Goal: Information Seeking & Learning: Check status

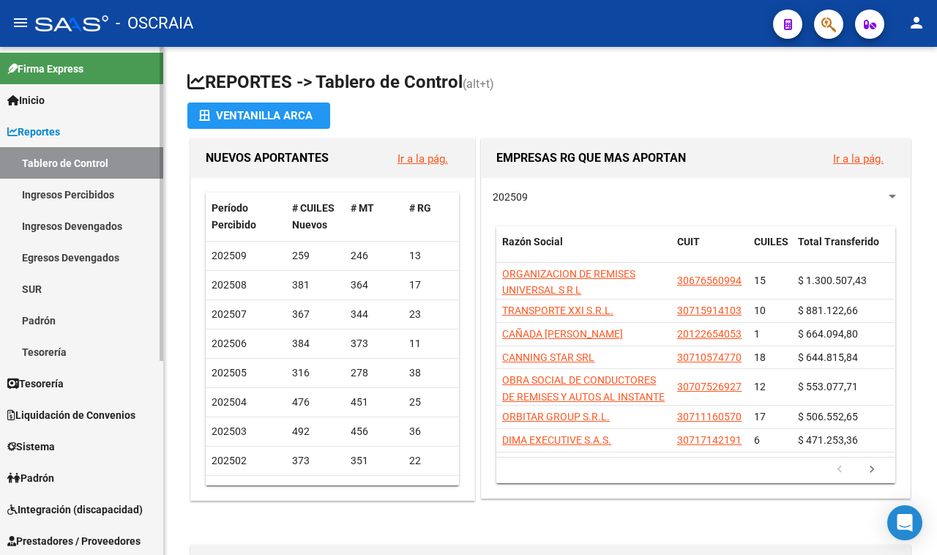
click at [92, 312] on link "Padrón" at bounding box center [81, 320] width 163 height 31
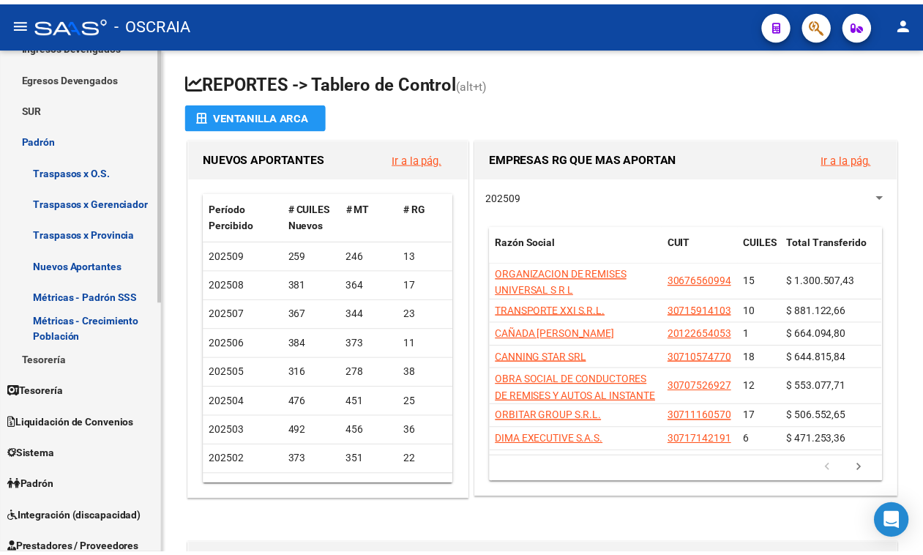
scroll to position [183, 0]
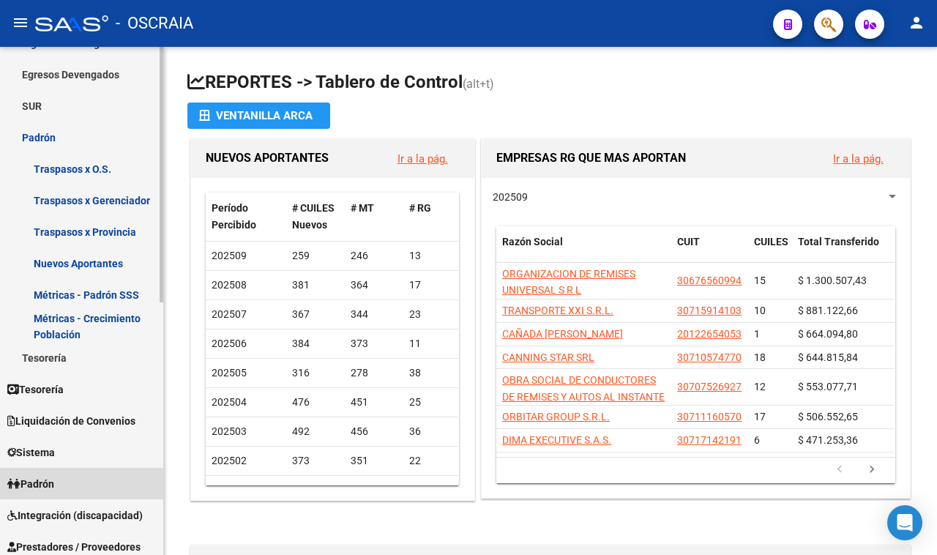
click at [75, 492] on link "Padrón" at bounding box center [81, 483] width 163 height 31
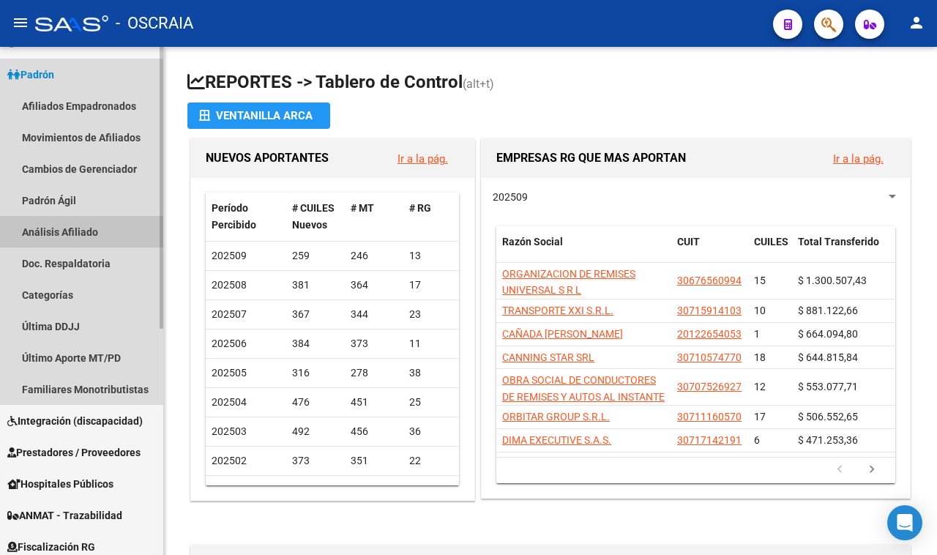
click at [88, 232] on link "Análisis Afiliado" at bounding box center [81, 231] width 163 height 31
click at [89, 232] on link "Análisis Afiliado" at bounding box center [81, 231] width 163 height 31
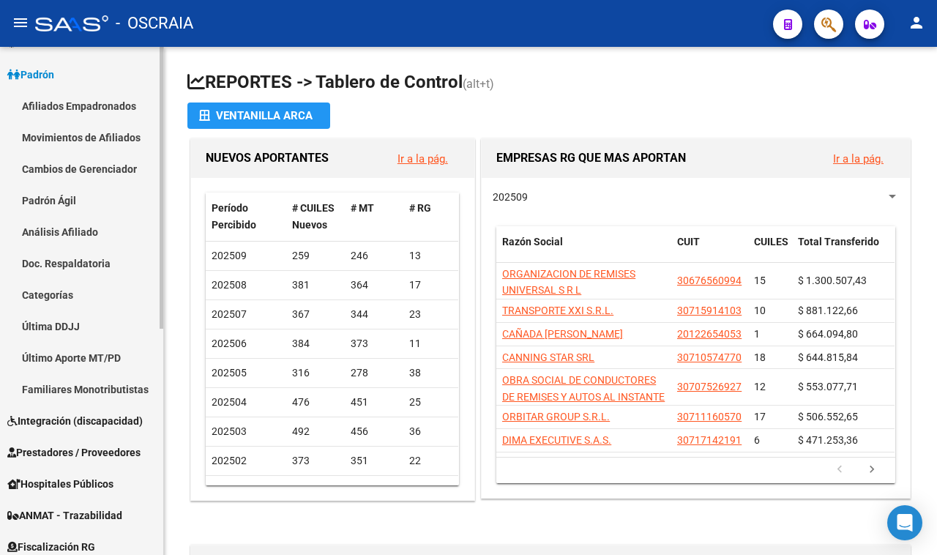
click at [75, 236] on link "Análisis Afiliado" at bounding box center [81, 231] width 163 height 31
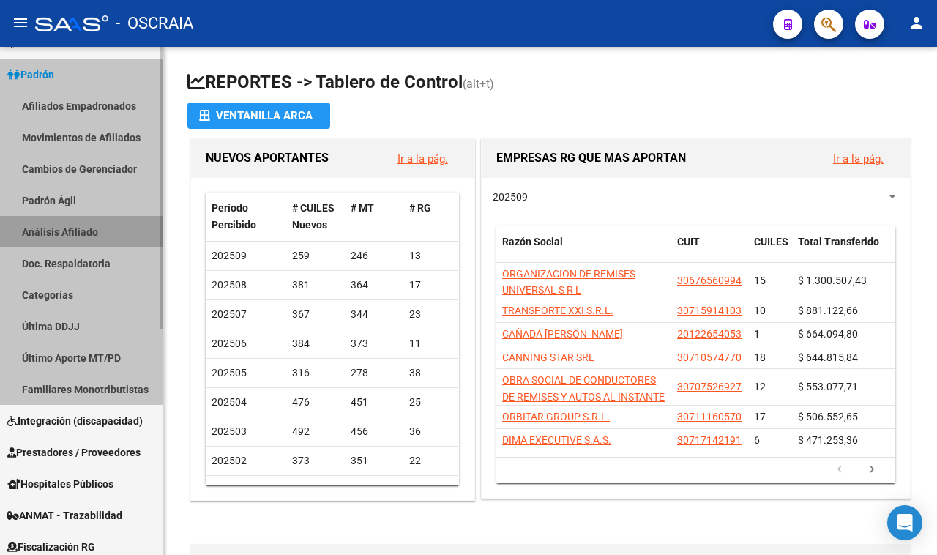
click at [75, 236] on link "Análisis Afiliado" at bounding box center [81, 231] width 163 height 31
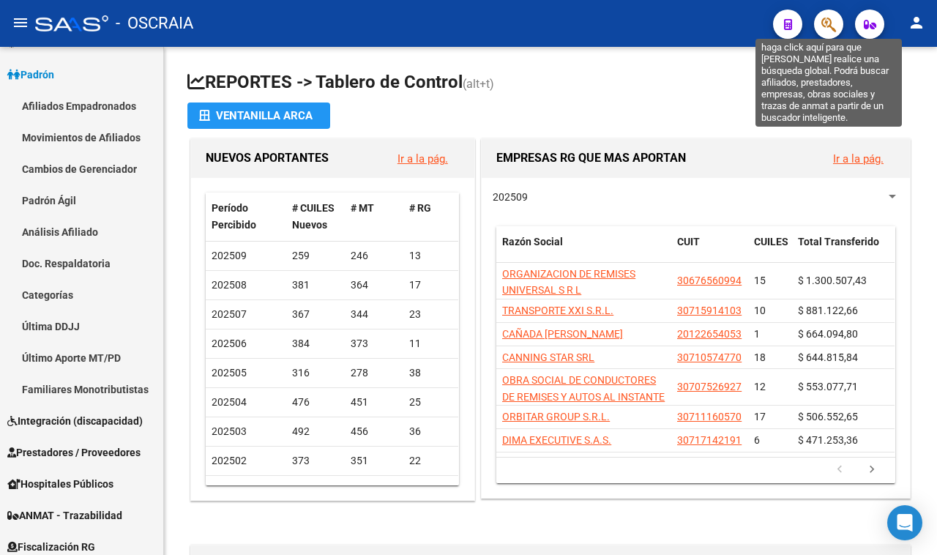
click at [828, 24] on icon "button" at bounding box center [828, 24] width 15 height 17
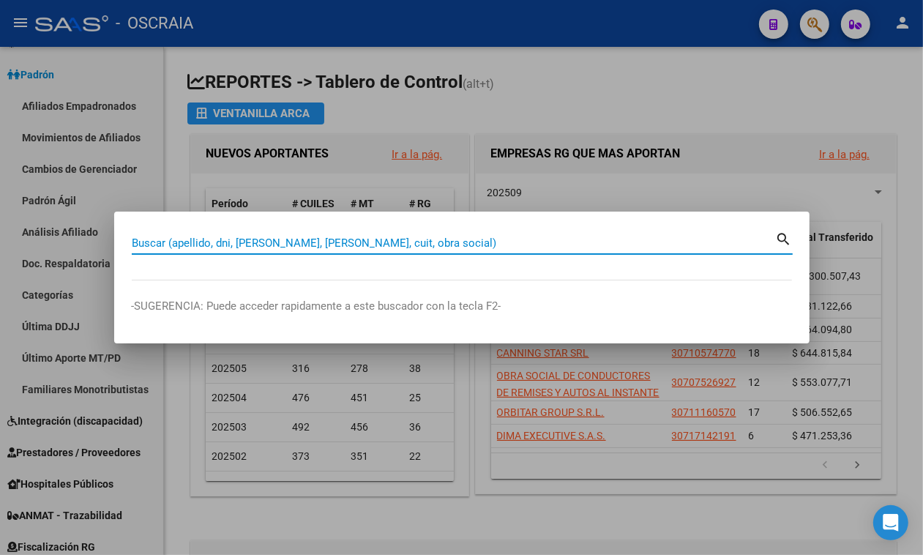
paste input "20379328963"
click at [782, 238] on mat-icon "search" at bounding box center [784, 238] width 17 height 18
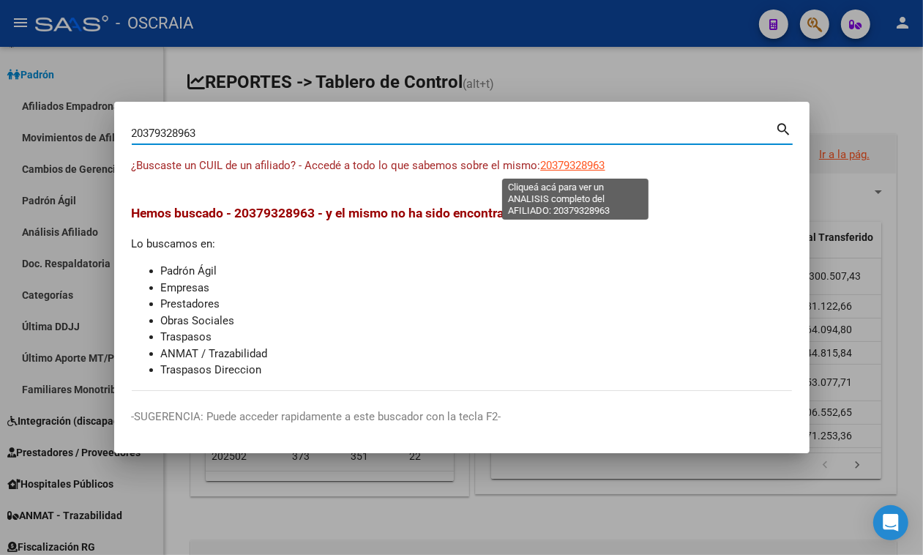
click at [580, 170] on span "20379328963" at bounding box center [573, 165] width 64 height 13
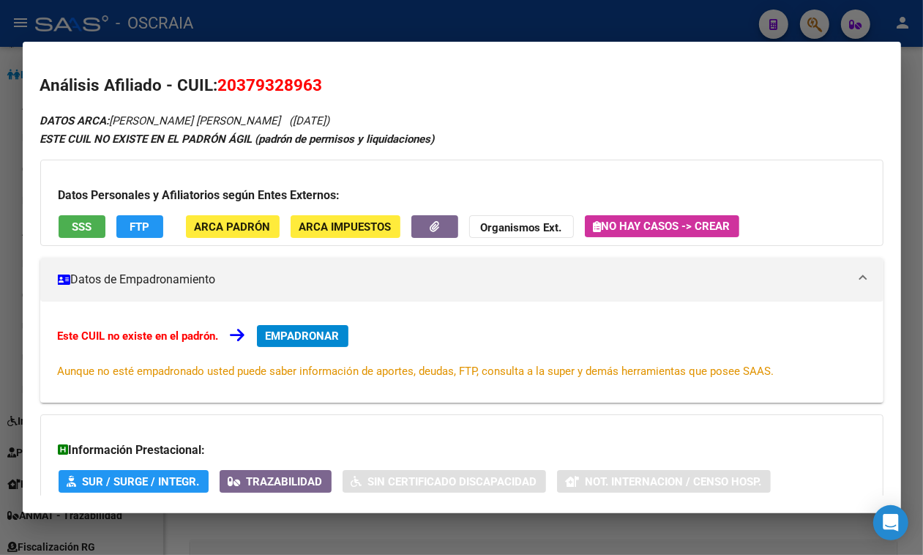
copy span "20379328963"
drag, startPoint x: 321, startPoint y: 82, endPoint x: 220, endPoint y: 89, distance: 101.3
click at [220, 89] on span "20379328963" at bounding box center [270, 84] width 105 height 19
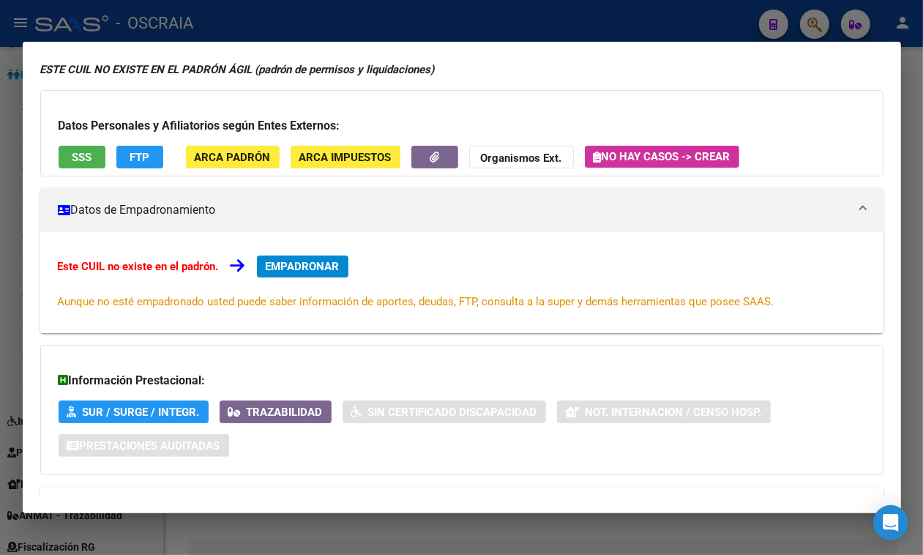
scroll to position [144, 0]
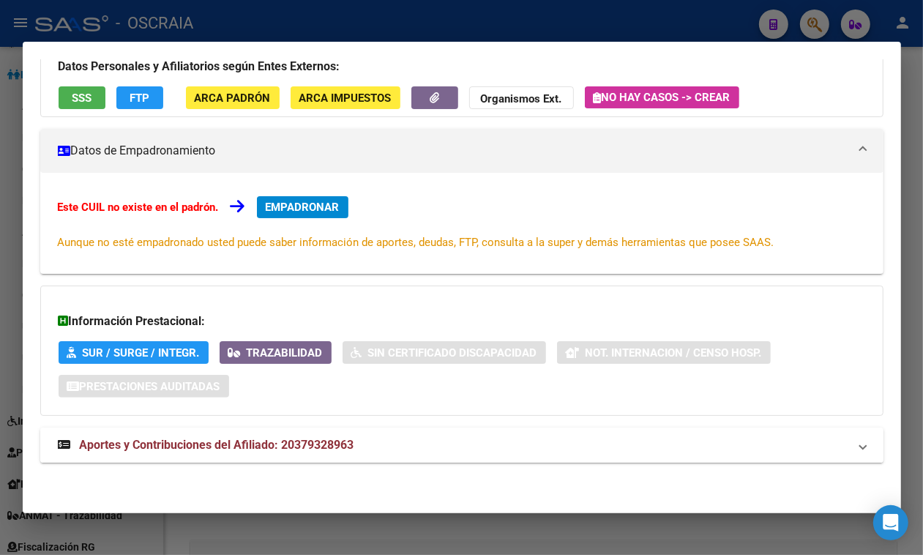
click at [361, 440] on mat-panel-title "Aportes y Contribuciones del Afiliado: 20379328963" at bounding box center [453, 445] width 791 height 18
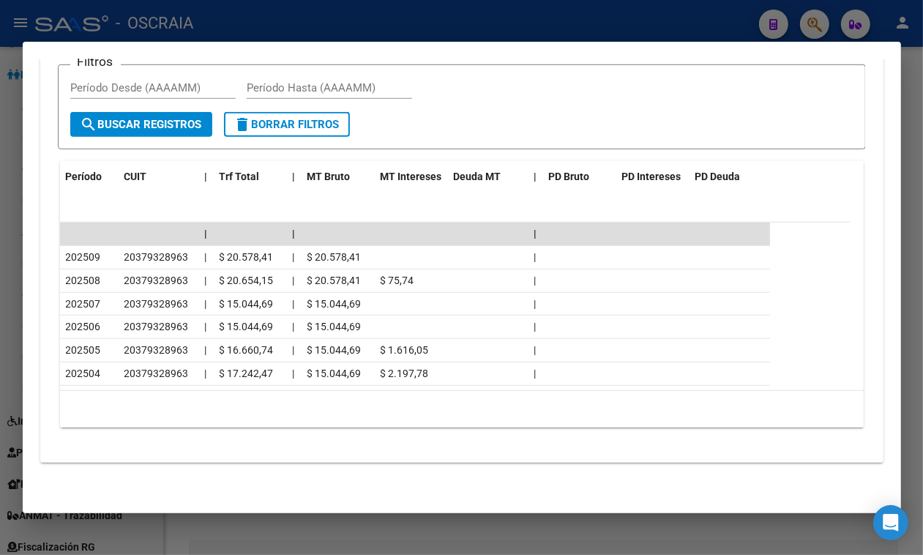
scroll to position [693, 0]
click at [305, 4] on div at bounding box center [461, 277] width 923 height 555
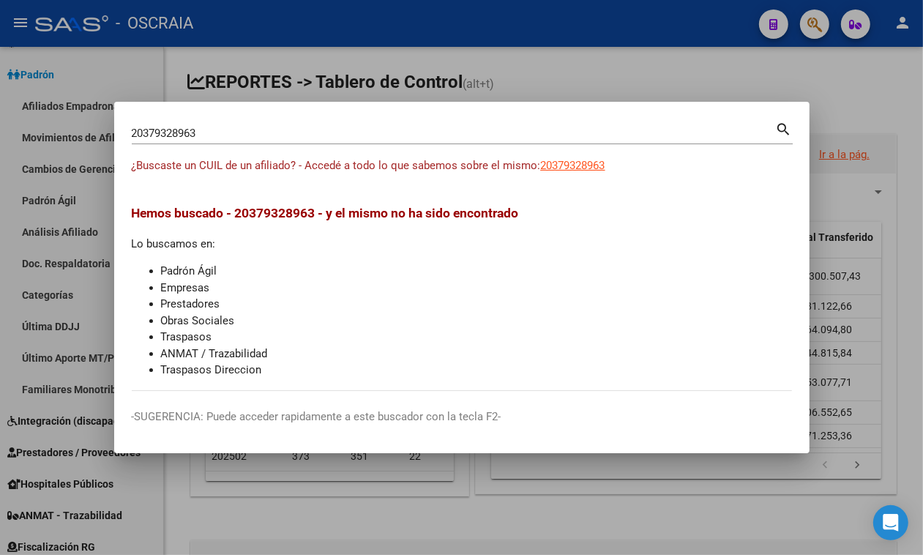
click at [286, 128] on input "20379328963" at bounding box center [454, 133] width 644 height 13
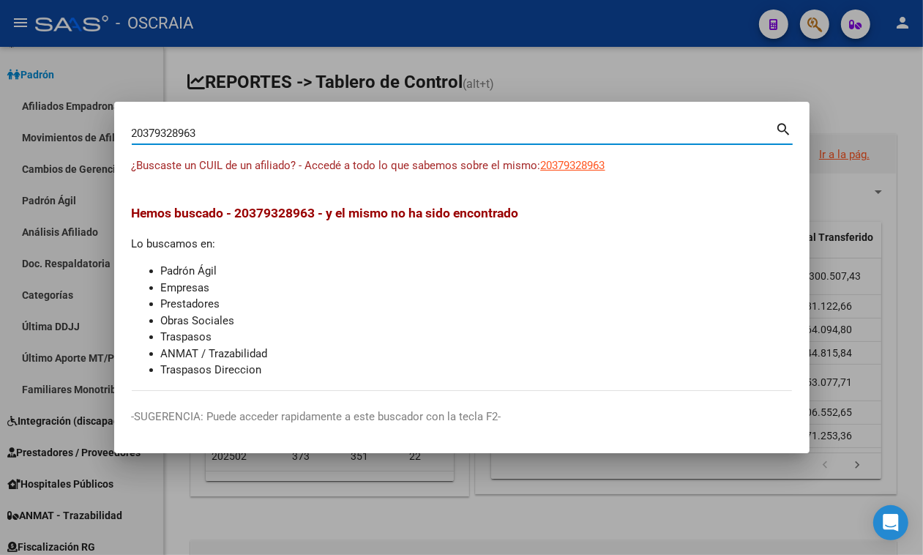
click at [286, 128] on input "20379328963" at bounding box center [454, 133] width 644 height 13
paste input
type input "20379328963"
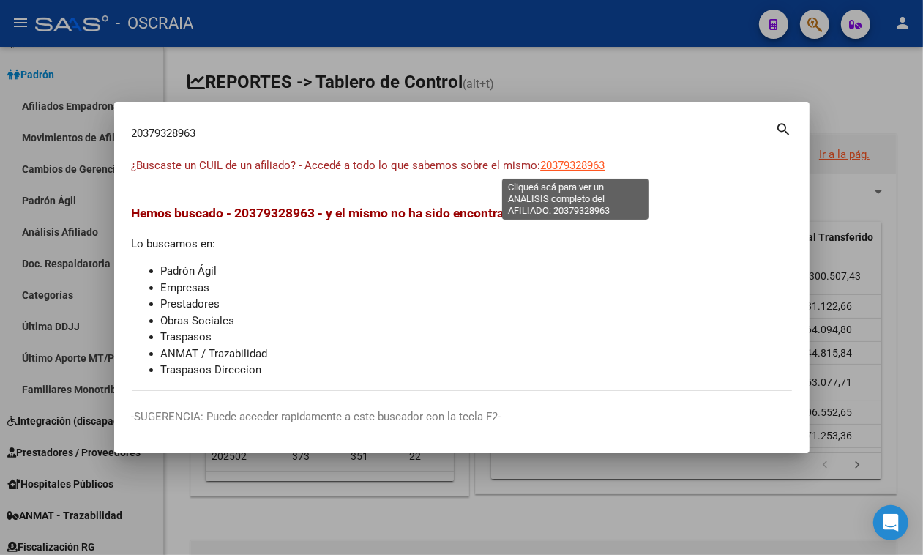
click at [568, 169] on span "20379328963" at bounding box center [573, 165] width 64 height 13
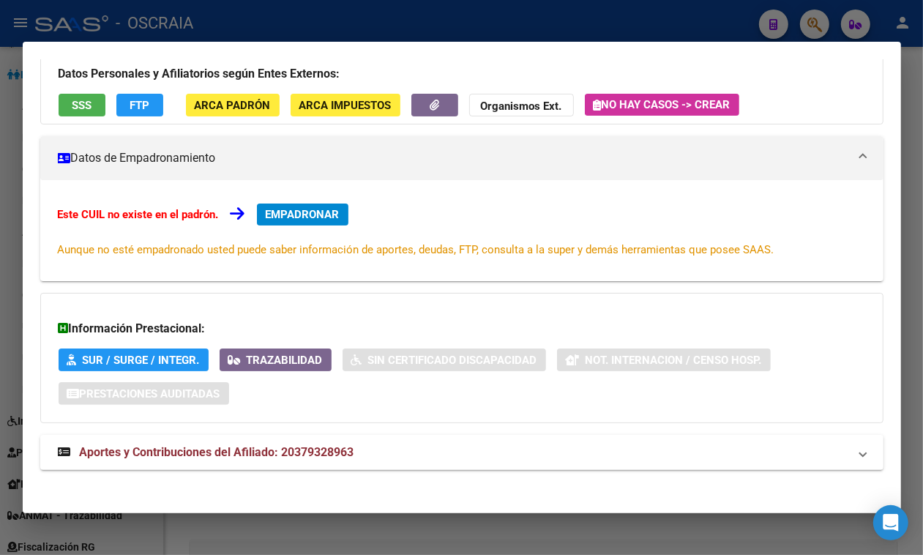
scroll to position [144, 0]
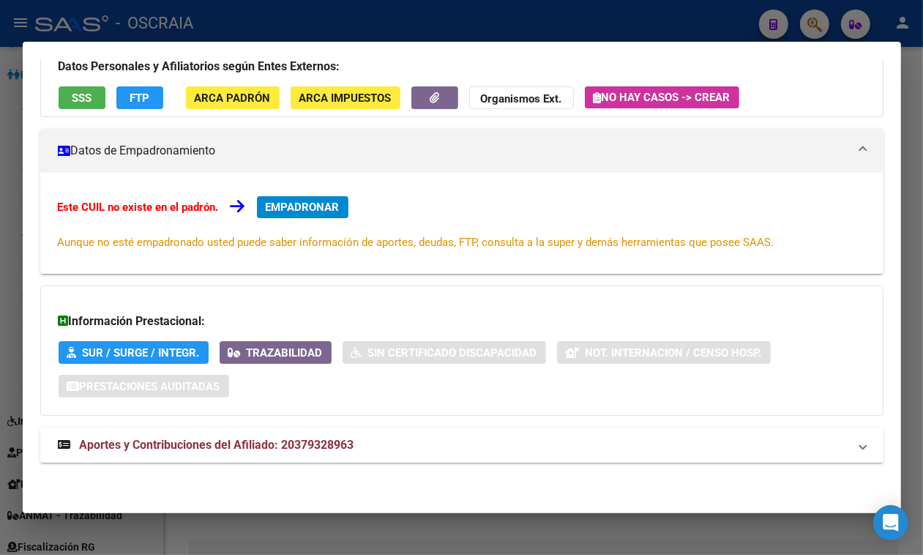
click at [414, 439] on mat-panel-title "Aportes y Contribuciones del Afiliado: 20379328963" at bounding box center [453, 445] width 791 height 18
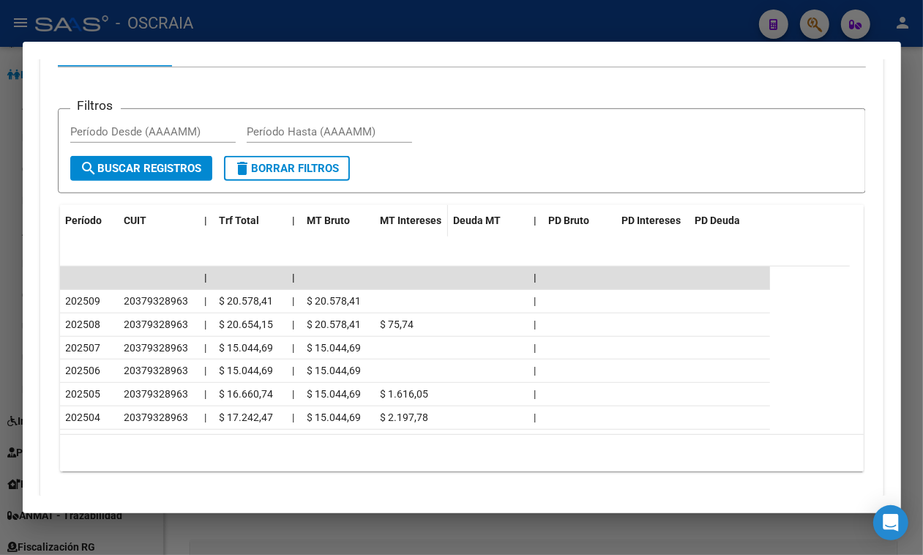
scroll to position [711, 0]
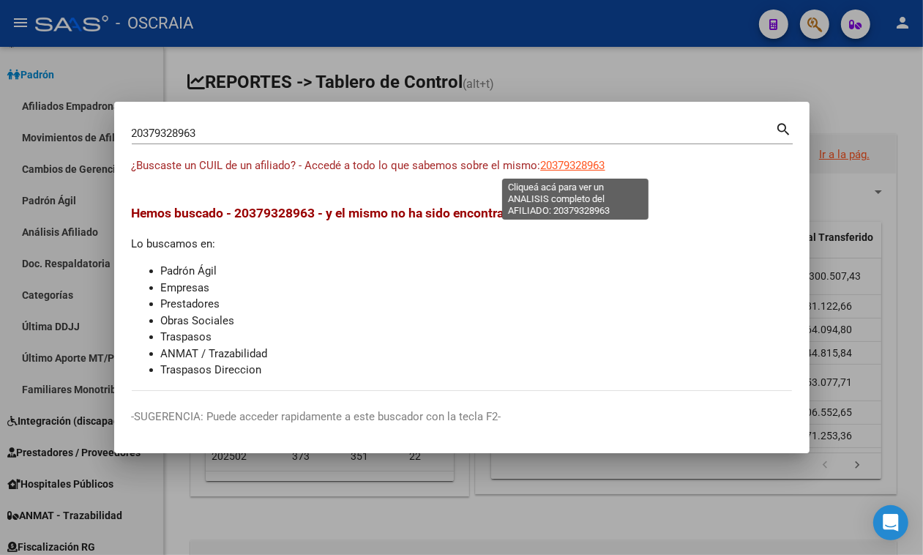
click at [593, 162] on span "20379328963" at bounding box center [573, 165] width 64 height 13
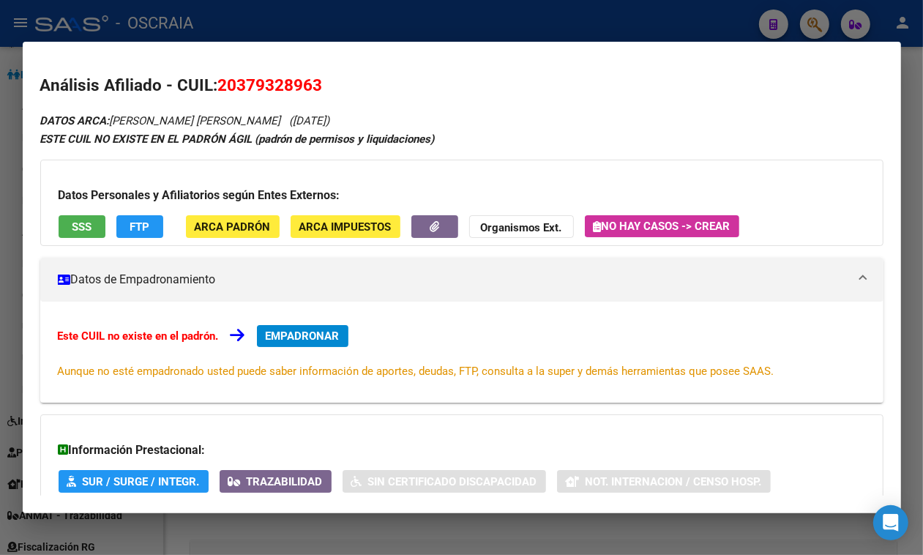
click at [326, 343] on span "EMPADRONAR" at bounding box center [303, 335] width 74 height 13
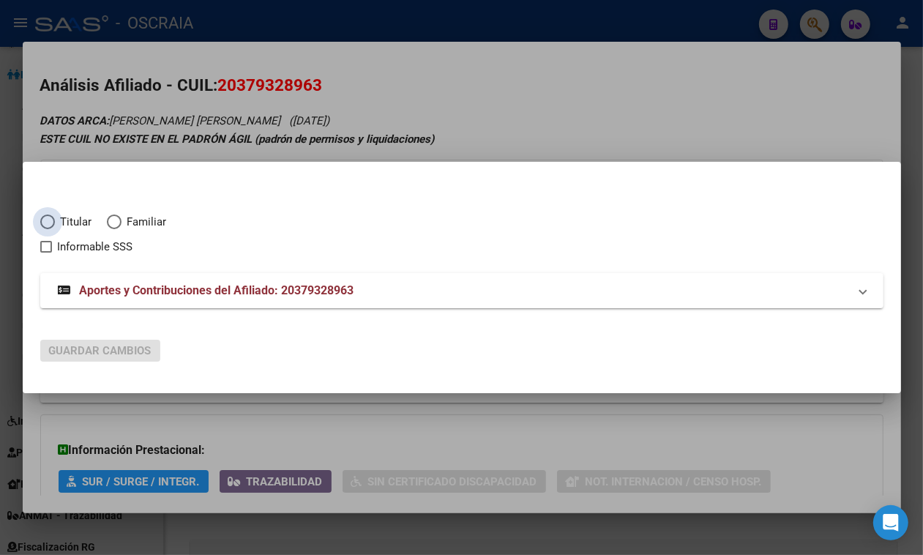
click at [67, 223] on span "Titular" at bounding box center [73, 222] width 37 height 17
click at [55, 223] on input "Titular" at bounding box center [47, 221] width 15 height 15
radio input "true"
checkbox input "true"
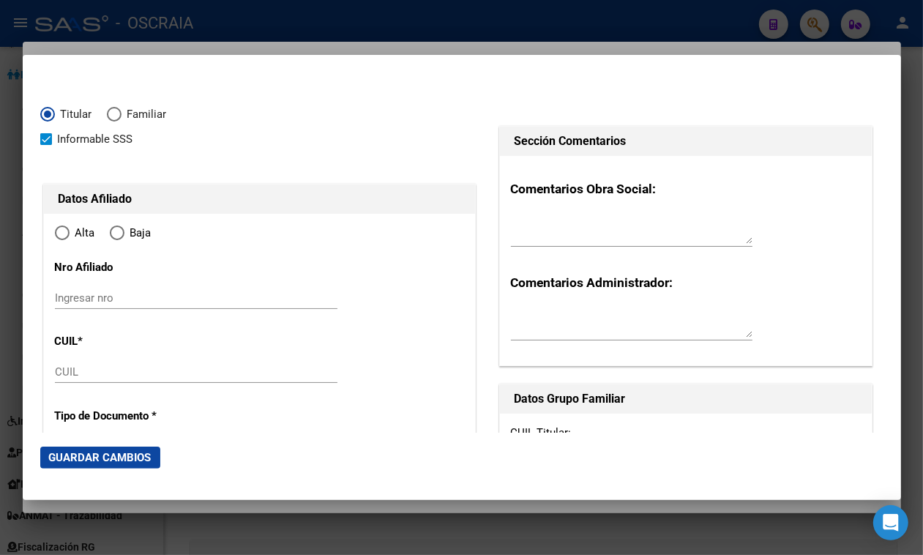
type input "20-37932896-3"
type input "37932896"
type input "[PERSON_NAME] [PERSON_NAME]"
type input "[PERSON_NAME]"
type input "[DATE]"
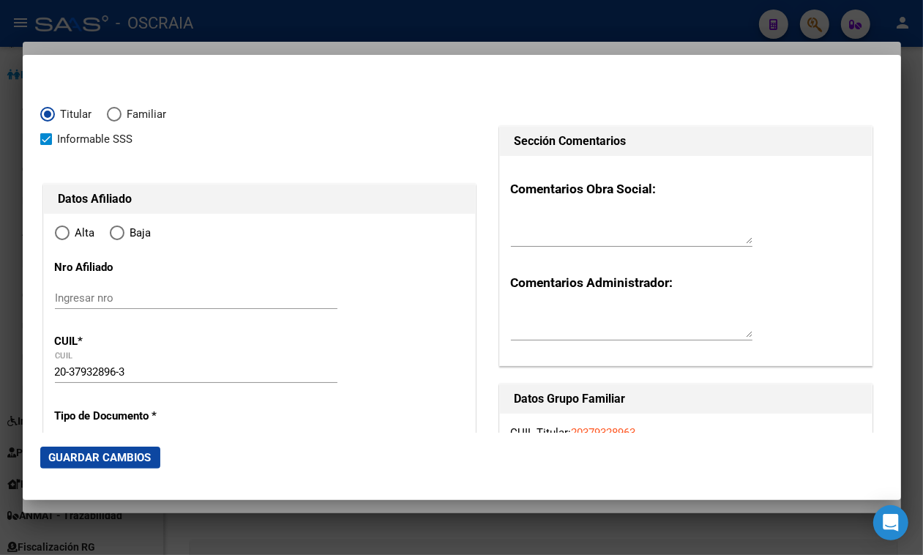
type input "BANFIELD"
type input "1828"
type input "PTE. PERON"
type input "2751"
type input "6"
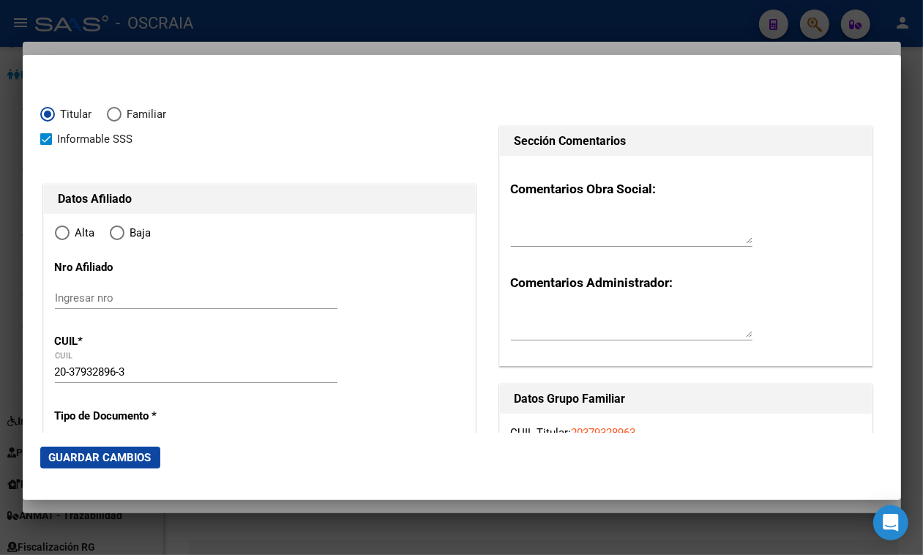
radio input "true"
type input "BANFIELD"
click at [59, 239] on span "Elija una opción" at bounding box center [62, 232] width 15 height 15
click at [59, 239] on input "Alta" at bounding box center [62, 232] width 15 height 15
click at [264, 290] on div "Ingresar nro" at bounding box center [196, 298] width 283 height 22
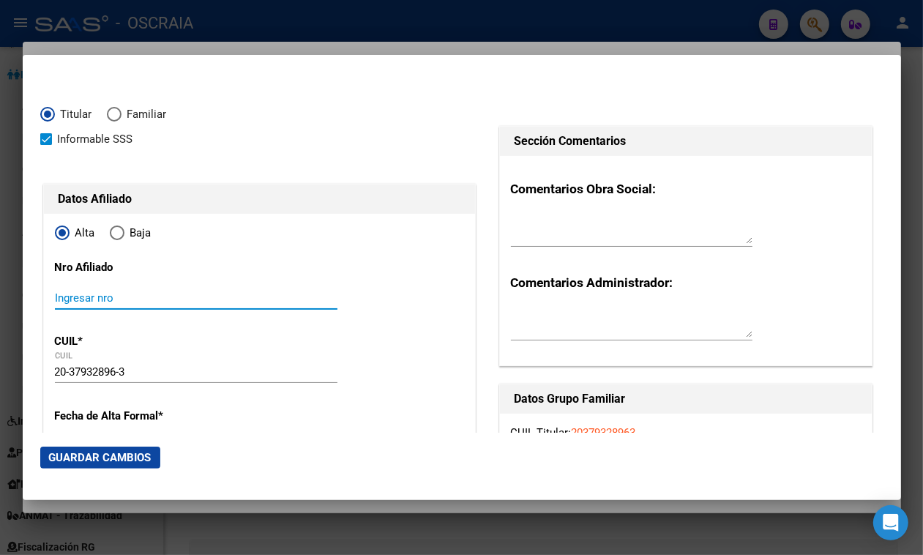
paste input "20379328963"
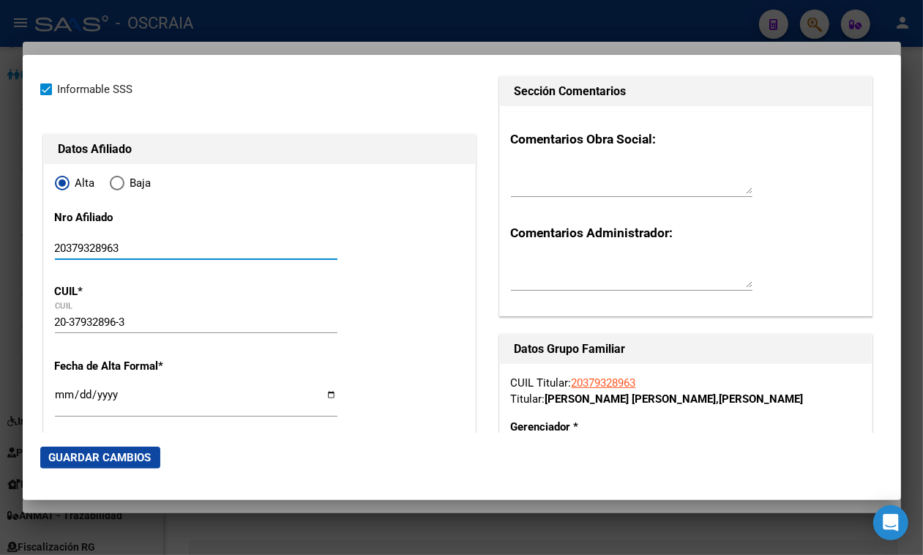
scroll to position [92, 0]
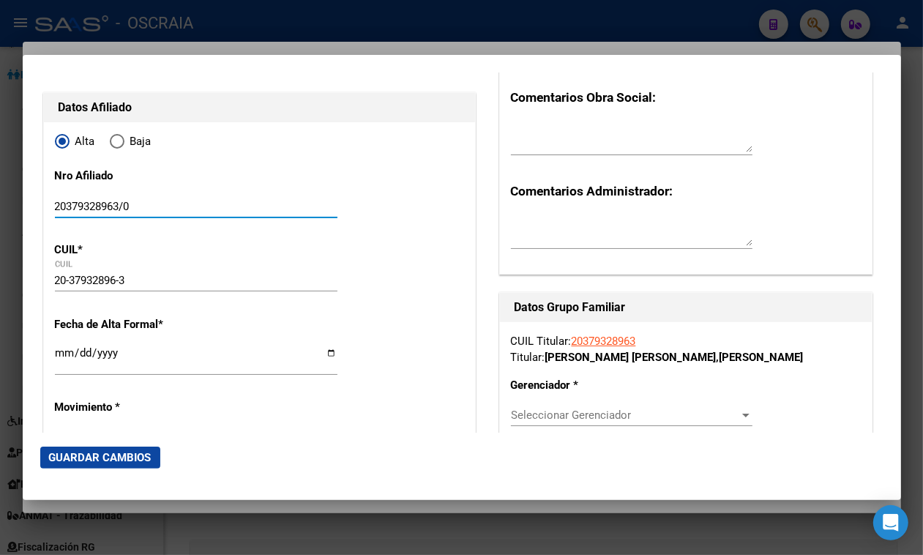
type input "20379328963/0"
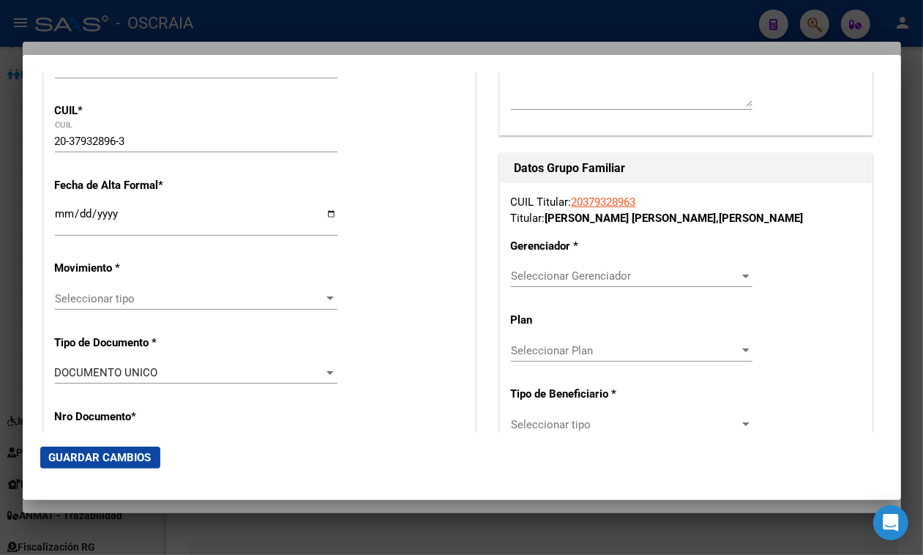
scroll to position [275, 0]
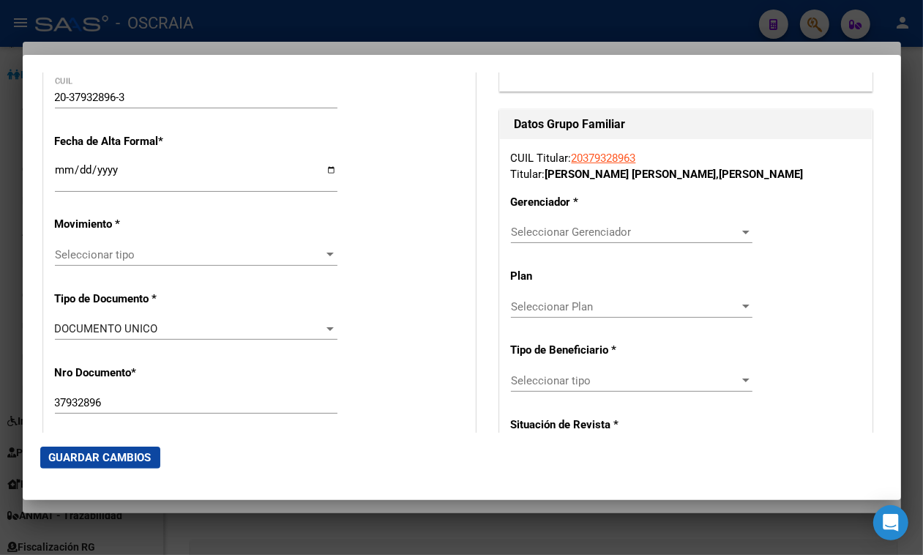
click at [277, 258] on span "Seleccionar tipo" at bounding box center [189, 254] width 269 height 13
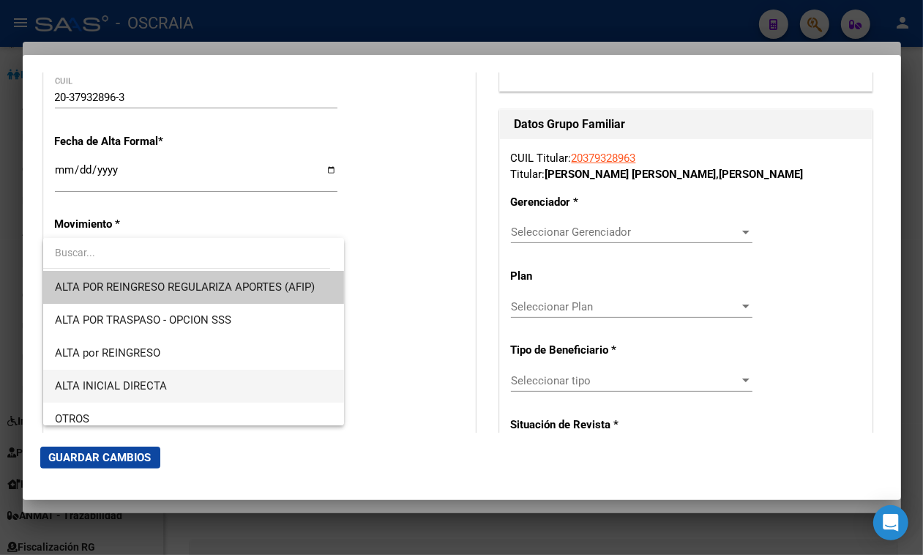
click at [185, 389] on span "ALTA INICIAL DIRECTA" at bounding box center [193, 386] width 277 height 33
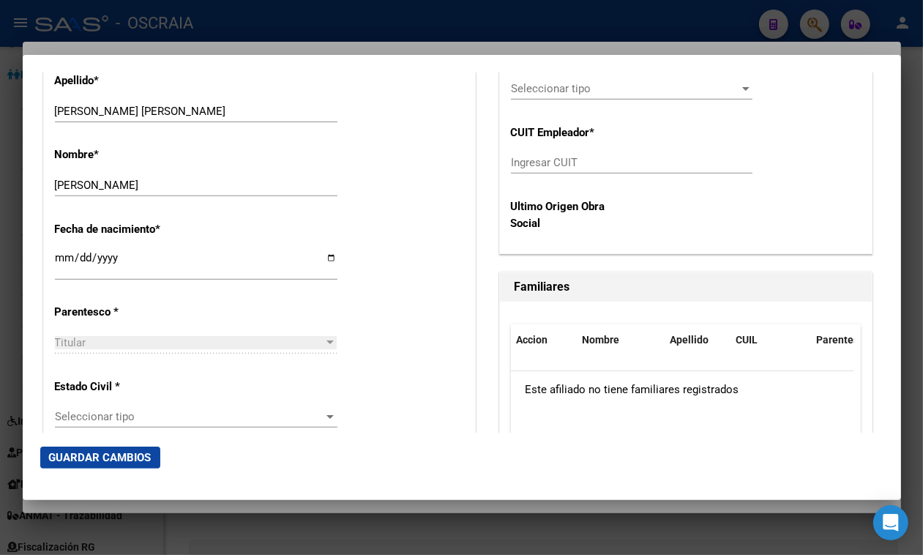
scroll to position [732, 0]
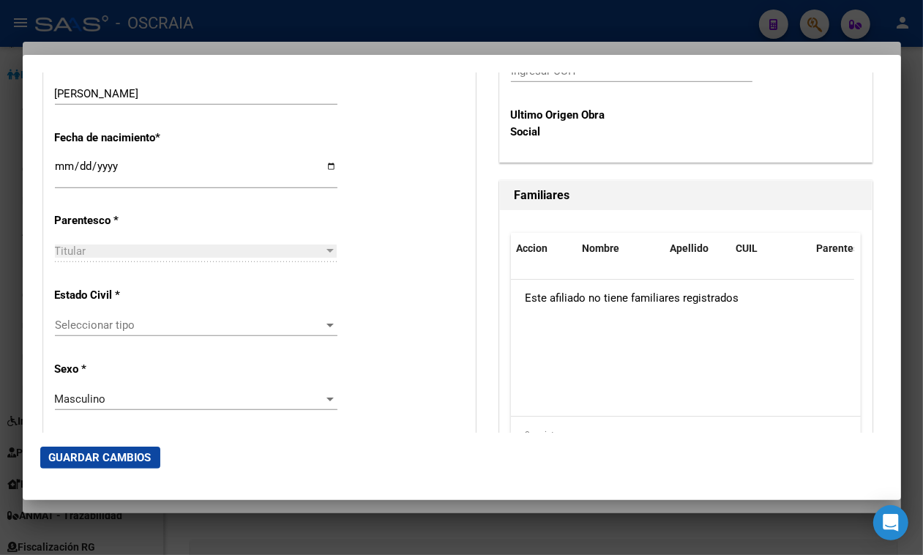
click at [280, 326] on span "Seleccionar tipo" at bounding box center [189, 324] width 269 height 13
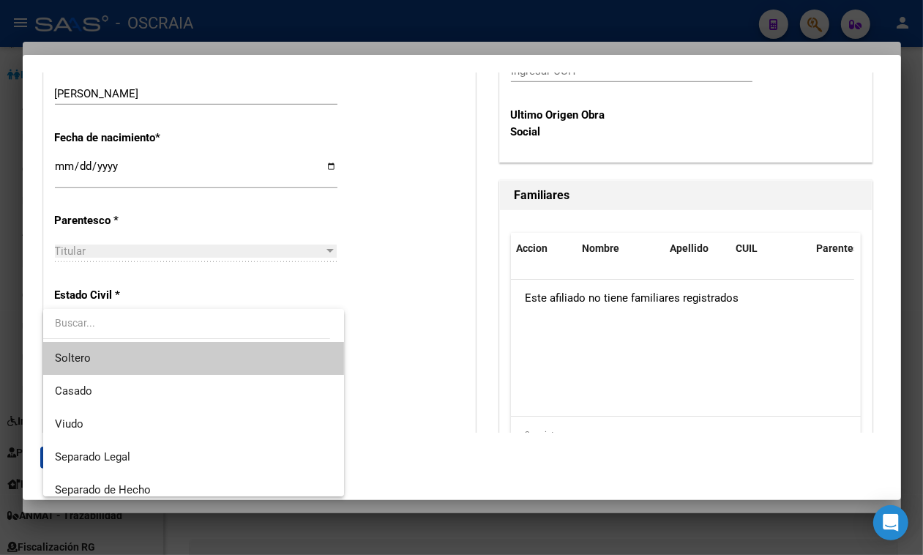
click at [246, 352] on span "Soltero" at bounding box center [193, 358] width 277 height 33
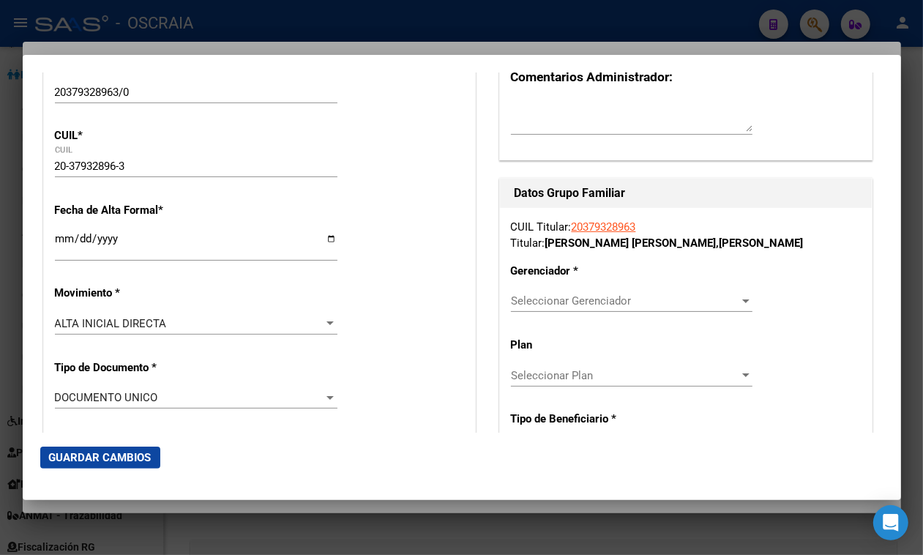
scroll to position [114, 0]
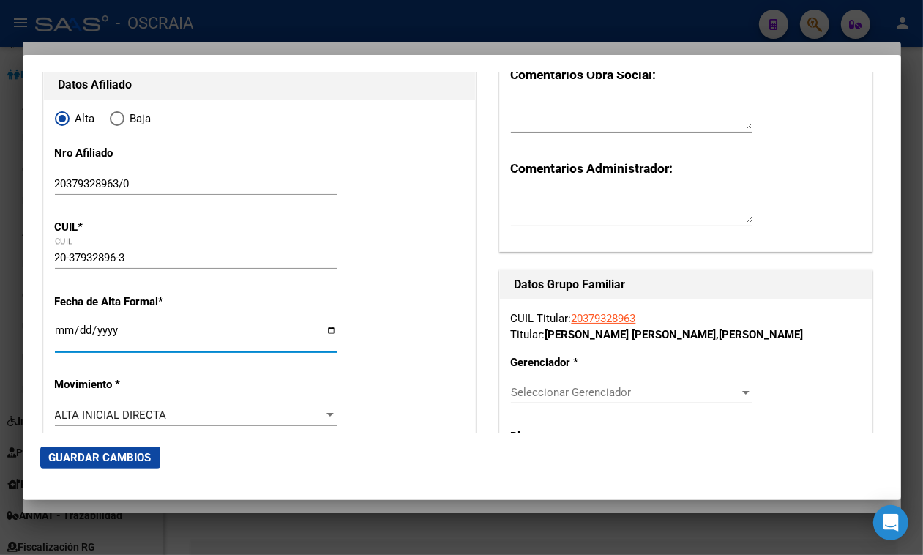
click at [154, 330] on input "Ingresar fecha" at bounding box center [196, 335] width 283 height 23
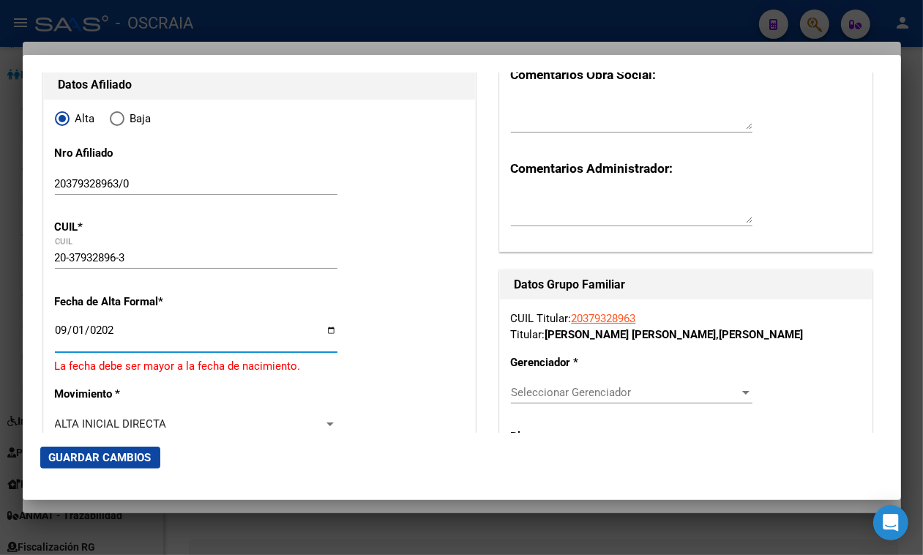
type input "[DATE]"
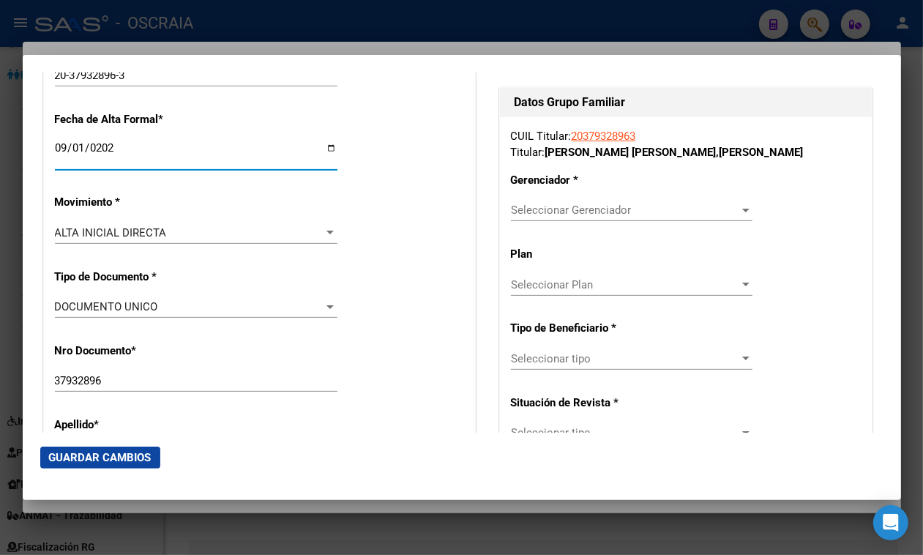
scroll to position [297, 0]
click at [651, 205] on span "Seleccionar Gerenciador" at bounding box center [625, 209] width 228 height 13
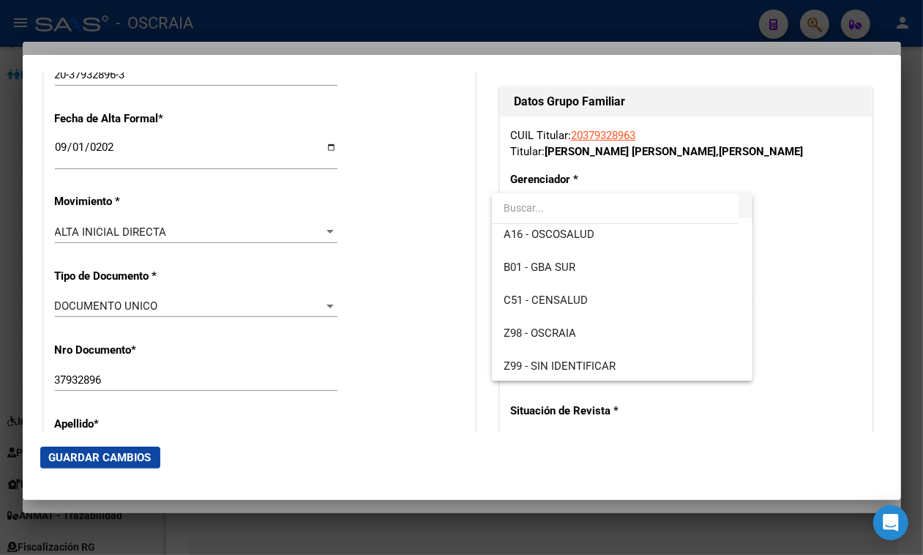
scroll to position [108, 0]
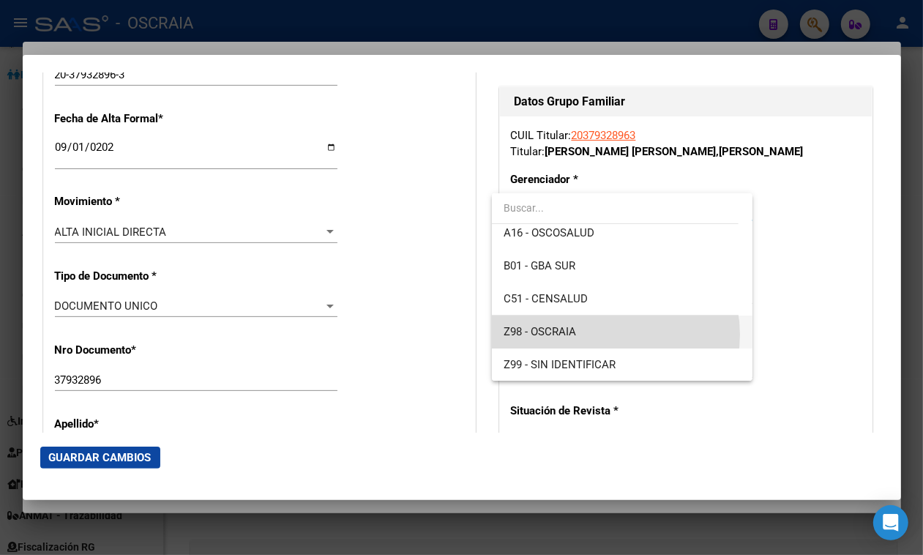
click at [605, 334] on span "Z98 - OSCRAIA" at bounding box center [622, 332] width 237 height 33
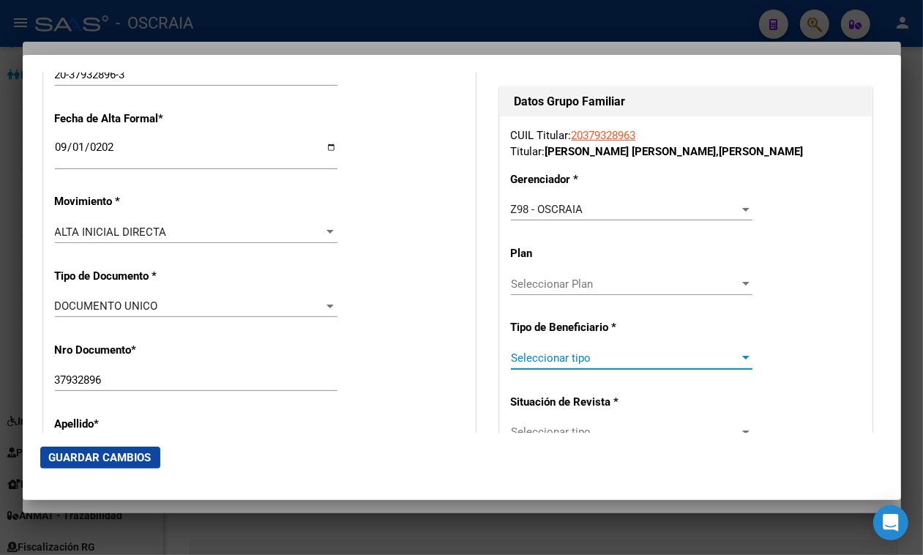
click at [597, 361] on span "Seleccionar tipo" at bounding box center [625, 357] width 228 height 13
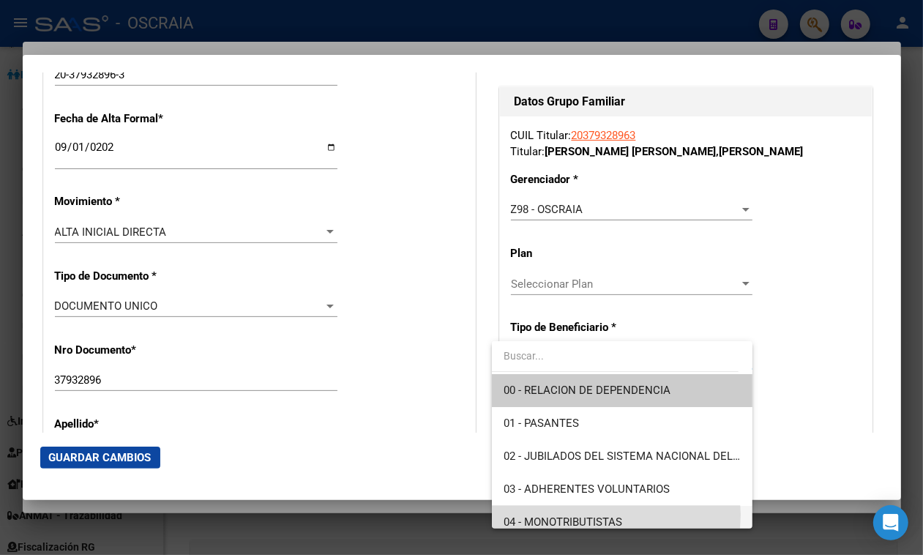
click at [609, 515] on span "04 - MONOTRIBUTISTAS" at bounding box center [622, 522] width 237 height 33
type input "20-37932896-3"
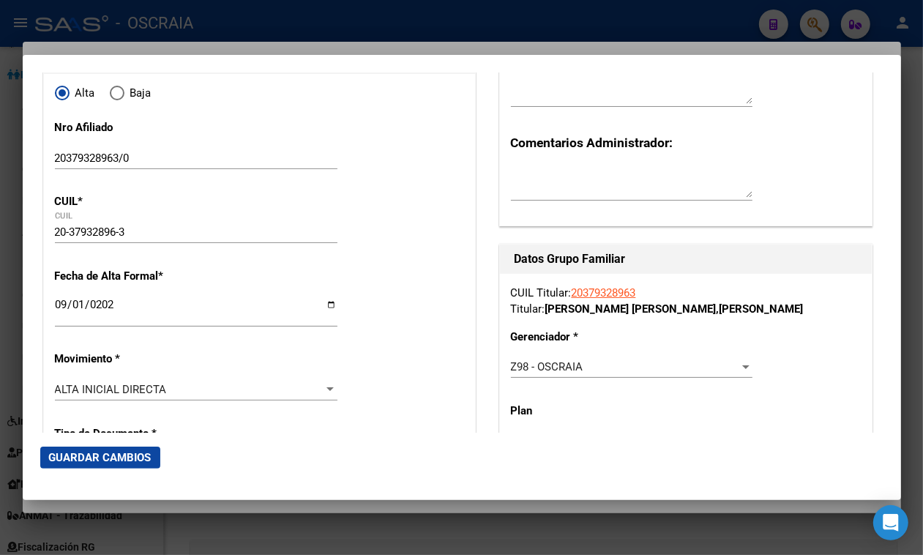
scroll to position [183, 0]
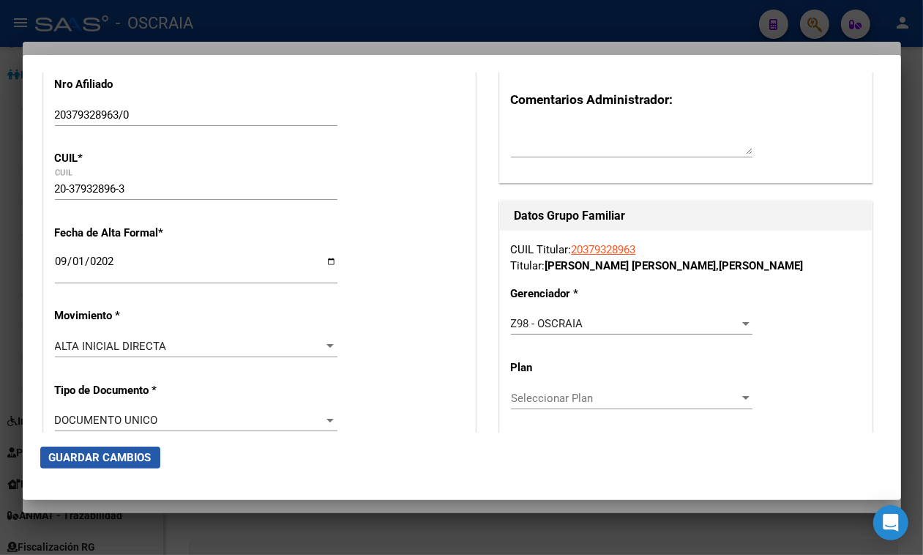
click at [108, 463] on span "Guardar Cambios" at bounding box center [100, 457] width 102 height 13
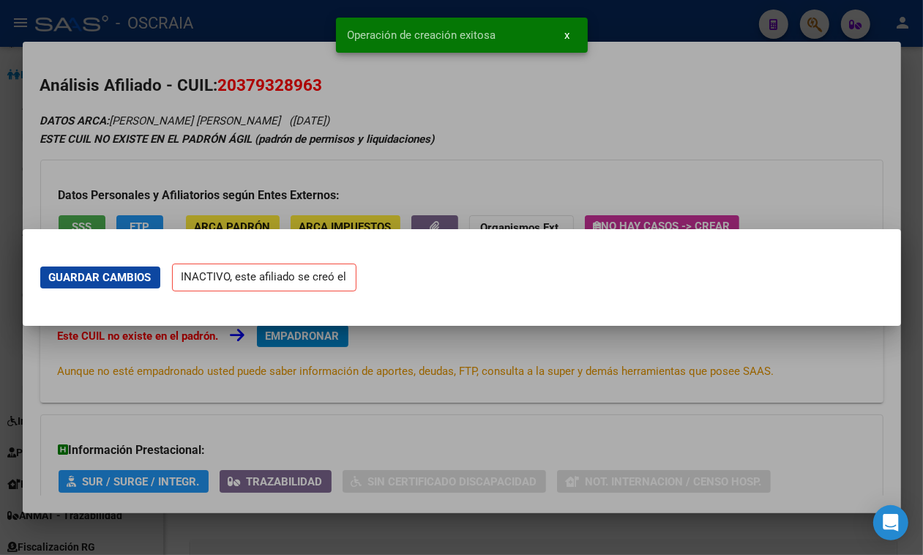
scroll to position [0, 0]
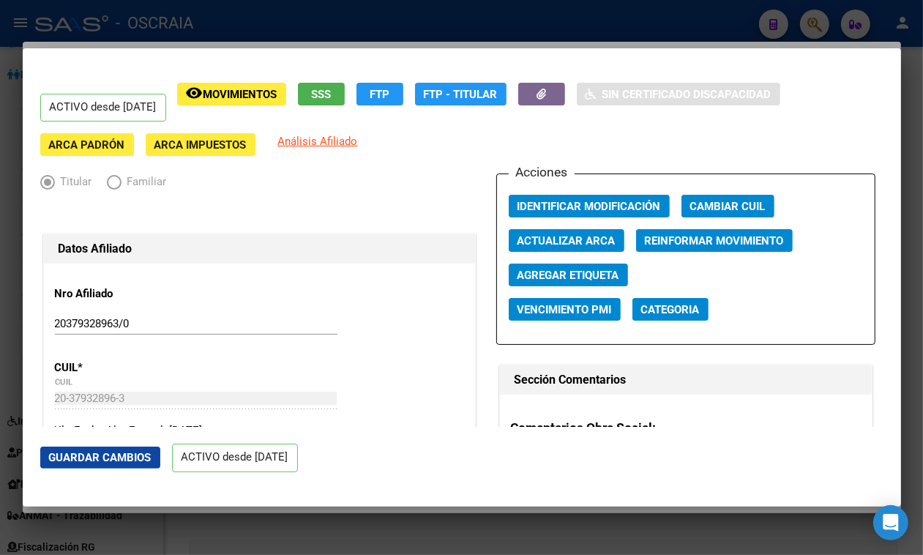
click at [141, 459] on span "Guardar Cambios" at bounding box center [100, 457] width 102 height 13
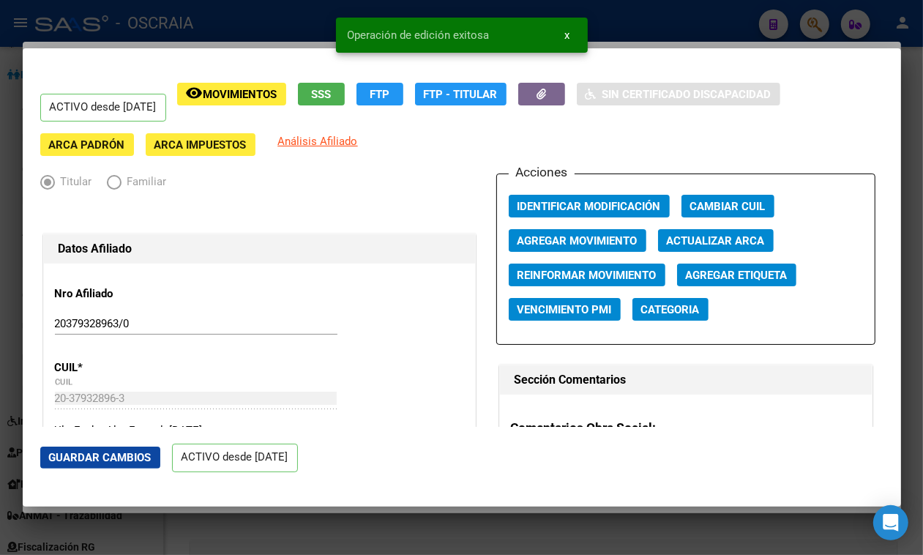
click at [919, 92] on div at bounding box center [461, 277] width 923 height 555
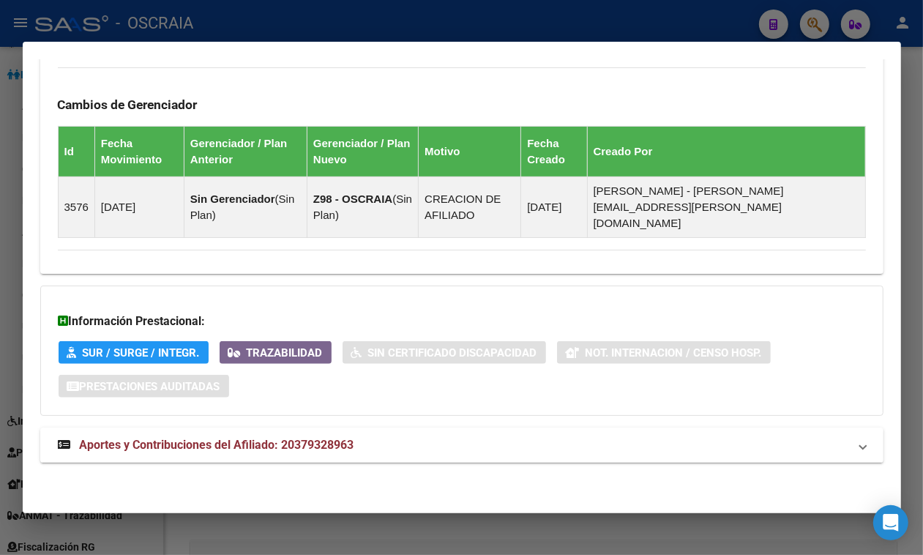
scroll to position [795, 0]
click at [430, 440] on mat-panel-title "Aportes y Contribuciones del Afiliado: 20379328963" at bounding box center [453, 445] width 791 height 18
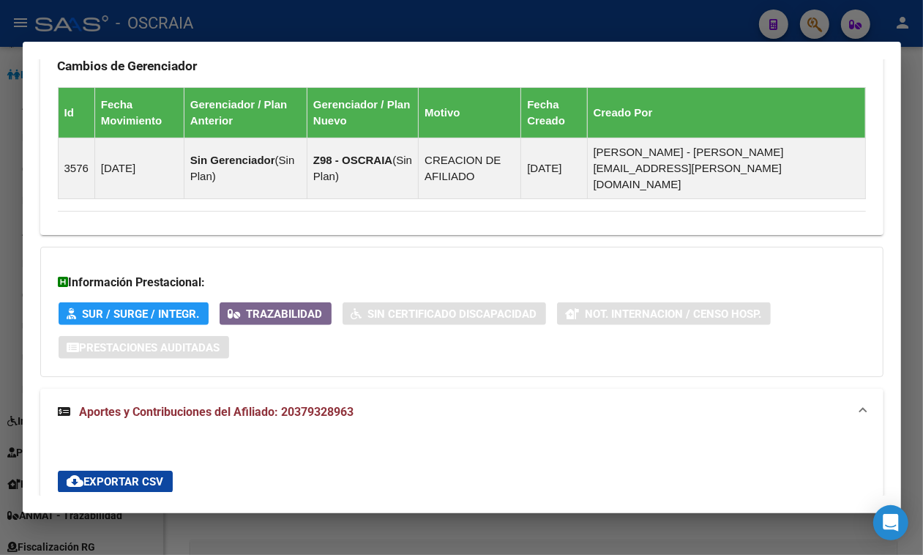
click at [286, 17] on div at bounding box center [461, 277] width 923 height 555
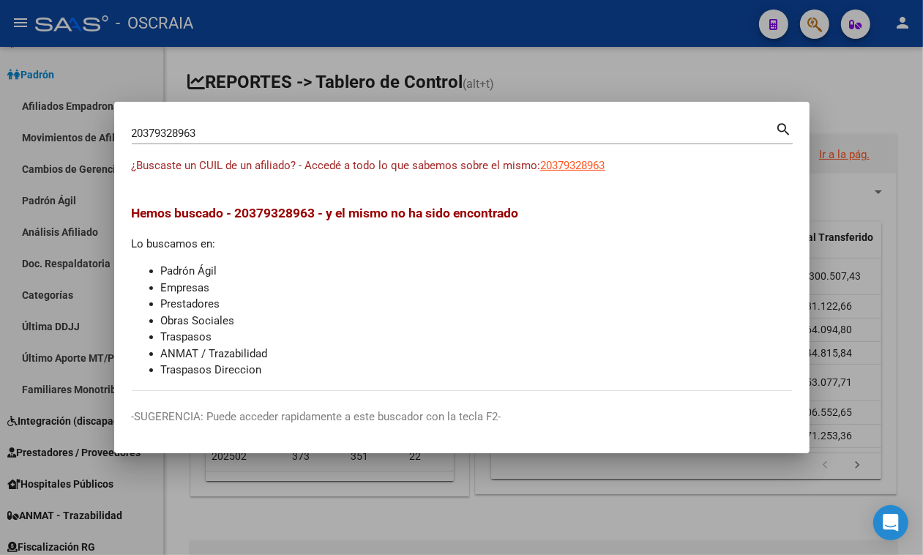
click at [253, 132] on input "20379328963" at bounding box center [454, 133] width 644 height 13
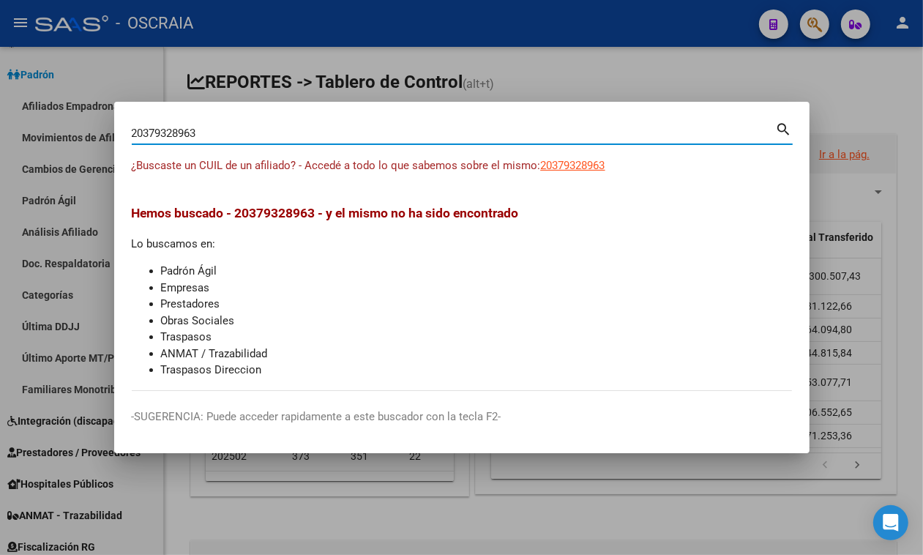
click at [253, 132] on input "20379328963" at bounding box center [454, 133] width 644 height 13
paste input "4439076492"
type input "24439076492"
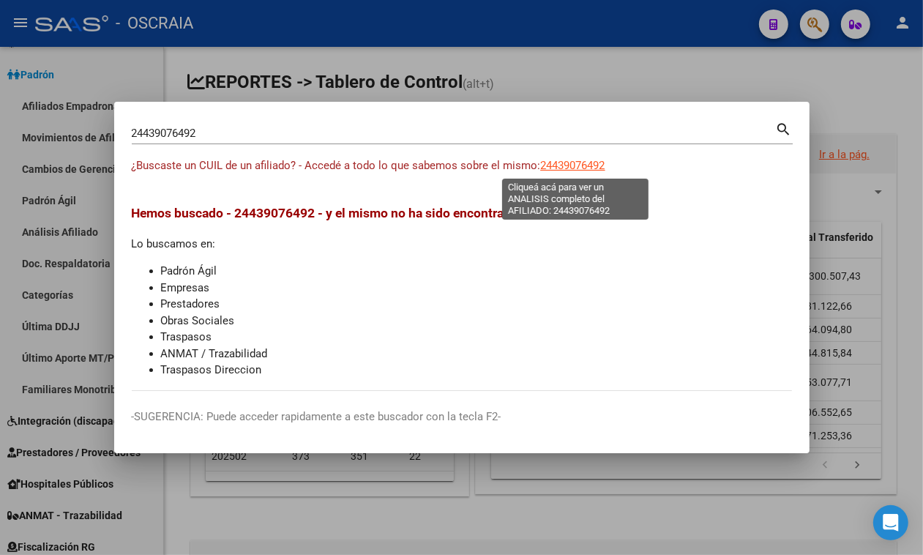
click at [597, 165] on span "24439076492" at bounding box center [573, 165] width 64 height 13
type textarea "24439076492"
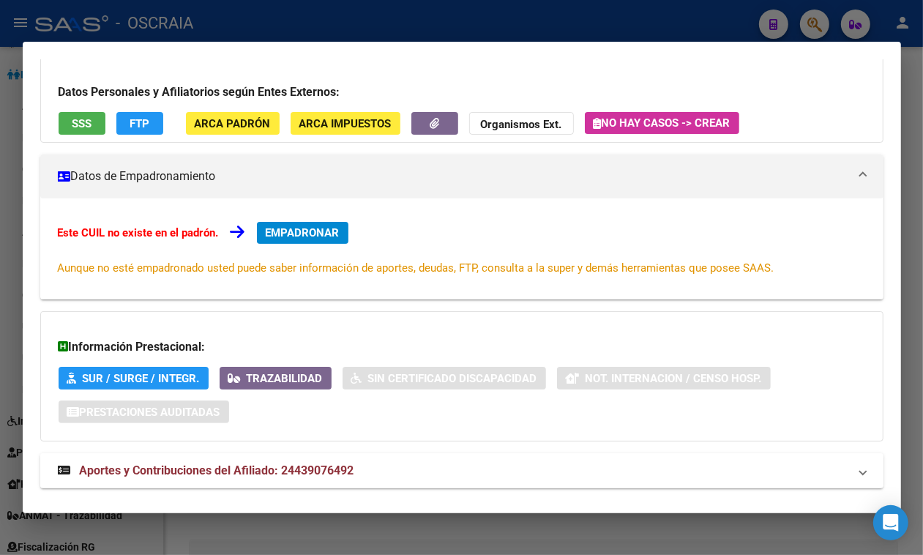
scroll to position [144, 0]
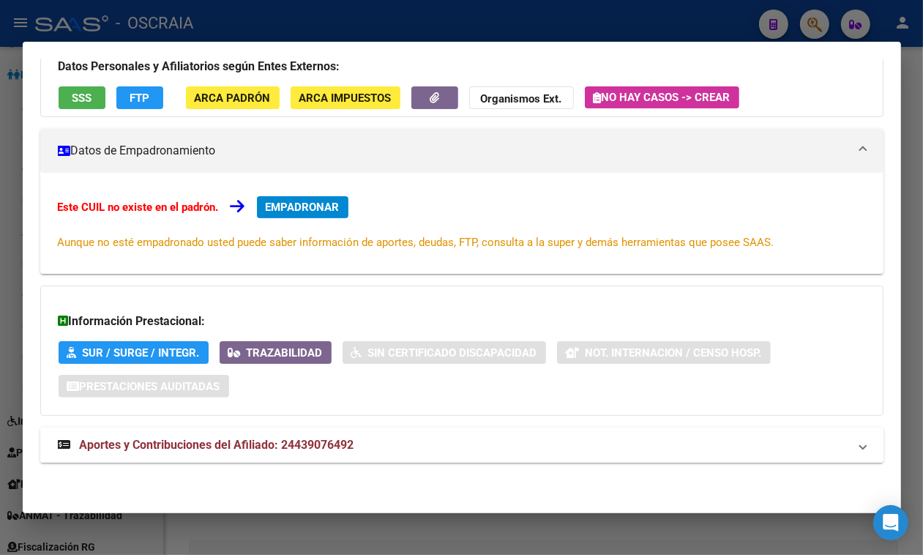
click at [265, 447] on span "Aportes y Contribuciones del Afiliado: 24439076492" at bounding box center [217, 445] width 275 height 14
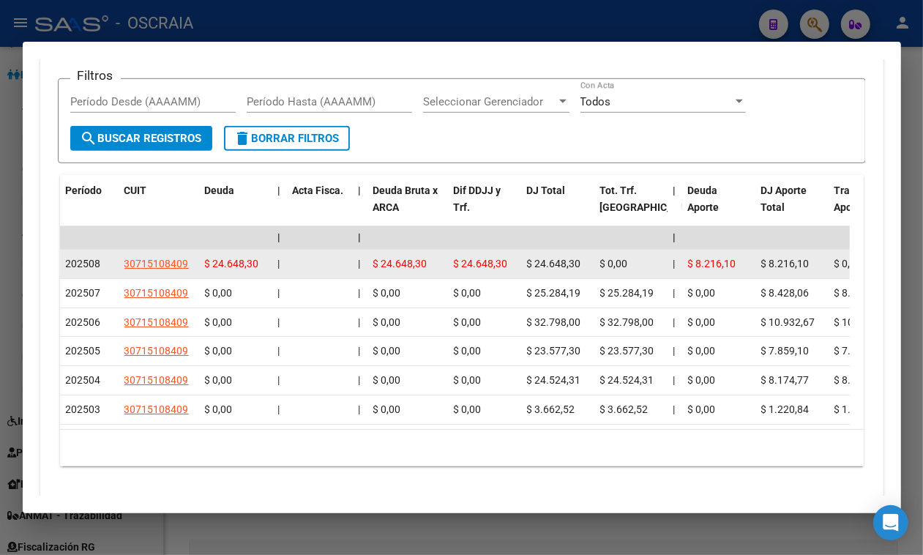
scroll to position [747, 0]
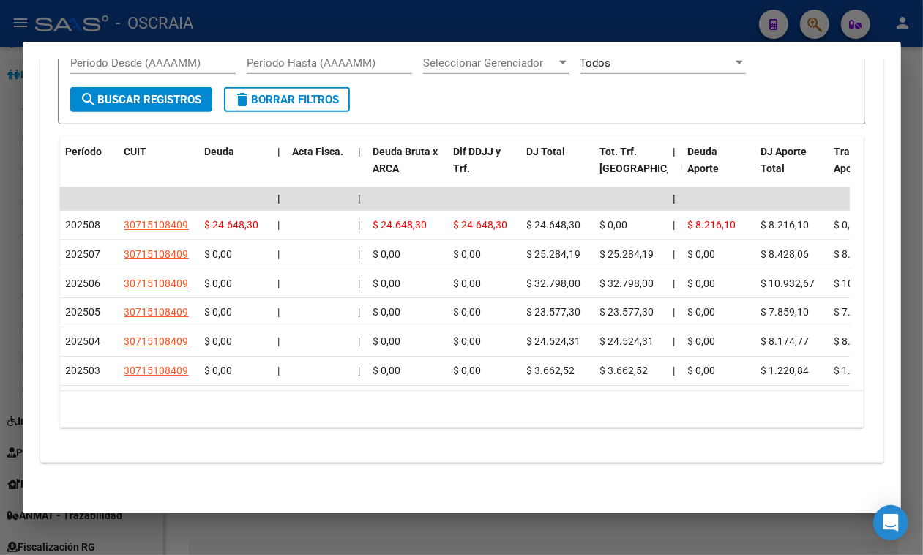
click at [421, 0] on div at bounding box center [461, 277] width 923 height 555
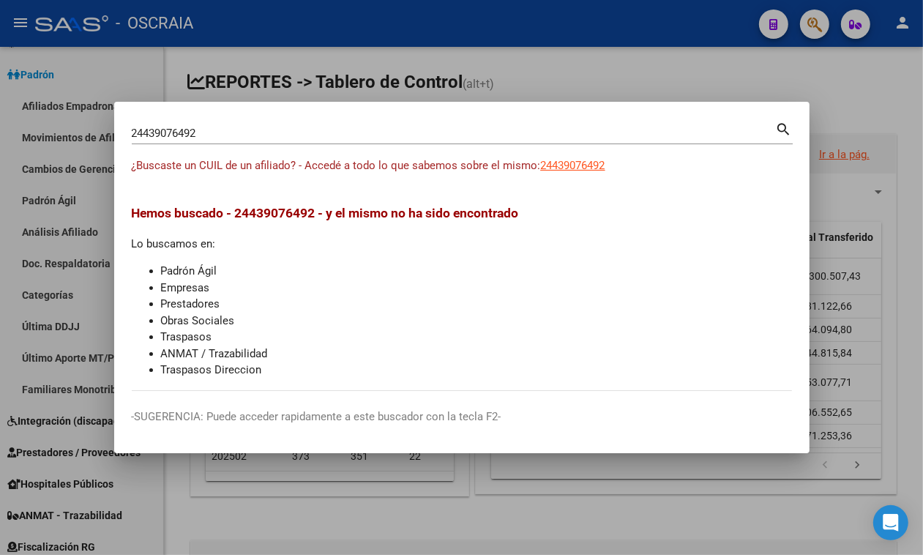
click at [507, 125] on div "24439076492 Buscar (apellido, dni, cuil, [PERSON_NAME], cuit, obra social)" at bounding box center [454, 133] width 644 height 22
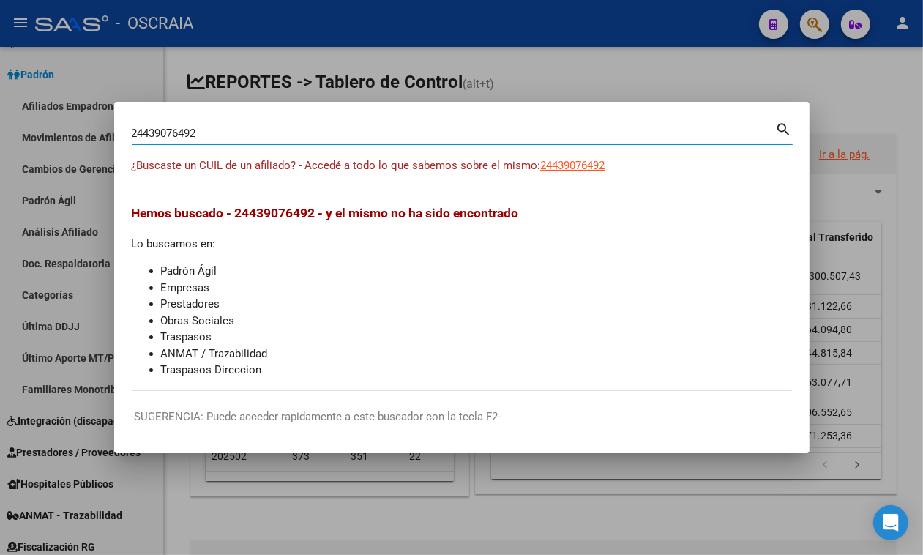
click at [493, 136] on input "24439076492" at bounding box center [454, 133] width 644 height 13
paste input "722780348"
type input "27227803482"
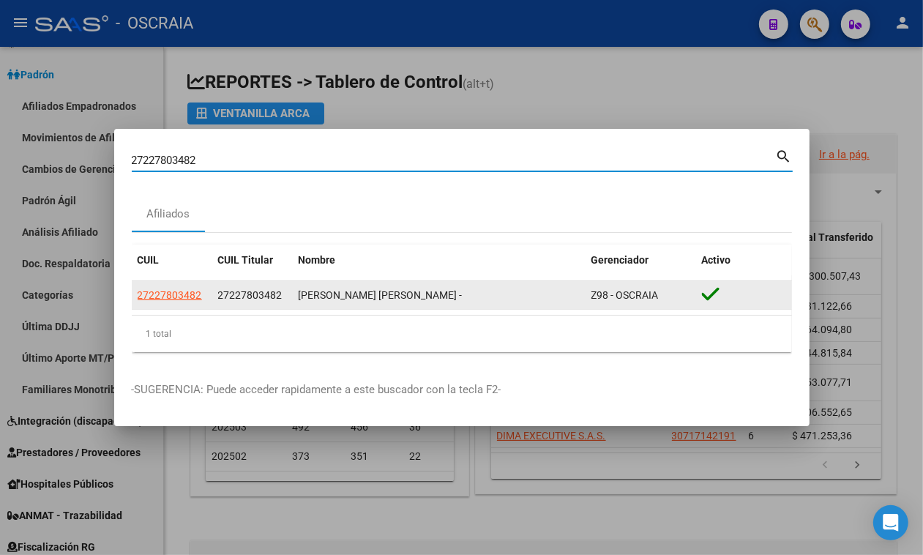
click at [166, 305] on datatable-body-cell "27227803482" at bounding box center [172, 295] width 81 height 29
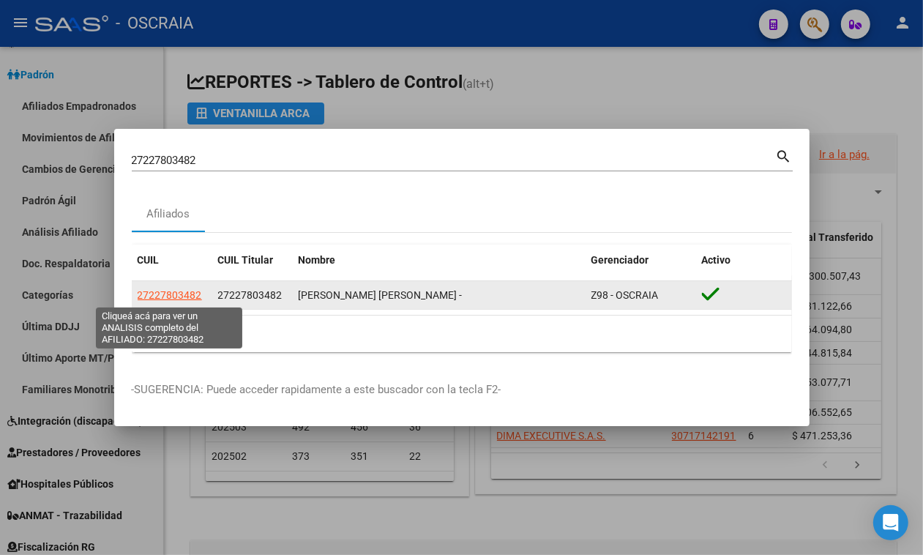
click at [163, 298] on span "27227803482" at bounding box center [170, 295] width 64 height 12
type textarea "27227803482"
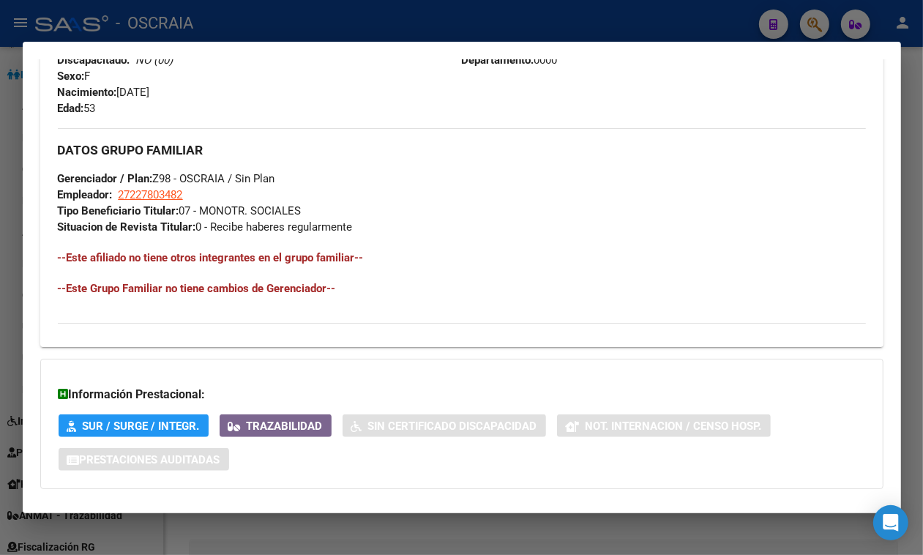
scroll to position [751, 0]
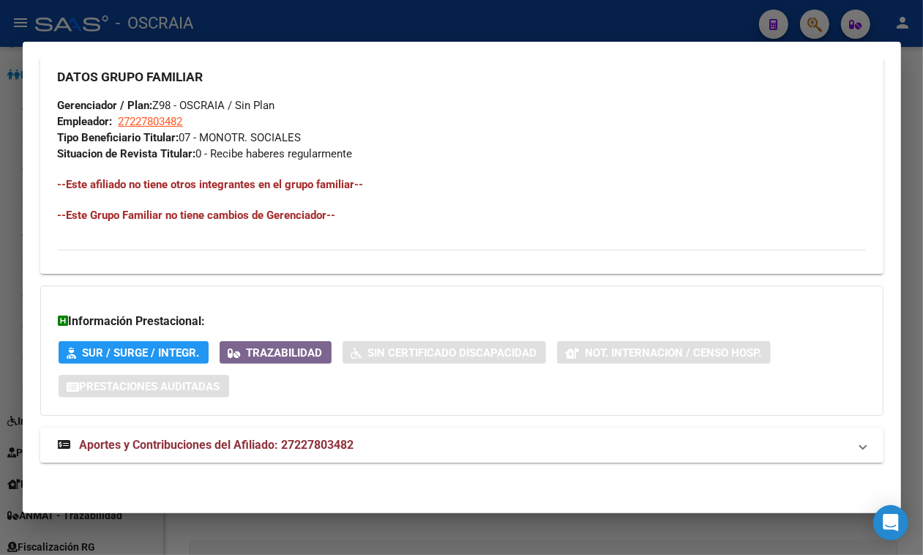
click at [220, 439] on span "Aportes y Contribuciones del Afiliado: 27227803482" at bounding box center [217, 445] width 275 height 14
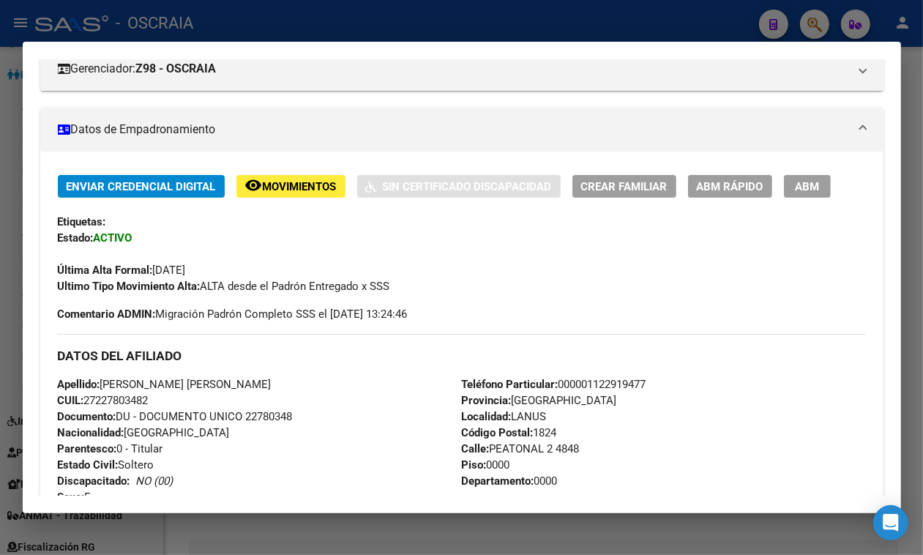
scroll to position [0, 0]
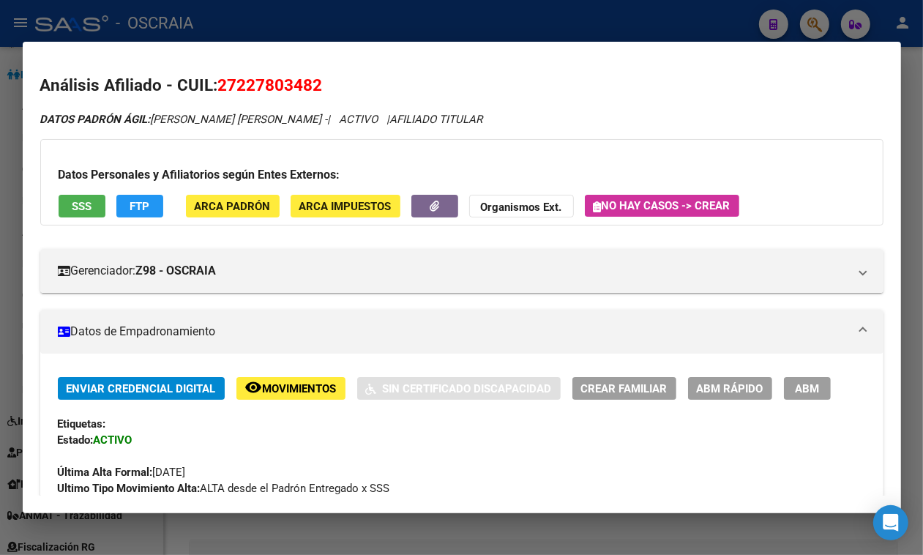
click at [269, 84] on span "27227803482" at bounding box center [270, 84] width 105 height 19
copy span "27227803482"
click at [379, 19] on div at bounding box center [461, 277] width 923 height 555
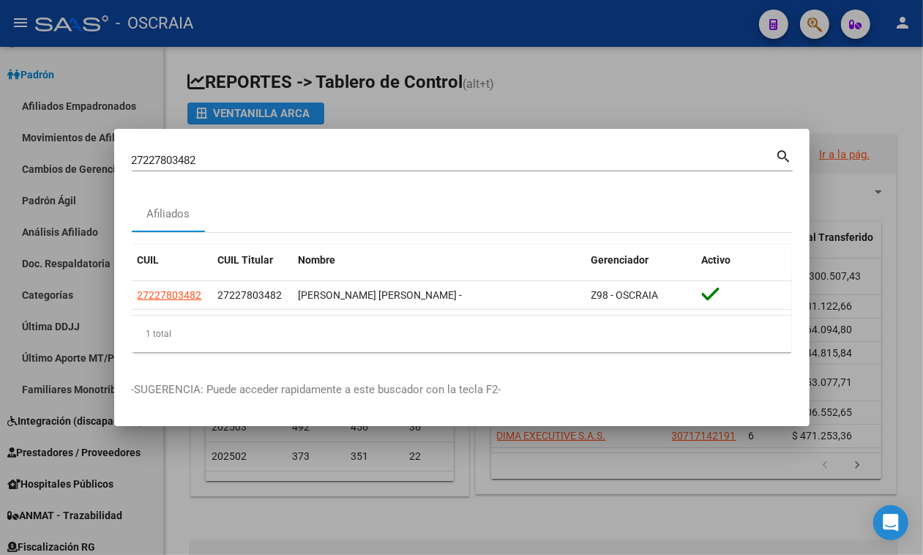
click at [313, 173] on div "27227803482 Buscar (apellido, dni, cuil, [PERSON_NAME], cuit, obra social) sear…" at bounding box center [462, 165] width 661 height 39
click at [309, 160] on input "27227803482" at bounding box center [454, 160] width 644 height 13
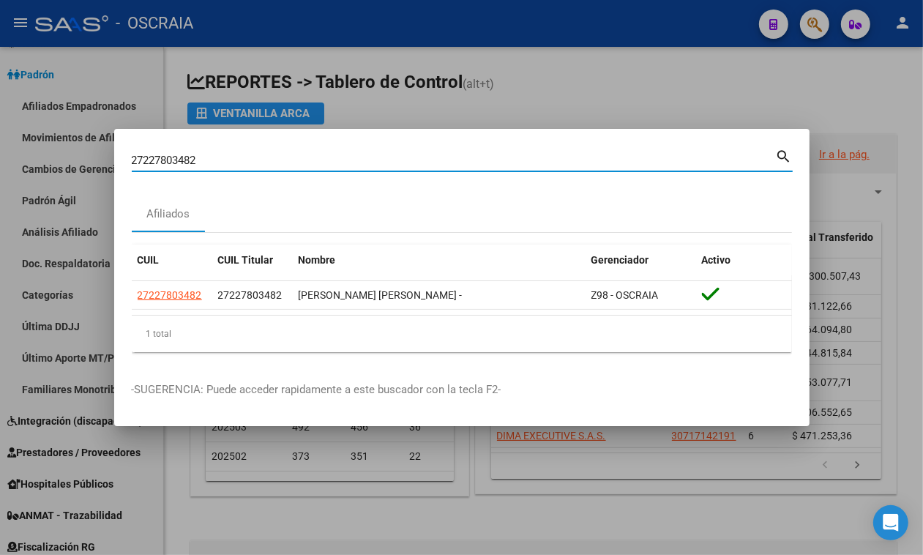
click at [309, 160] on input "27227803482" at bounding box center [454, 160] width 644 height 13
paste input "094973254"
type input "20949732542"
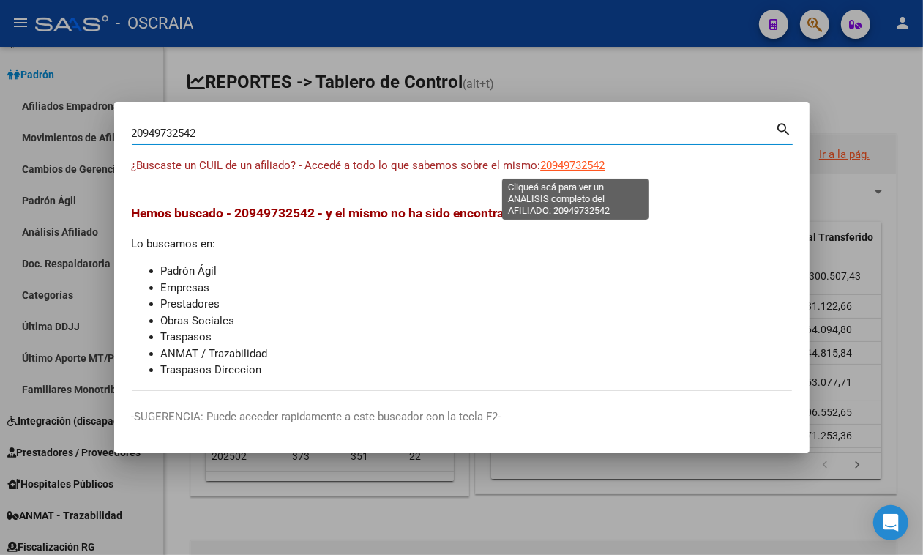
click at [575, 165] on span "20949732542" at bounding box center [573, 165] width 64 height 13
type textarea "20949732542"
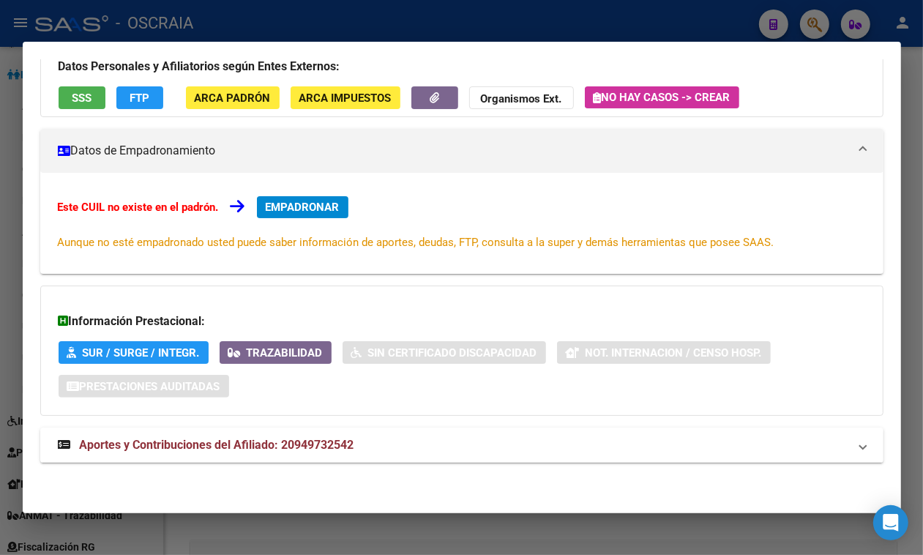
scroll to position [144, 0]
click at [275, 422] on div "DATOS ARCA: [PERSON_NAME] [PERSON_NAME] ([DATE]) ESTE CUIL NO EXISTE EN EL PADR…" at bounding box center [461, 230] width 843 height 496
click at [261, 448] on span "Aportes y Contribuciones del Afiliado: 20949732542" at bounding box center [217, 445] width 275 height 14
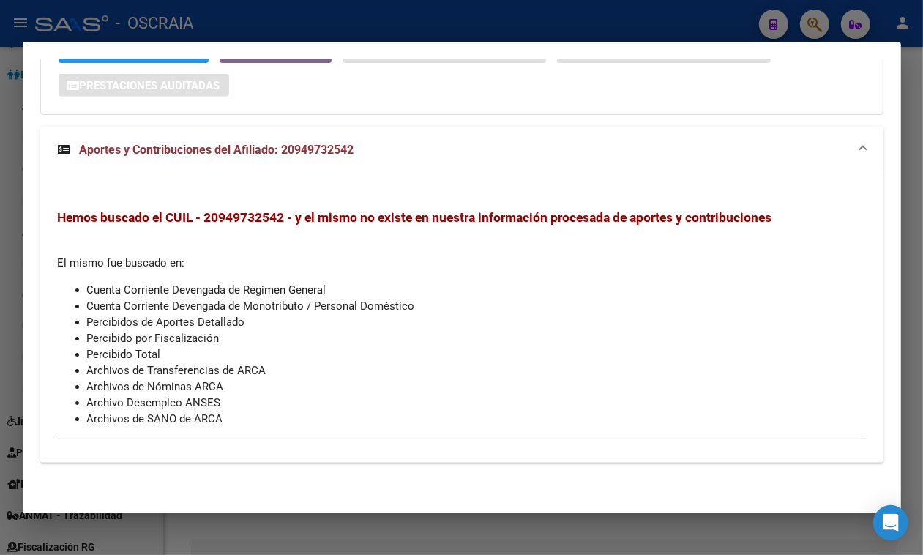
scroll to position [0, 0]
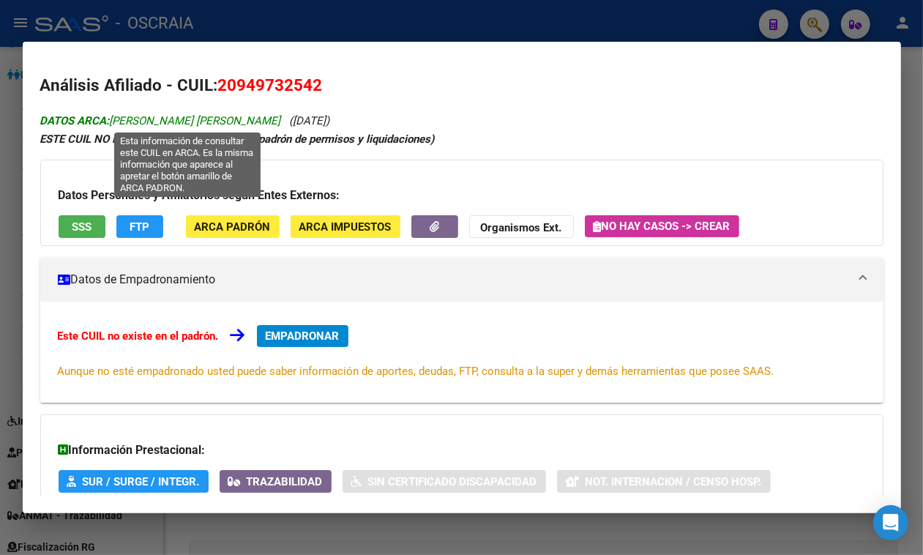
copy span "[PERSON_NAME] [PERSON_NAME]"
drag, startPoint x: 331, startPoint y: 118, endPoint x: 113, endPoint y: 124, distance: 217.5
click at [113, 124] on span "DATOS ARCA: [PERSON_NAME] [PERSON_NAME]" at bounding box center [160, 120] width 241 height 13
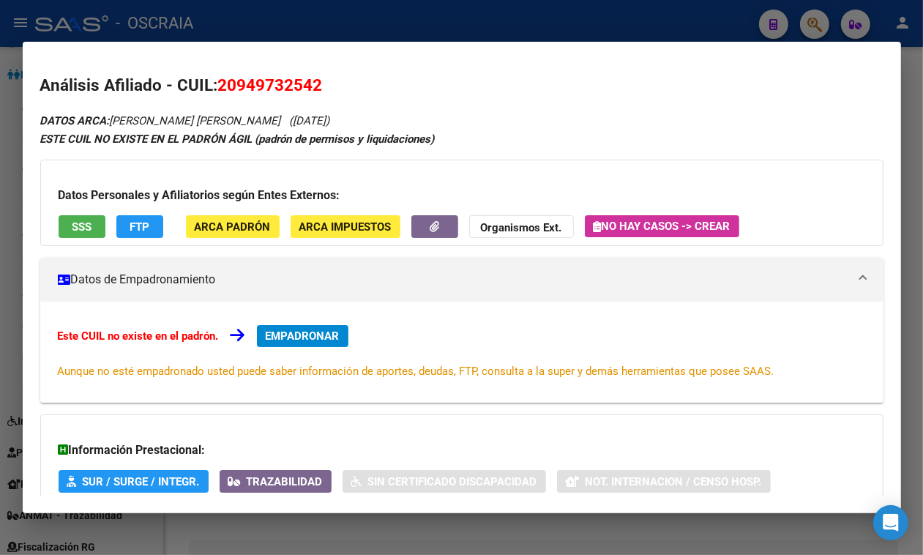
copy span "([DATE])"
drag, startPoint x: 340, startPoint y: 119, endPoint x: 410, endPoint y: 122, distance: 69.6
click at [410, 122] on div "DATOS ARCA: [PERSON_NAME] [PERSON_NAME] ([DATE]) ESTE CUIL NO EXISTE EN EL PADR…" at bounding box center [461, 509] width 843 height 797
copy span "20949732542"
drag, startPoint x: 218, startPoint y: 82, endPoint x: 359, endPoint y: 84, distance: 140.6
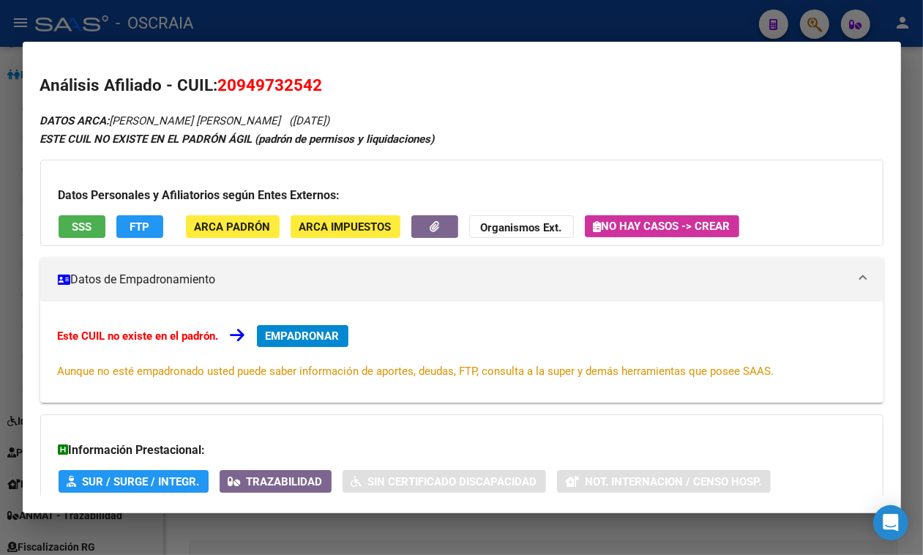
click at [359, 84] on h2 "Análisis Afiliado - CUIL: 20949732542" at bounding box center [461, 85] width 843 height 25
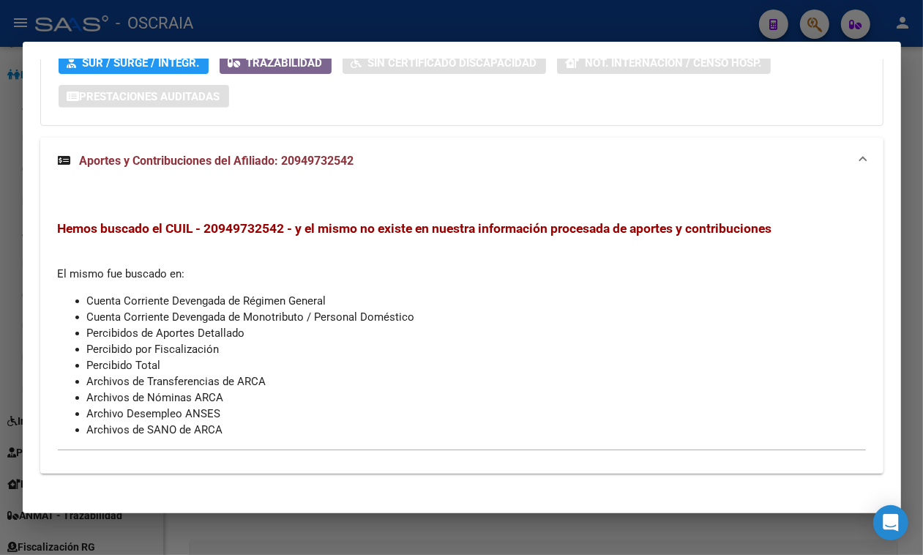
scroll to position [445, 0]
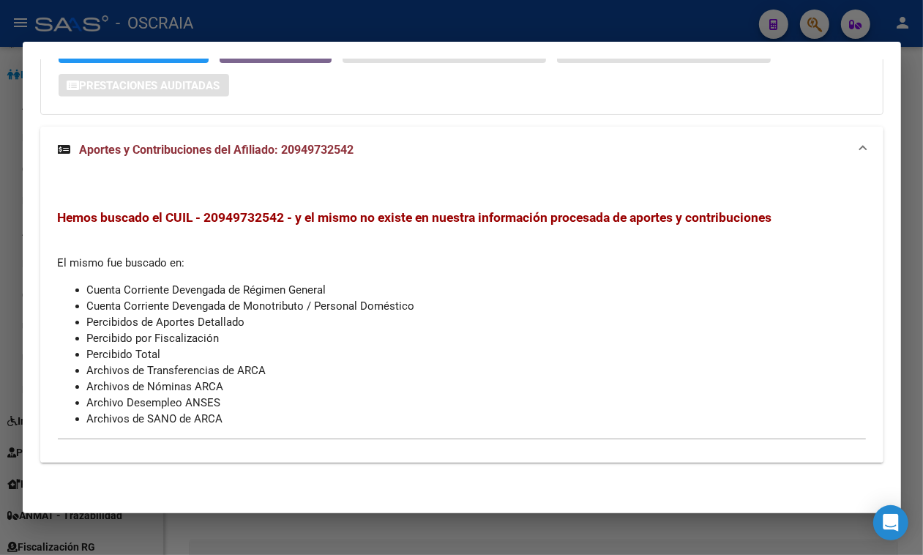
click at [449, 29] on div at bounding box center [461, 277] width 923 height 555
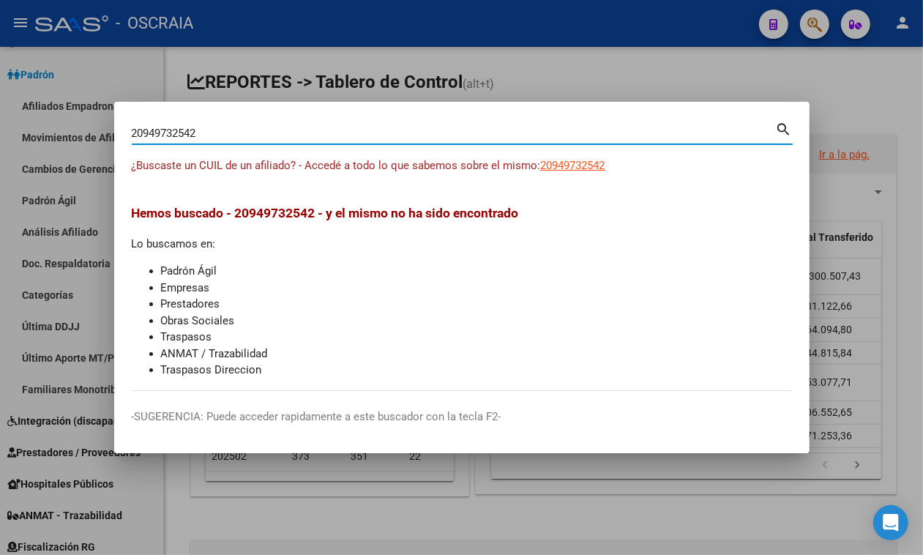
drag, startPoint x: 313, startPoint y: 132, endPoint x: 0, endPoint y: 137, distance: 313.3
click at [0, 137] on div "20949732542 Buscar (apellido, dni, cuil, nro traspaso, cuit, obra social) searc…" at bounding box center [461, 277] width 923 height 555
paste input "-35633292-0"
type input "20356332920"
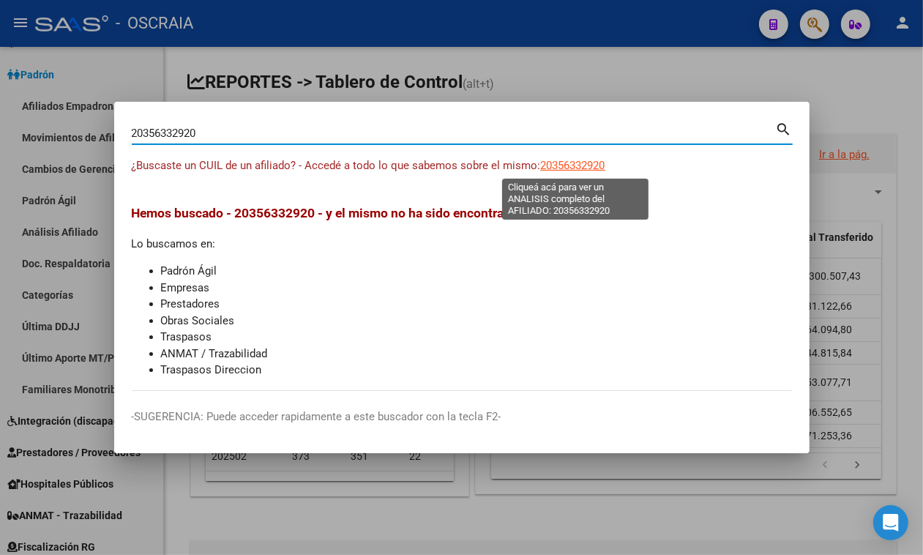
click at [577, 159] on span "20356332920" at bounding box center [573, 165] width 64 height 13
type textarea "20356332920"
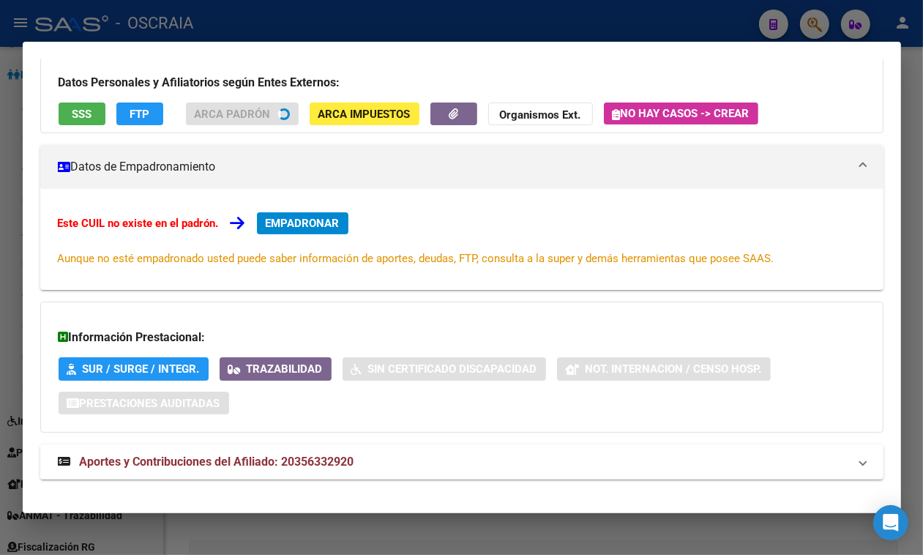
scroll to position [144, 0]
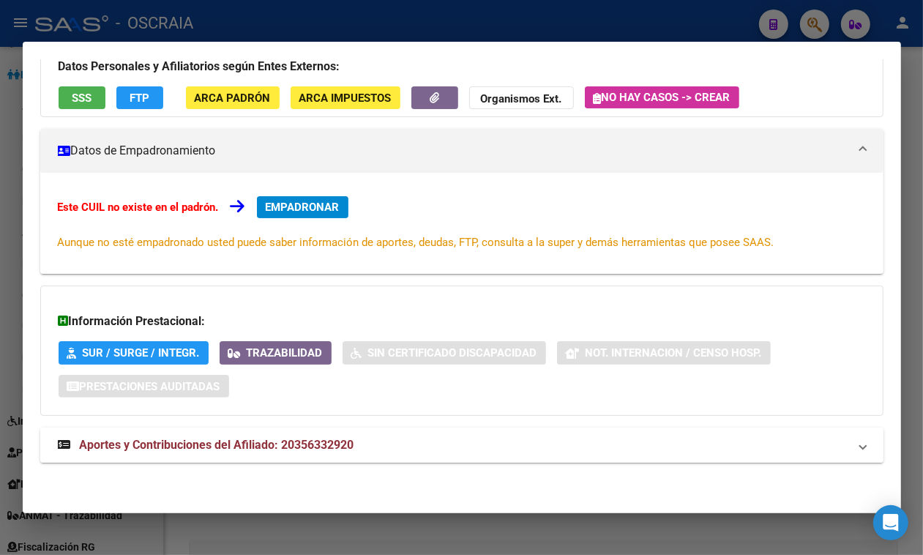
click at [280, 444] on span "Aportes y Contribuciones del Afiliado: 20356332920" at bounding box center [217, 445] width 275 height 14
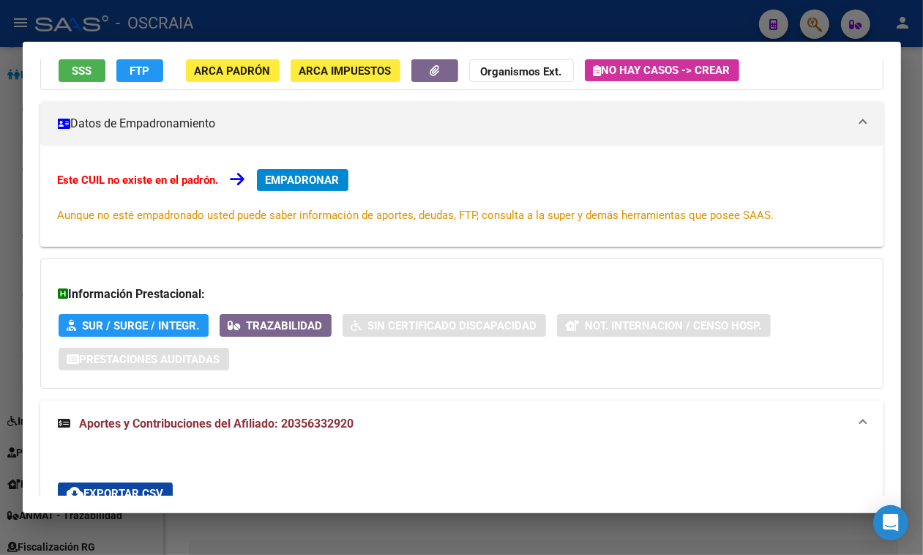
scroll to position [0, 0]
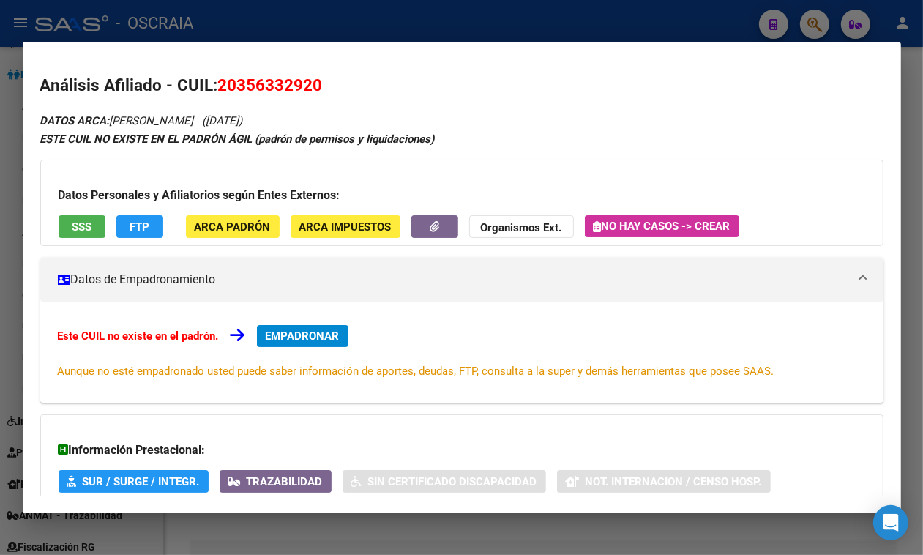
drag, startPoint x: 247, startPoint y: 115, endPoint x: 308, endPoint y: 118, distance: 60.8
click at [243, 118] on span "([DATE])" at bounding box center [223, 120] width 40 height 13
copy span "[DATE])"
click at [195, 24] on div at bounding box center [461, 277] width 923 height 555
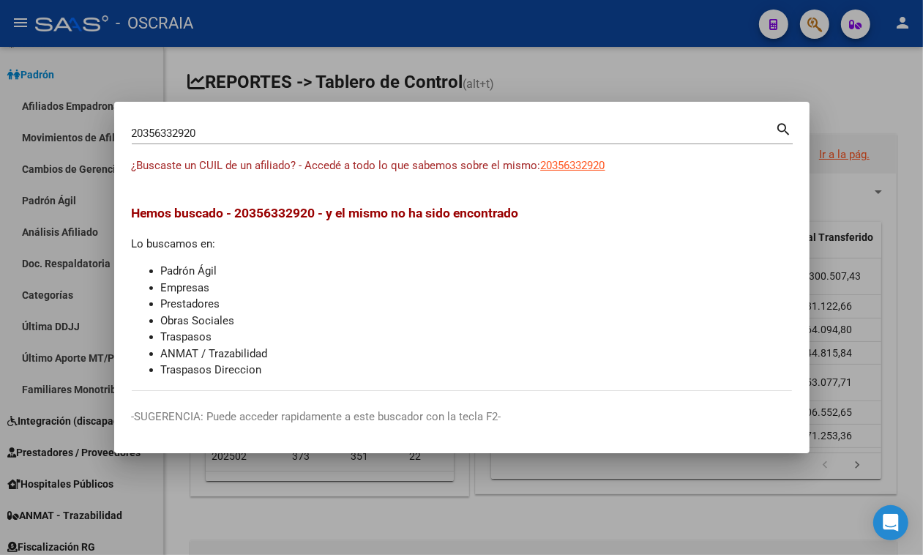
click at [223, 143] on div "20356332920 Buscar (apellido, dni, cuil, [PERSON_NAME], cuit, obra social)" at bounding box center [454, 133] width 644 height 22
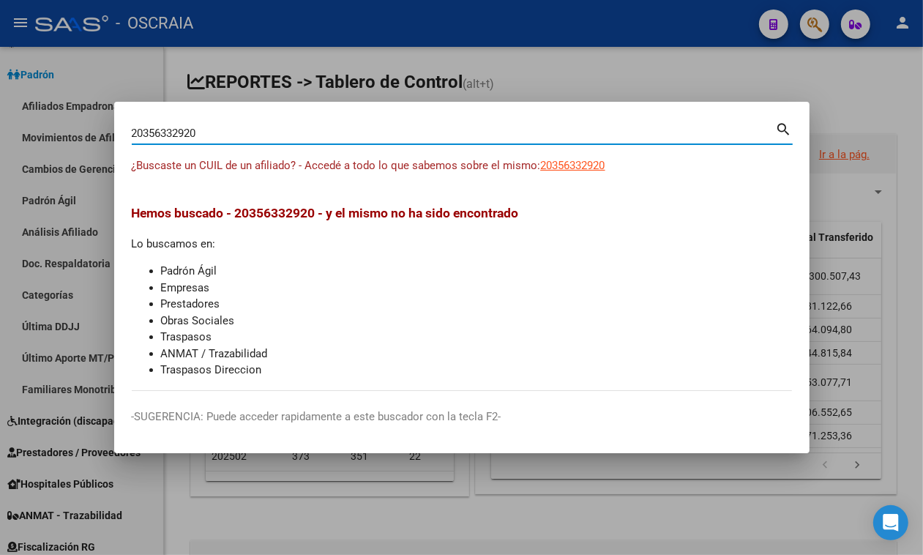
click at [217, 140] on div "20356332920 Buscar (apellido, dni, cuil, [PERSON_NAME], cuit, obra social)" at bounding box center [454, 133] width 644 height 22
click at [209, 130] on input "20356332920" at bounding box center [454, 133] width 644 height 13
paste input "-17392504-3"
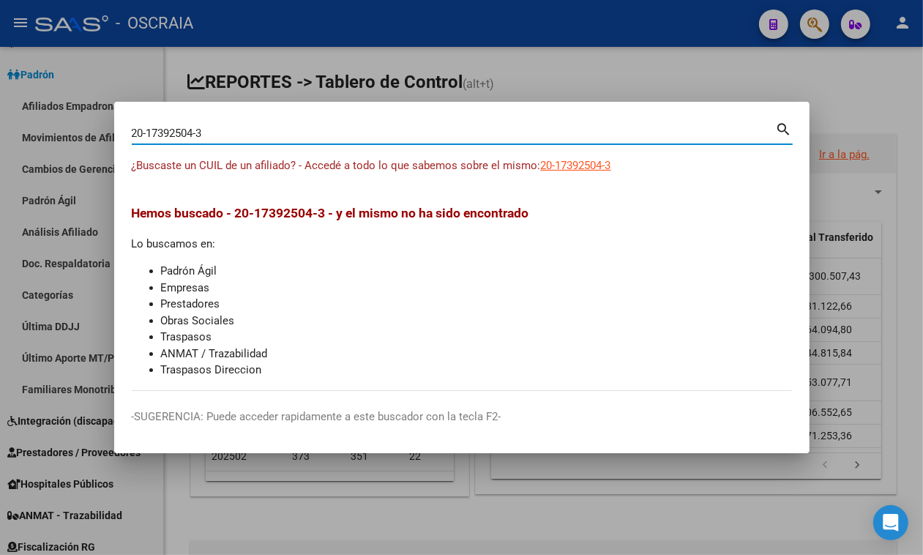
type input "20173925043"
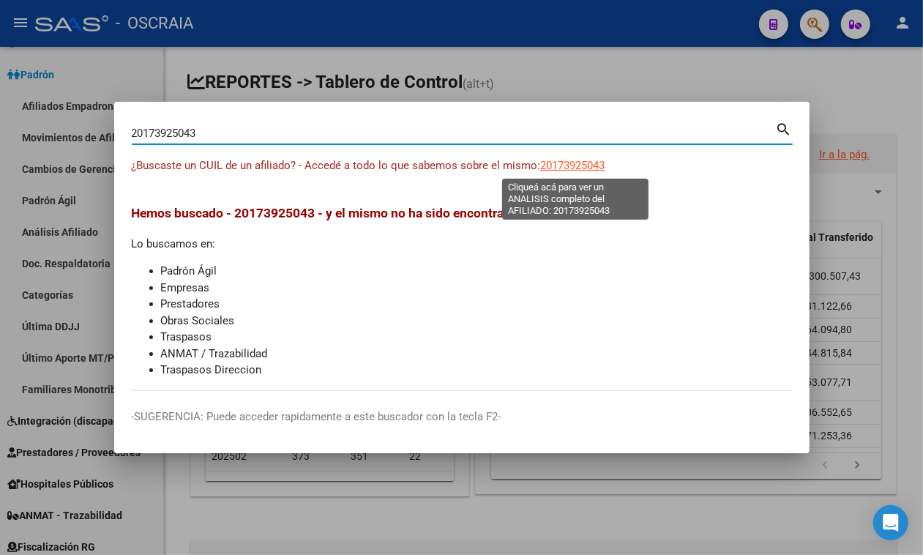
click at [580, 168] on span "20173925043" at bounding box center [573, 165] width 64 height 13
type textarea "20173925043"
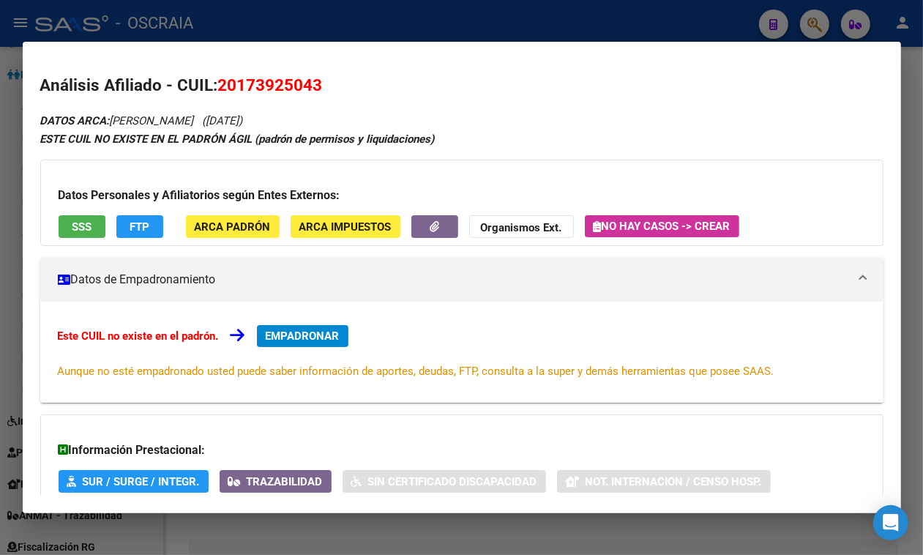
scroll to position [144, 0]
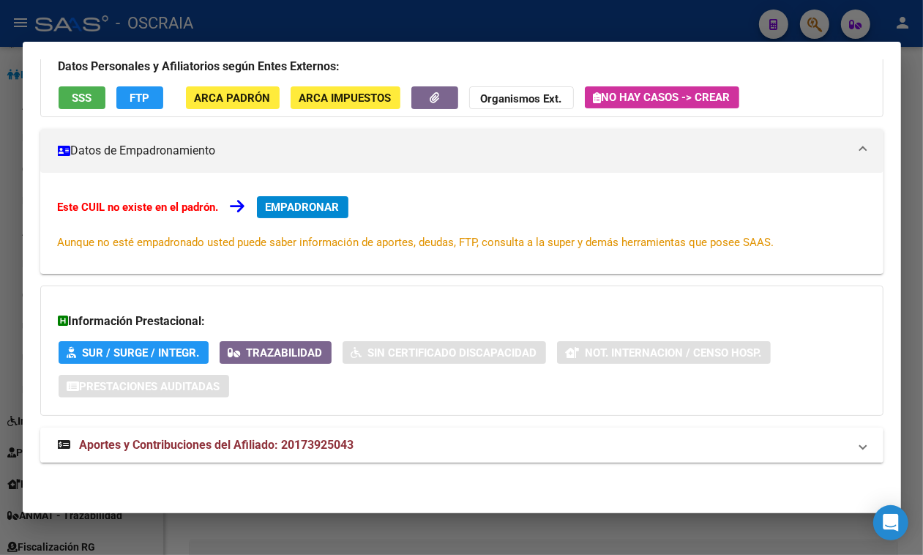
drag, startPoint x: 253, startPoint y: 452, endPoint x: 243, endPoint y: 408, distance: 45.8
click at [253, 454] on strong "Aportes y Contribuciones del Afiliado: 20173925043" at bounding box center [206, 445] width 296 height 18
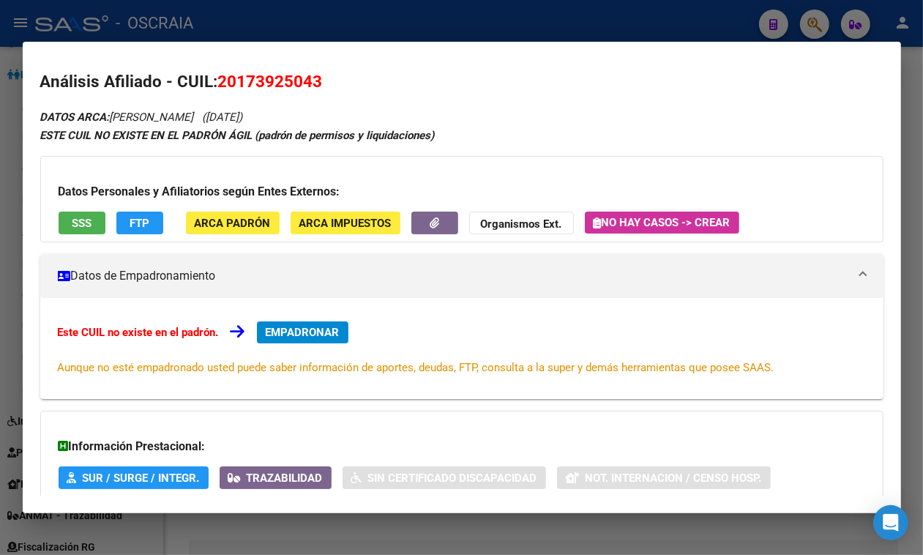
scroll to position [0, 0]
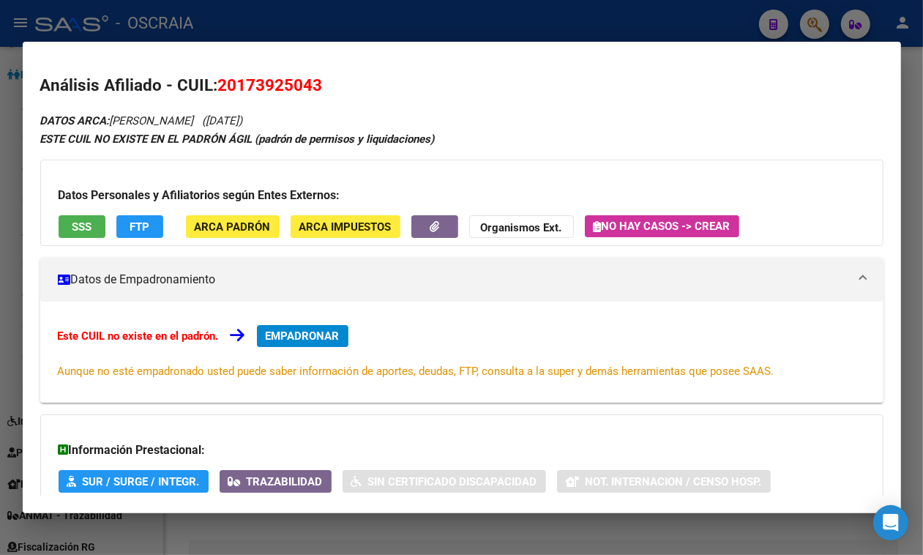
drag, startPoint x: 112, startPoint y: 119, endPoint x: 302, endPoint y: 119, distance: 190.3
click at [243, 119] on icon "DATOS ARCA: [PERSON_NAME] ([DATE])" at bounding box center [141, 120] width 203 height 13
copy icon "[PERSON_NAME] ([DATE])"
click at [243, 73] on h2 "Análisis Afiliado - CUIL: 20173925043" at bounding box center [461, 85] width 843 height 25
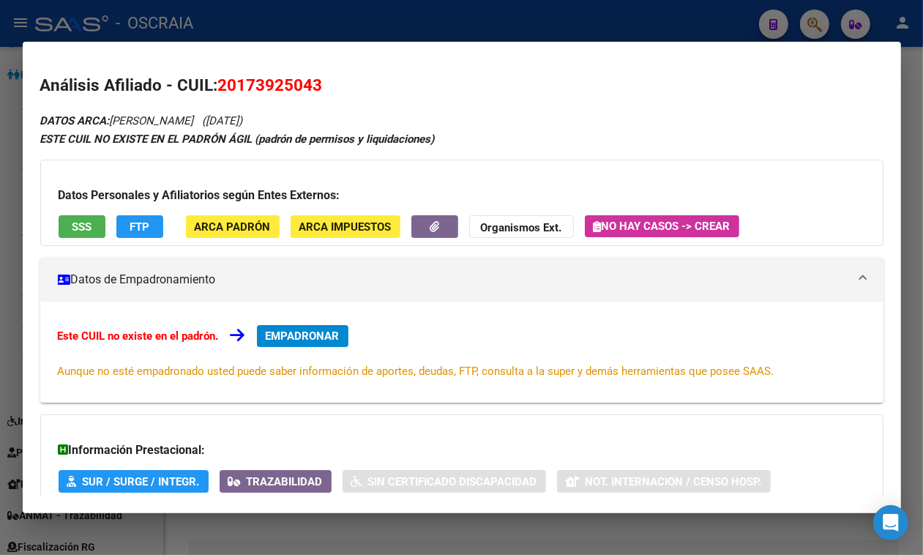
copy span "20173925043"
click at [615, 24] on div at bounding box center [461, 277] width 923 height 555
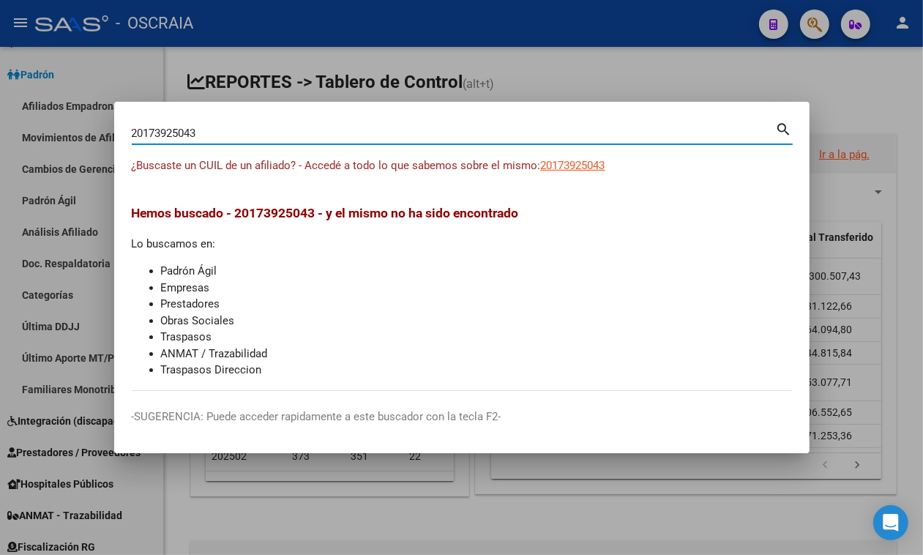
drag, startPoint x: 254, startPoint y: 135, endPoint x: 93, endPoint y: 111, distance: 162.8
click at [100, 108] on div "20173925043 Buscar (apellido, dni, cuil, nro traspaso, cuit, obra social) searc…" at bounding box center [461, 277] width 923 height 555
paste input "249385981"
type input "20249385981"
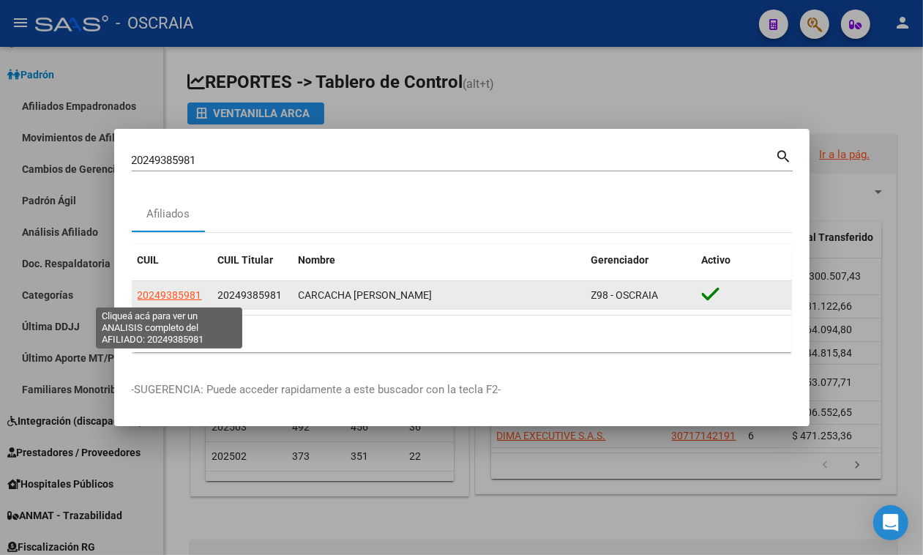
click at [139, 289] on span "20249385981" at bounding box center [170, 295] width 64 height 12
copy span "2"
type textarea "20249385981"
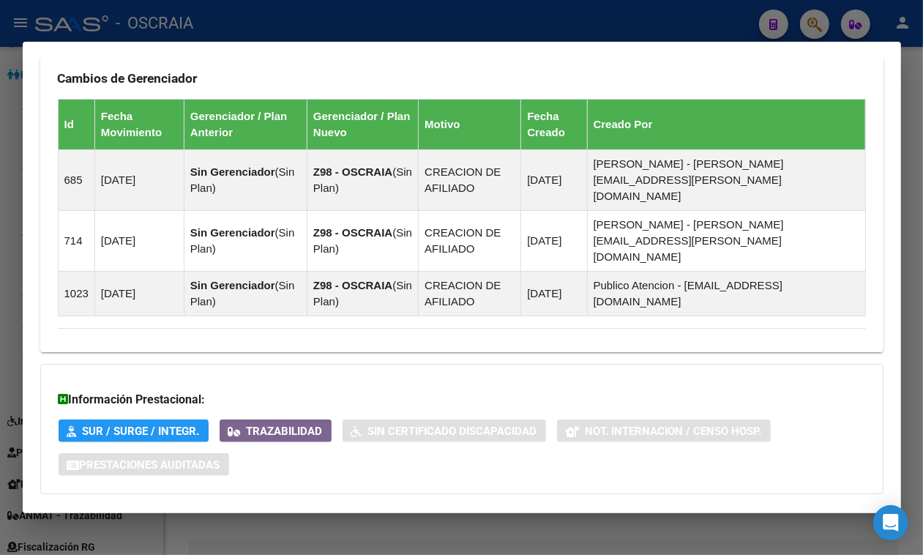
scroll to position [787, 0]
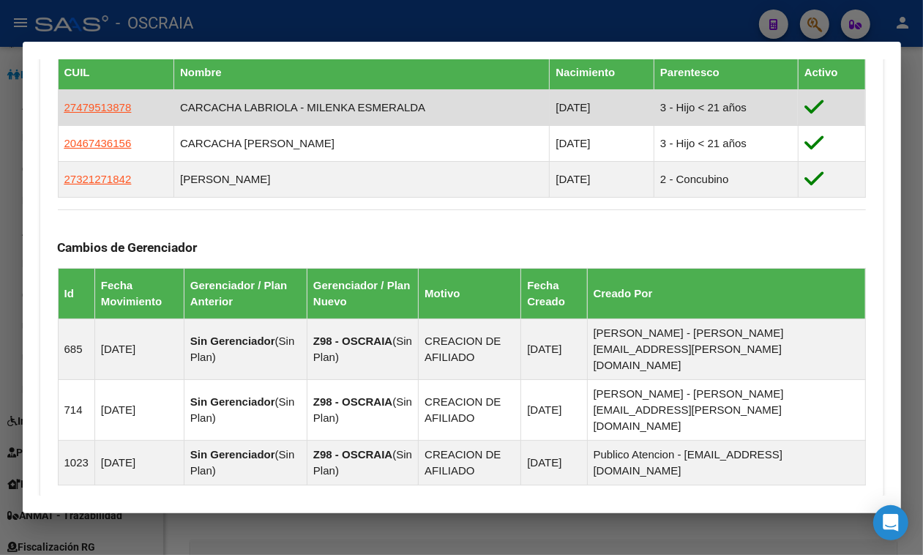
click at [234, 126] on td "CARCACHA LABRIOLA - MILENKA ESMERALDA" at bounding box center [362, 108] width 376 height 36
copy td "CARCACHA LABRIOLA - MILENKA ESMERALDA"
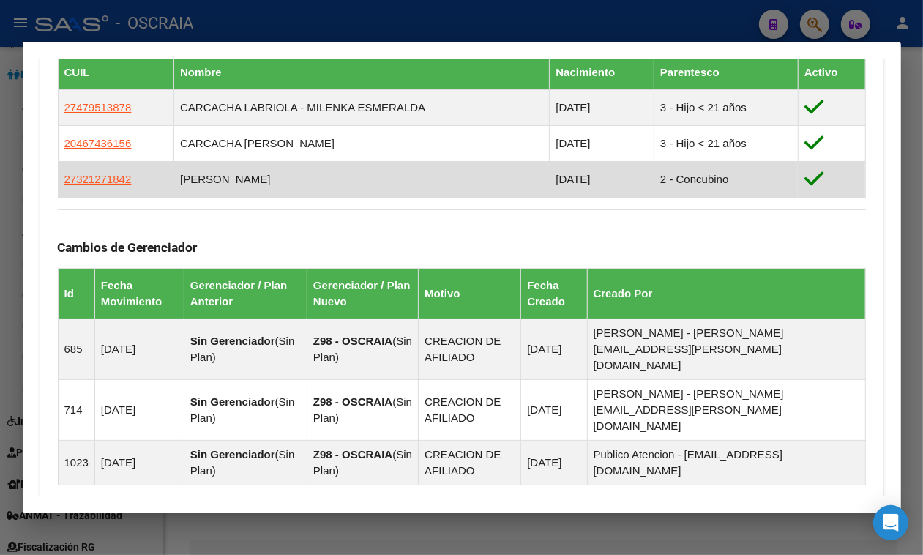
click at [244, 198] on td "[PERSON_NAME]" at bounding box center [362, 180] width 376 height 36
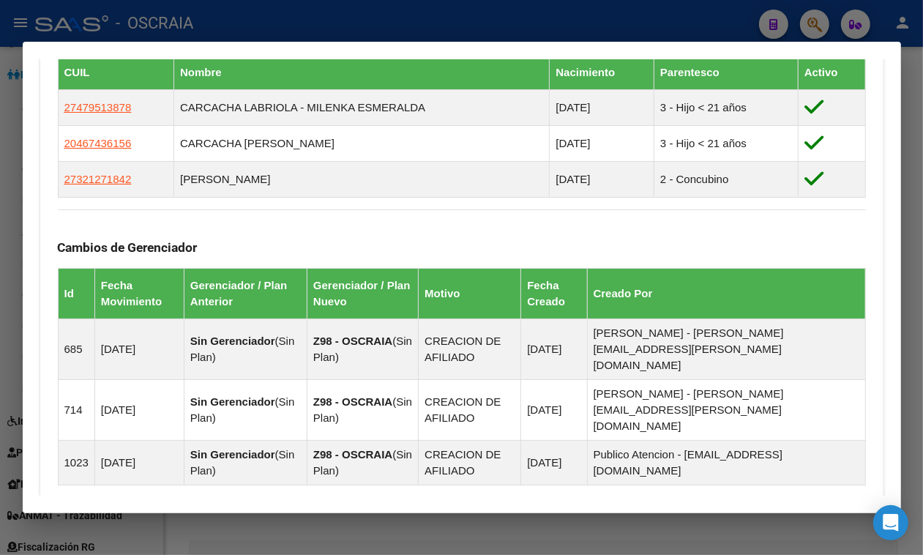
click at [225, 1] on div at bounding box center [461, 277] width 923 height 555
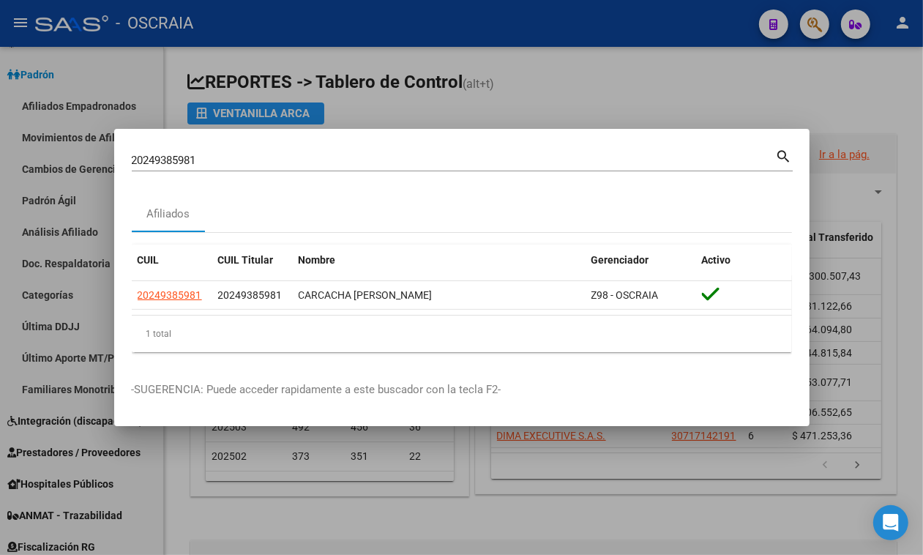
click at [216, 163] on input "20249385981" at bounding box center [454, 160] width 644 height 13
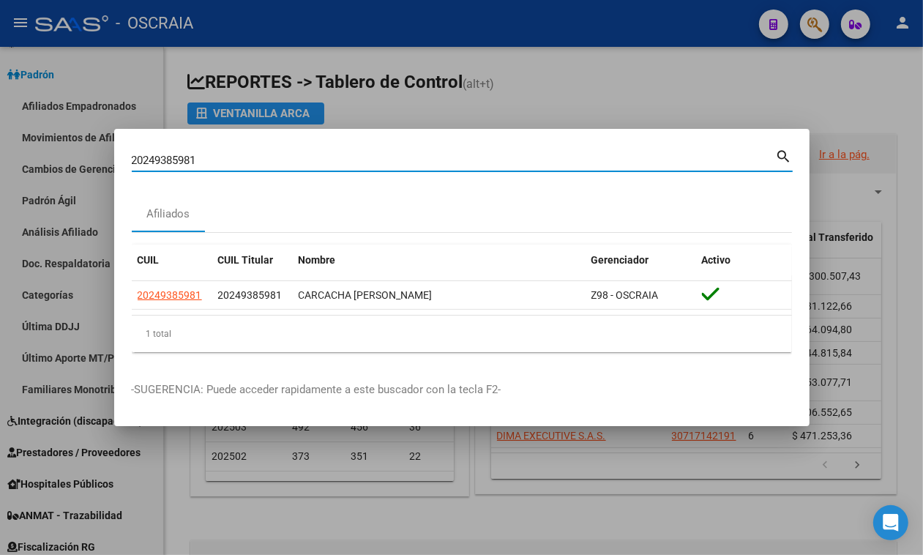
click at [216, 163] on input "20249385981" at bounding box center [454, 160] width 644 height 13
paste input "3-22878360-9"
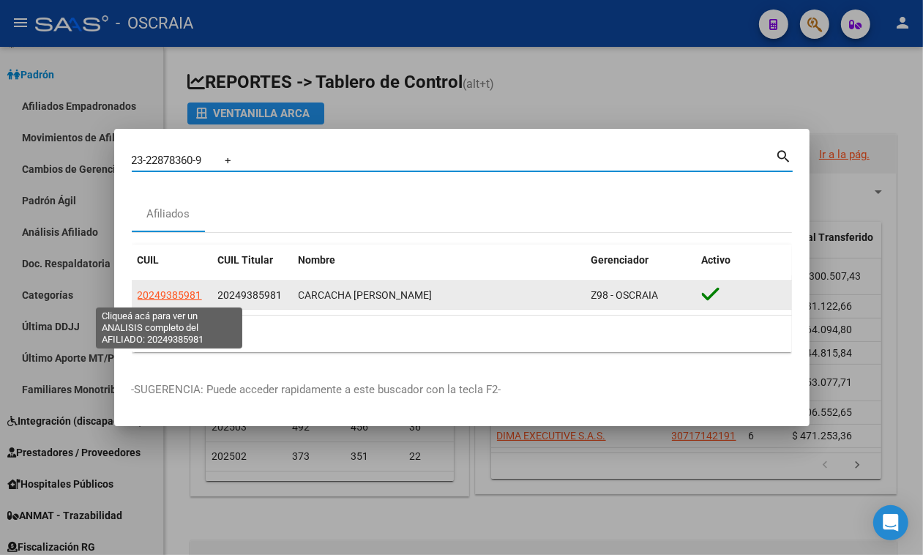
type input "23-22878360-9 +"
click at [180, 299] on span "20249385981" at bounding box center [170, 295] width 64 height 12
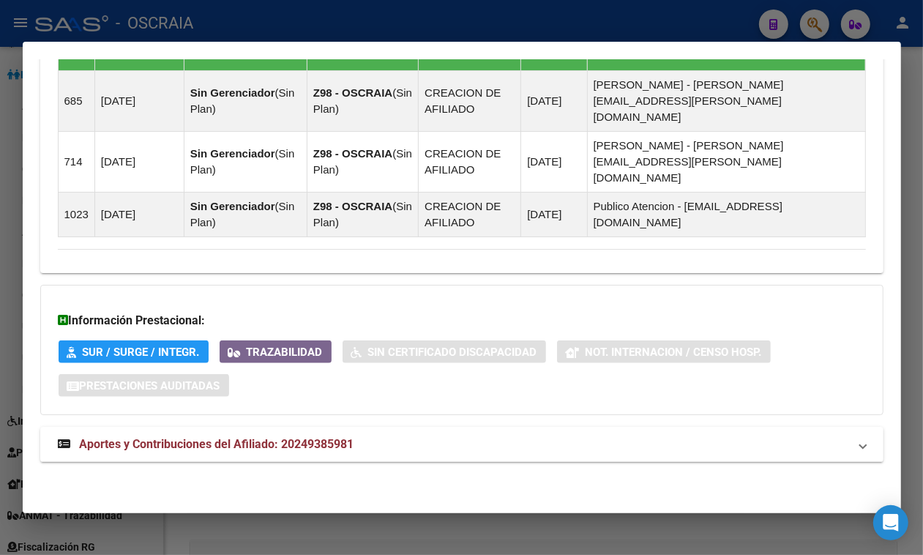
scroll to position [1061, 0]
click at [179, 447] on span "Aportes y Contribuciones del Afiliado: 20249385981" at bounding box center [217, 444] width 275 height 14
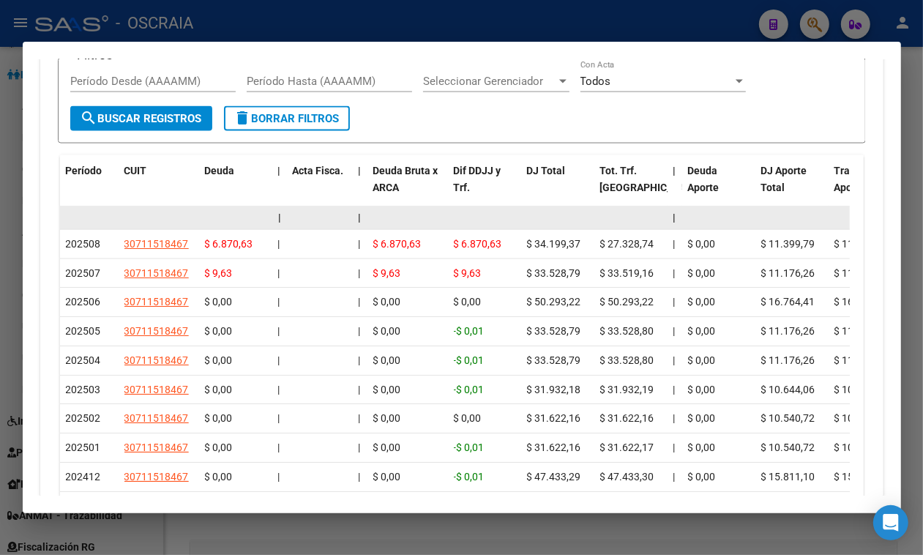
scroll to position [1688, 0]
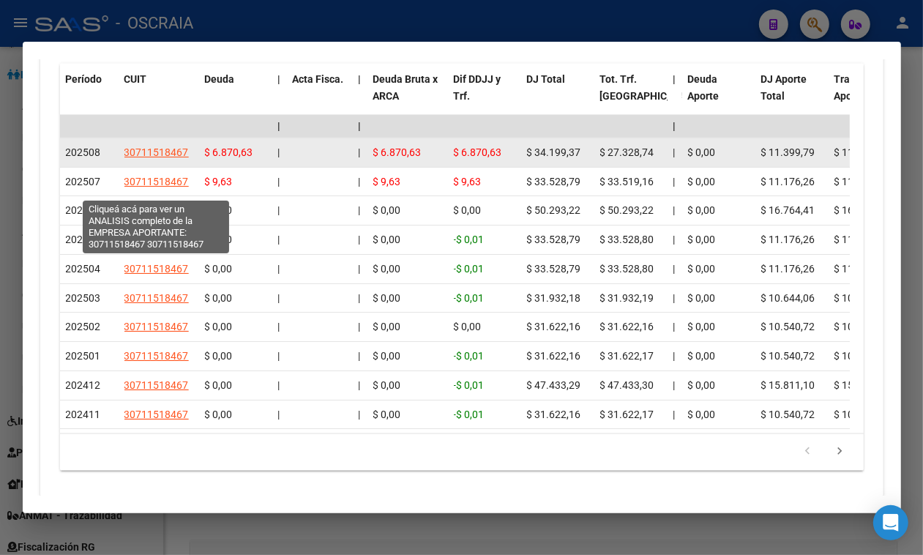
click at [176, 158] on span "30711518467" at bounding box center [156, 152] width 64 height 12
type textarea "30711518467"
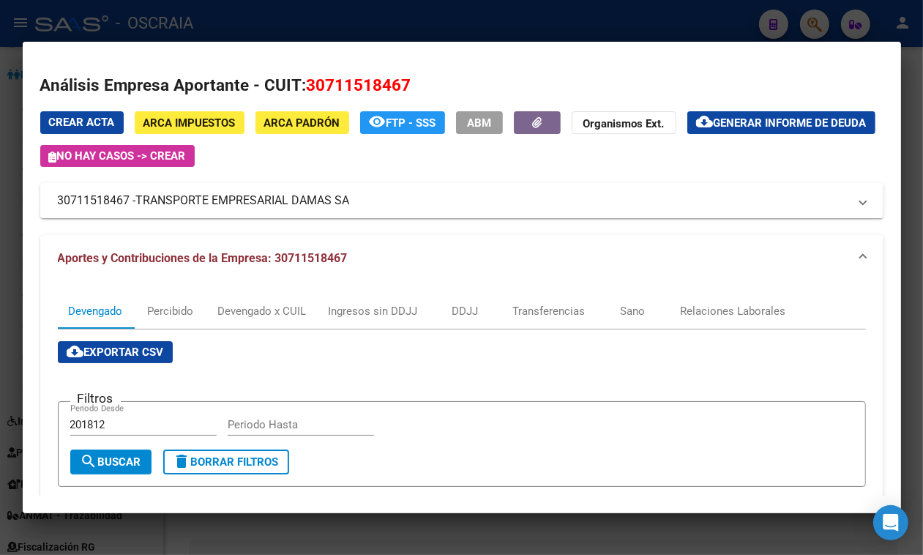
click at [269, 17] on div at bounding box center [461, 277] width 923 height 555
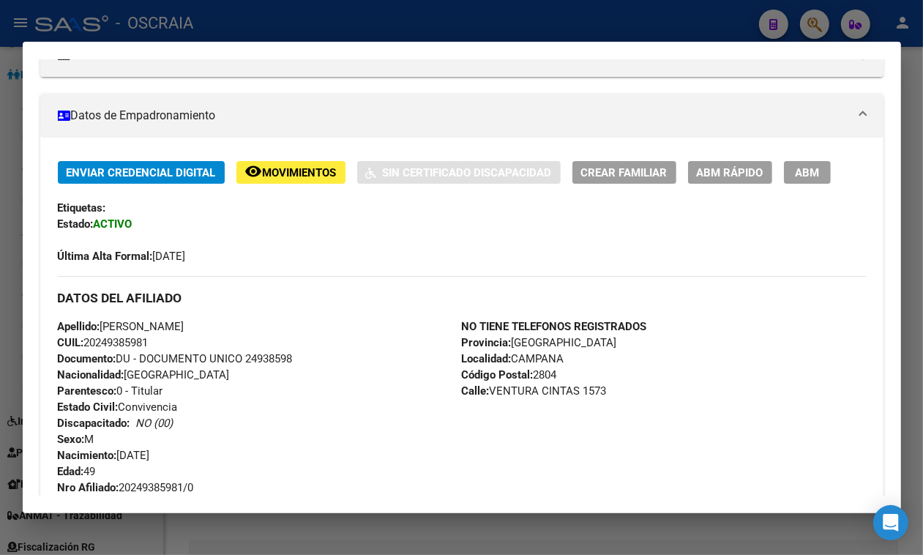
scroll to position [0, 0]
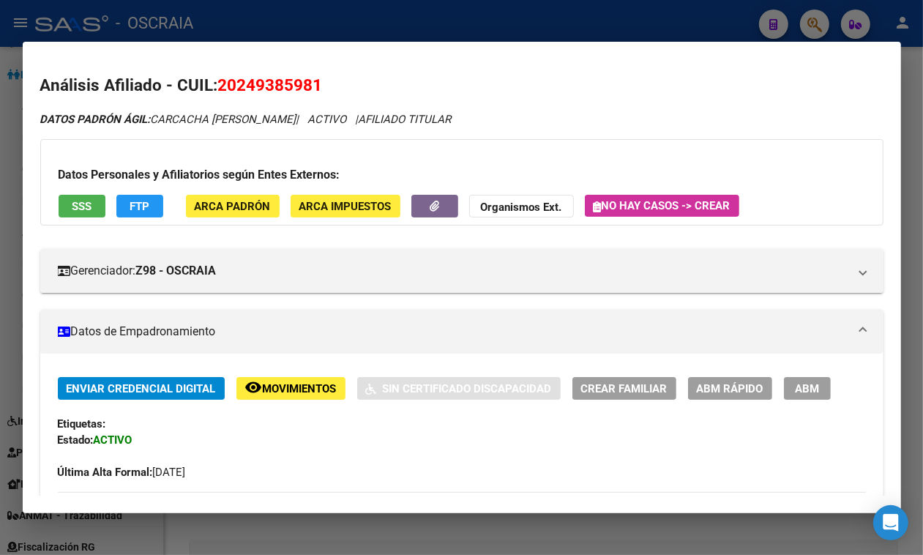
click at [284, 9] on div at bounding box center [461, 277] width 923 height 555
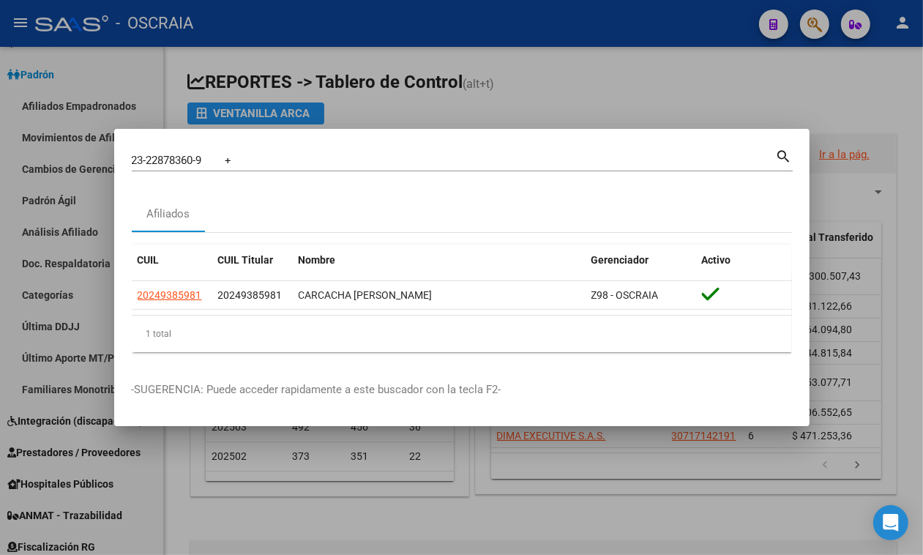
click at [213, 158] on input "23-22878360-9 +" at bounding box center [454, 160] width 644 height 13
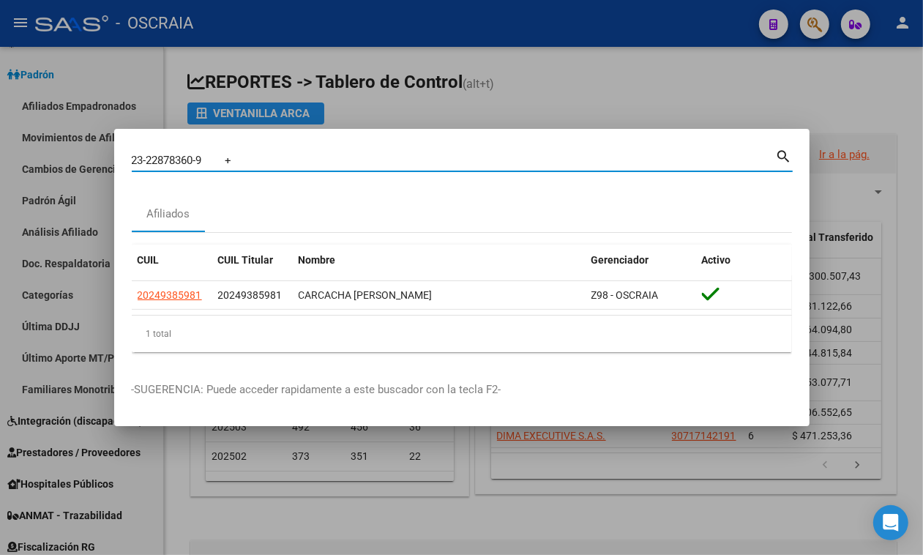
click at [213, 158] on input "23-22878360-9 +" at bounding box center [454, 160] width 644 height 13
paste input "2878360"
type input "22878360"
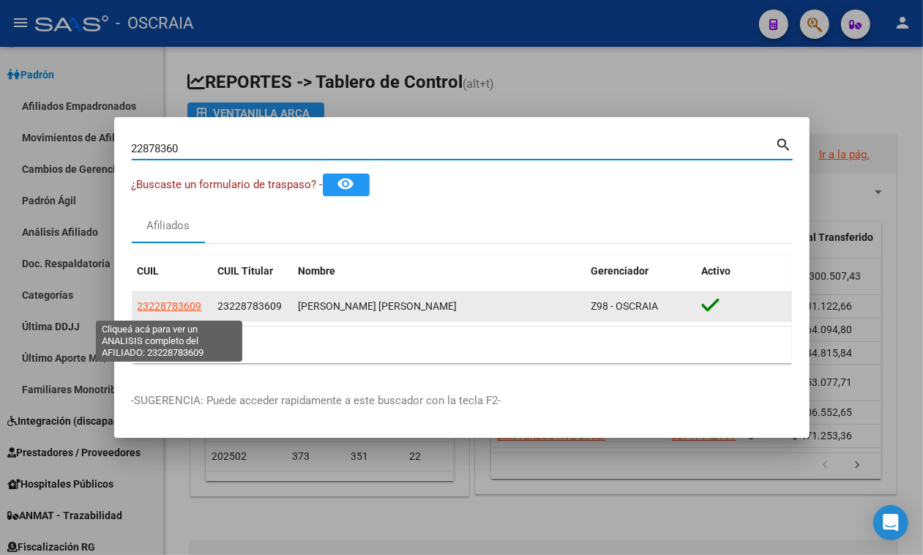
click at [180, 312] on span "23228783609" at bounding box center [170, 306] width 64 height 12
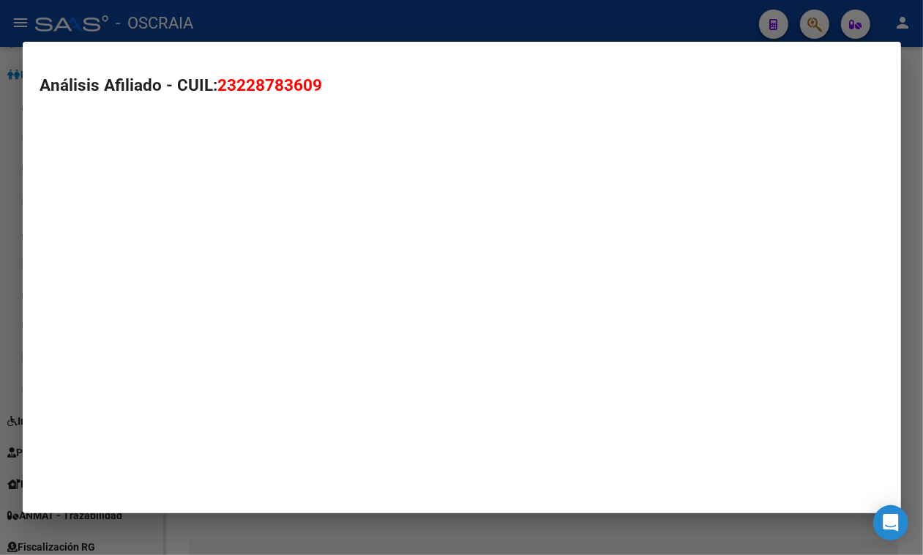
type textarea "23228783609"
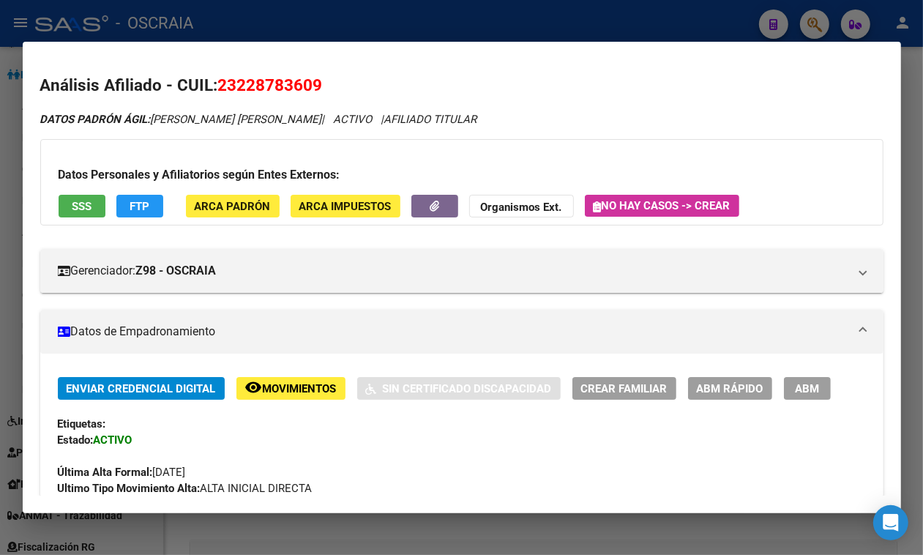
click at [294, 81] on span "23228783609" at bounding box center [270, 84] width 105 height 19
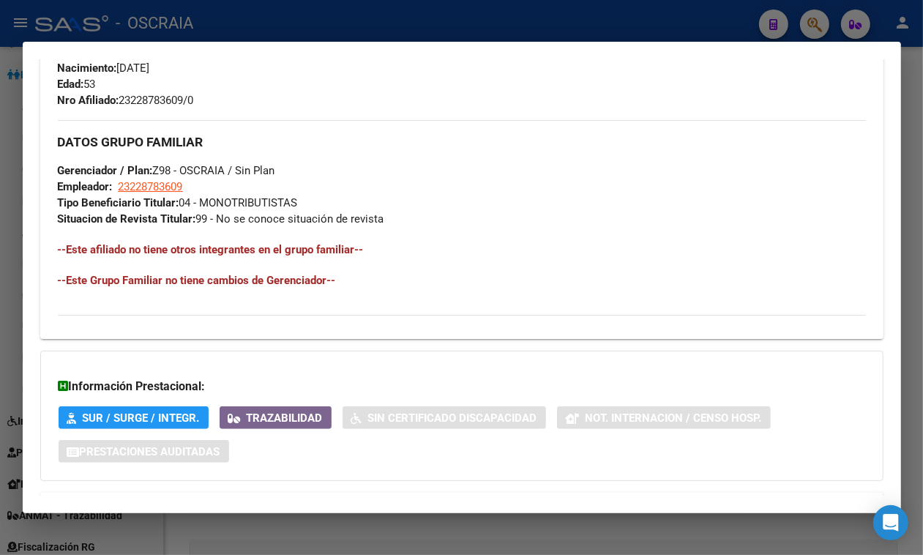
scroll to position [739, 0]
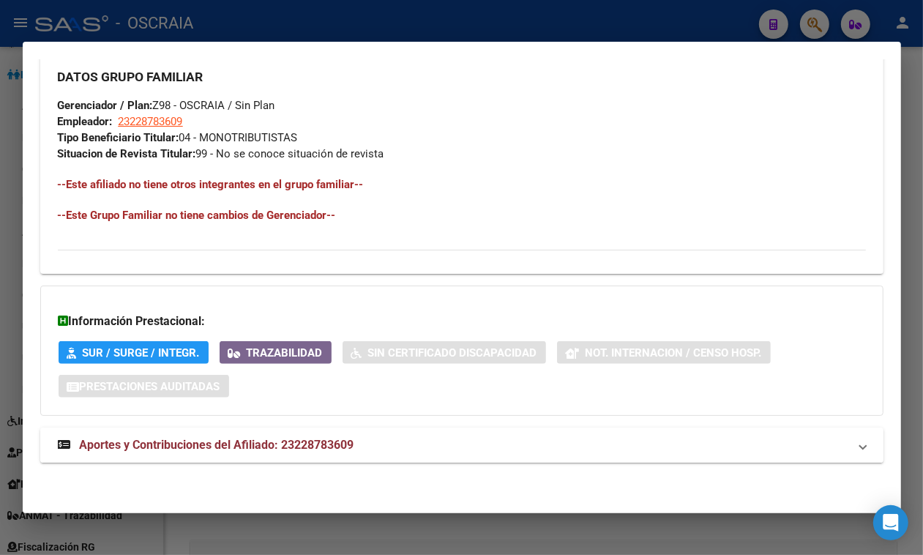
drag, startPoint x: 267, startPoint y: 463, endPoint x: 266, endPoint y: 454, distance: 8.9
click at [266, 462] on mat-expansion-panel-header "Aportes y Contribuciones del Afiliado: 23228783609" at bounding box center [461, 445] width 843 height 35
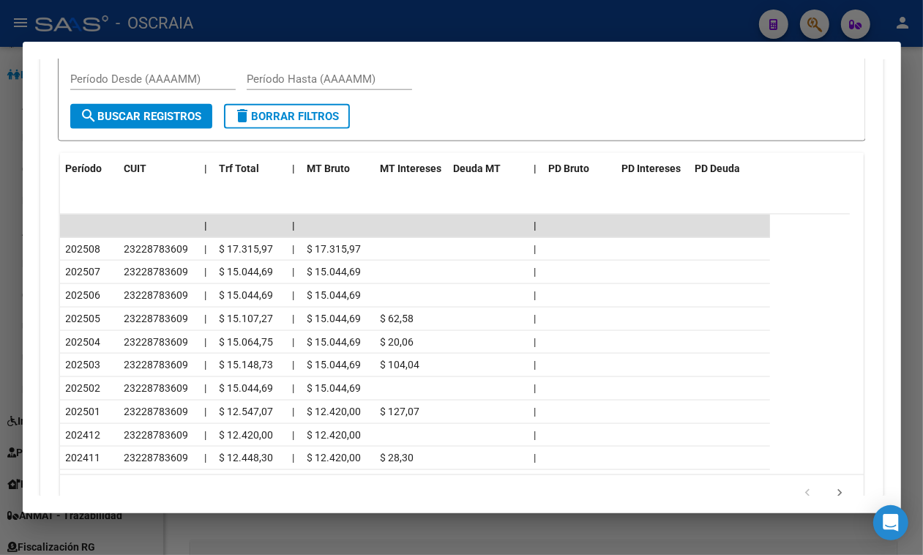
scroll to position [1398, 0]
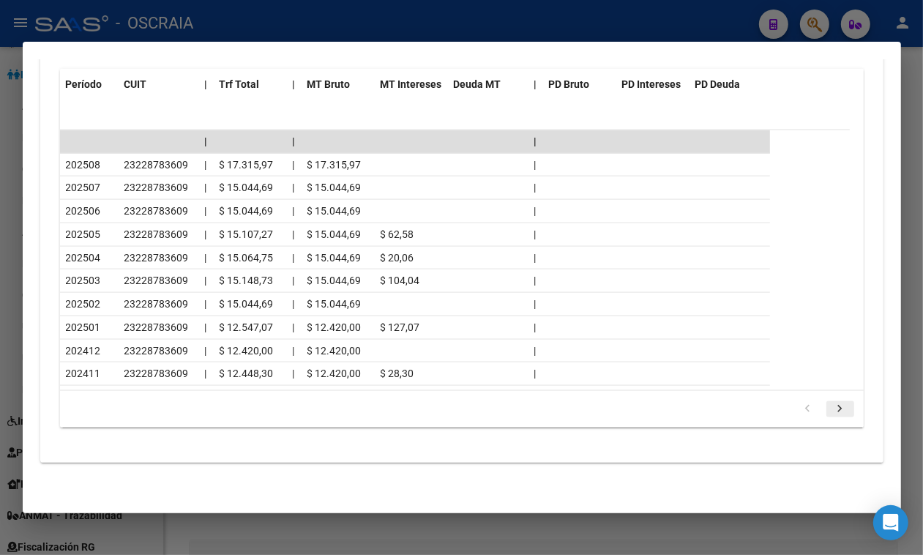
click at [831, 408] on icon "go to next page" at bounding box center [840, 411] width 19 height 18
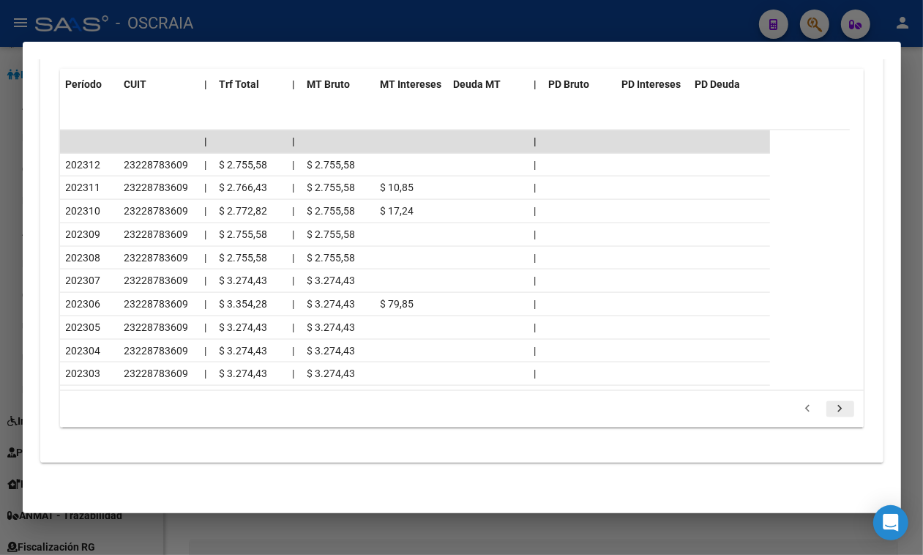
click at [831, 408] on icon "go to next page" at bounding box center [840, 411] width 19 height 18
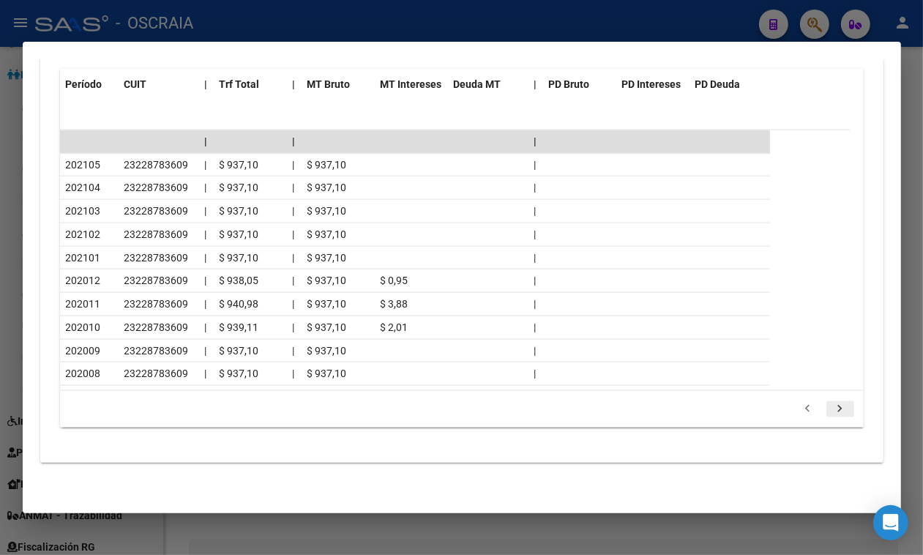
click at [831, 408] on icon "go to next page" at bounding box center [840, 411] width 19 height 18
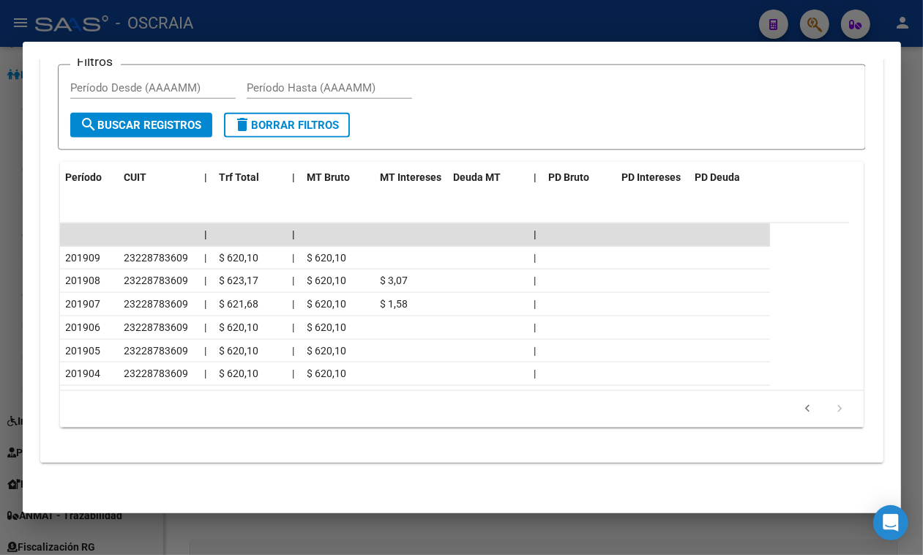
scroll to position [1304, 0]
click at [803, 407] on icon "go to previous page" at bounding box center [808, 411] width 19 height 18
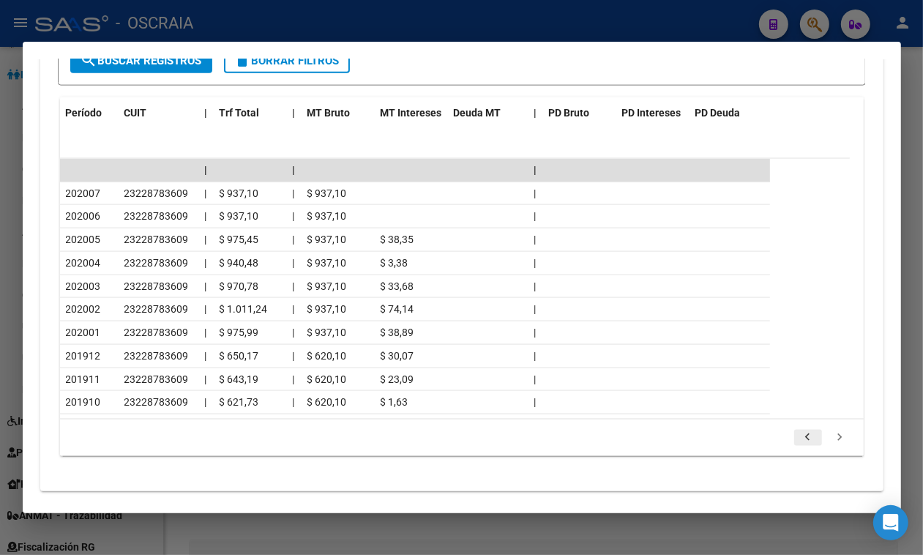
scroll to position [1396, 0]
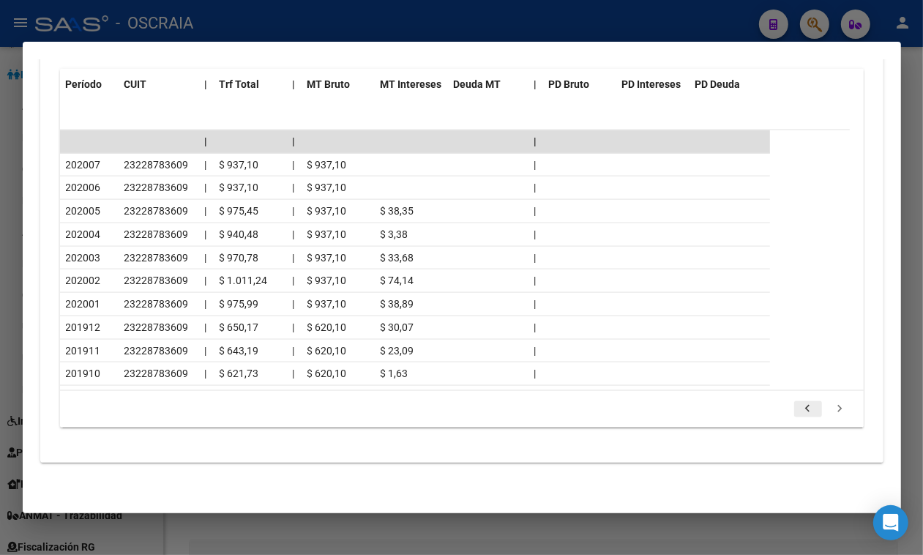
click at [802, 408] on icon "go to previous page" at bounding box center [808, 411] width 19 height 18
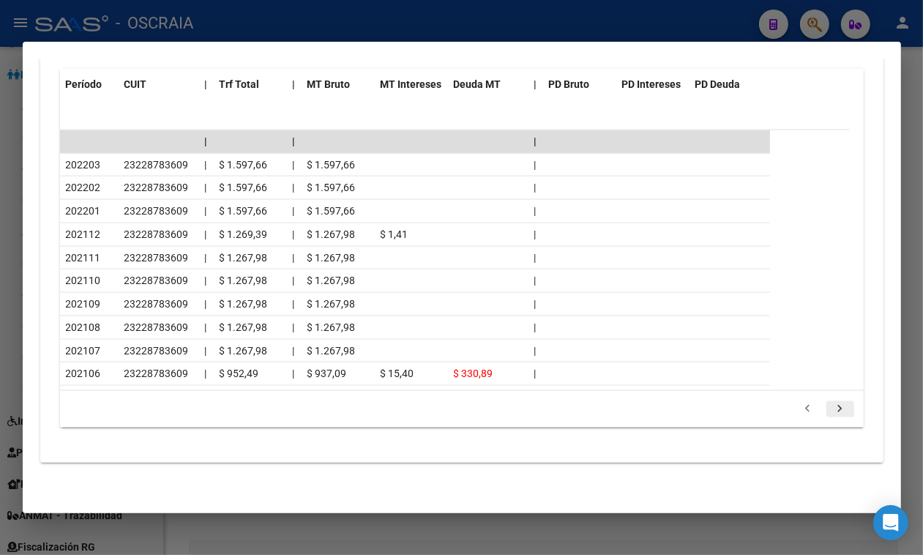
click at [832, 416] on icon "go to next page" at bounding box center [840, 411] width 19 height 18
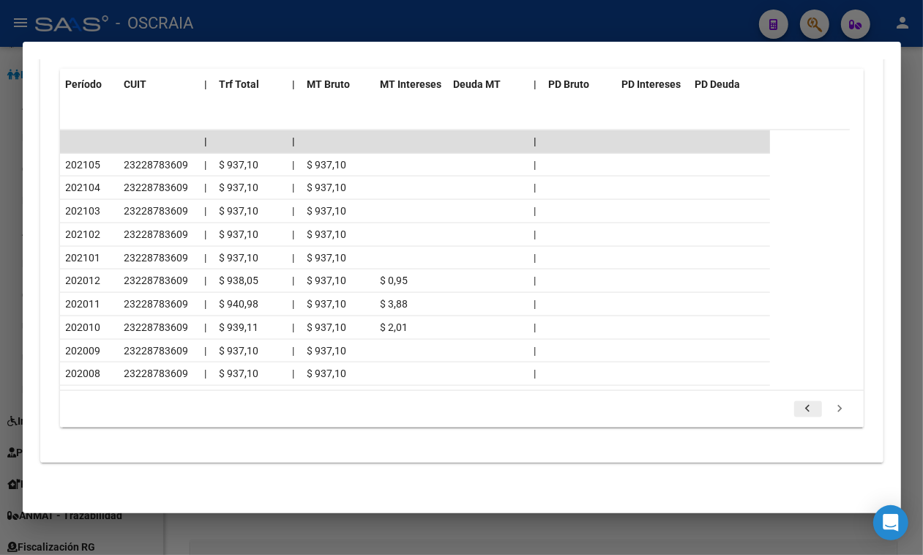
click at [799, 411] on icon "go to previous page" at bounding box center [808, 411] width 19 height 18
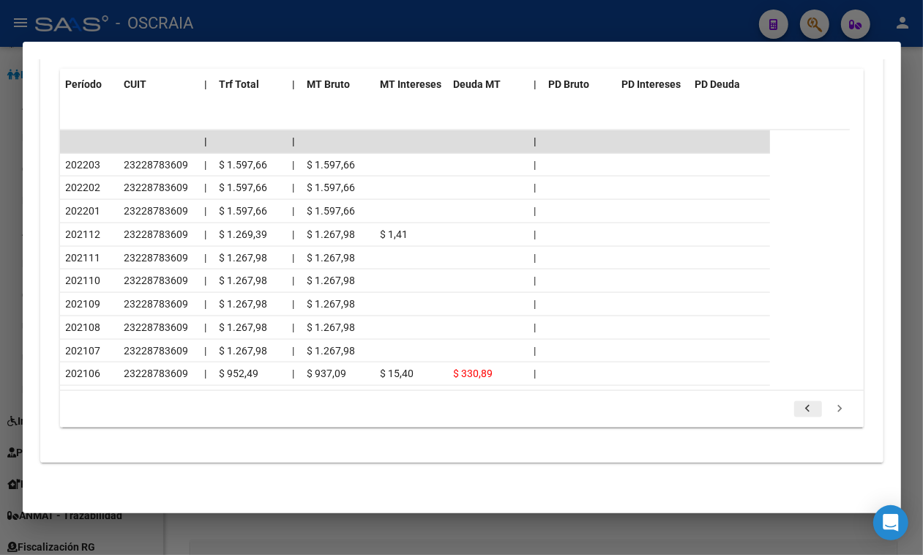
click at [799, 411] on icon "go to previous page" at bounding box center [808, 411] width 19 height 18
click at [831, 417] on icon "go to next page" at bounding box center [840, 411] width 19 height 18
click at [799, 403] on icon "go to previous page" at bounding box center [808, 411] width 19 height 18
click at [799, 411] on icon "go to previous page" at bounding box center [808, 411] width 19 height 18
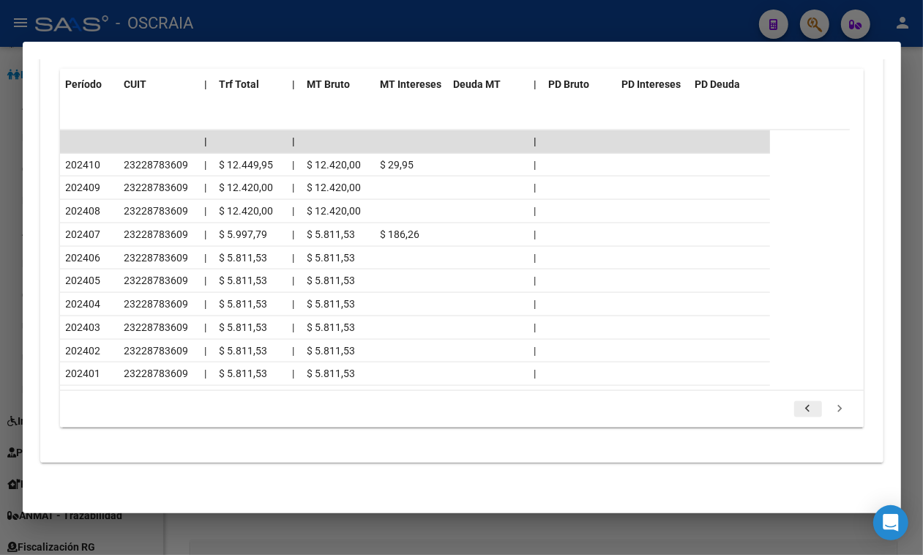
click at [799, 411] on icon "go to previous page" at bounding box center [808, 411] width 19 height 18
click at [400, 27] on div at bounding box center [461, 277] width 923 height 555
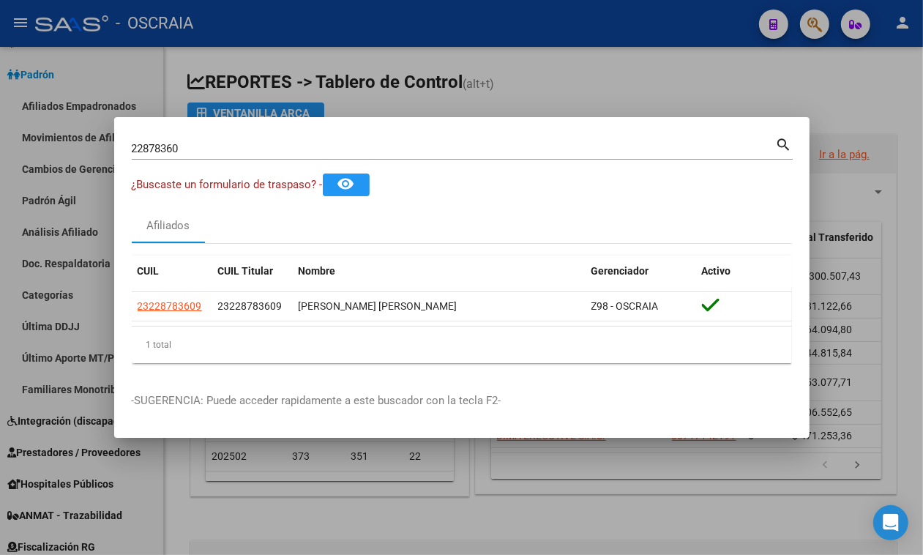
click at [318, 135] on div "22878360 Buscar (apellido, dni, cuil, nro traspaso, cuit, obra social) search" at bounding box center [462, 147] width 661 height 25
click at [304, 150] on input "22878360" at bounding box center [454, 148] width 644 height 13
paste input "0958606118"
type input "20958606118"
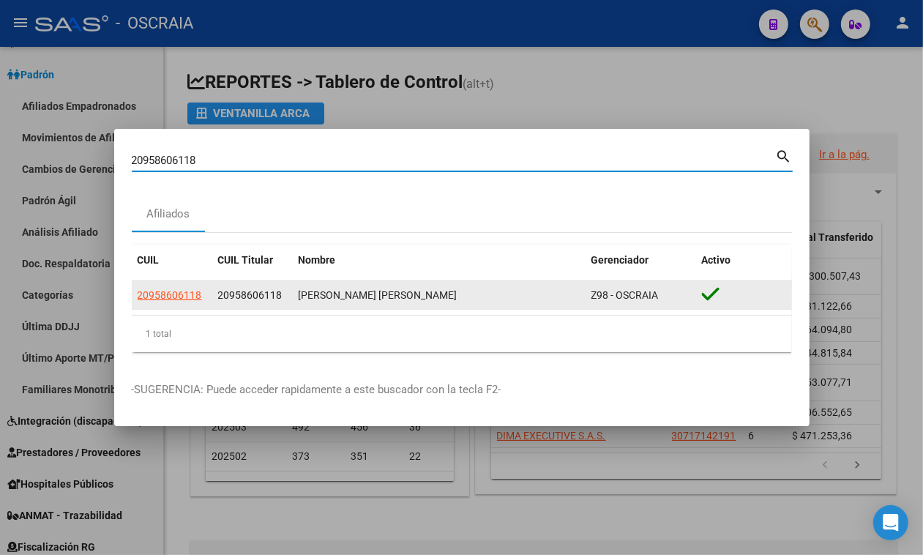
click at [161, 309] on div "20958606118 20958606118 [PERSON_NAME] [PERSON_NAME] Z98 - OSCRAIA" at bounding box center [462, 295] width 660 height 29
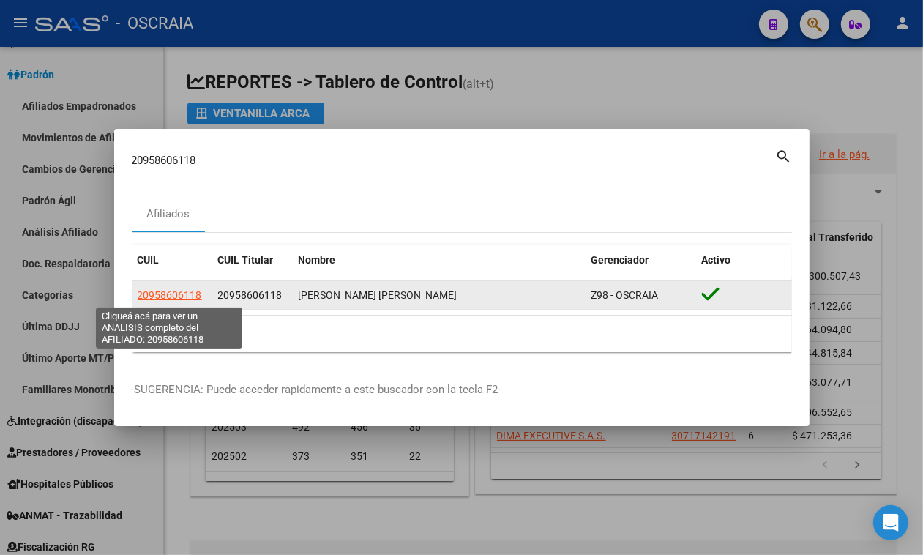
click at [172, 294] on span "20958606118" at bounding box center [170, 295] width 64 height 12
type textarea "20958606118"
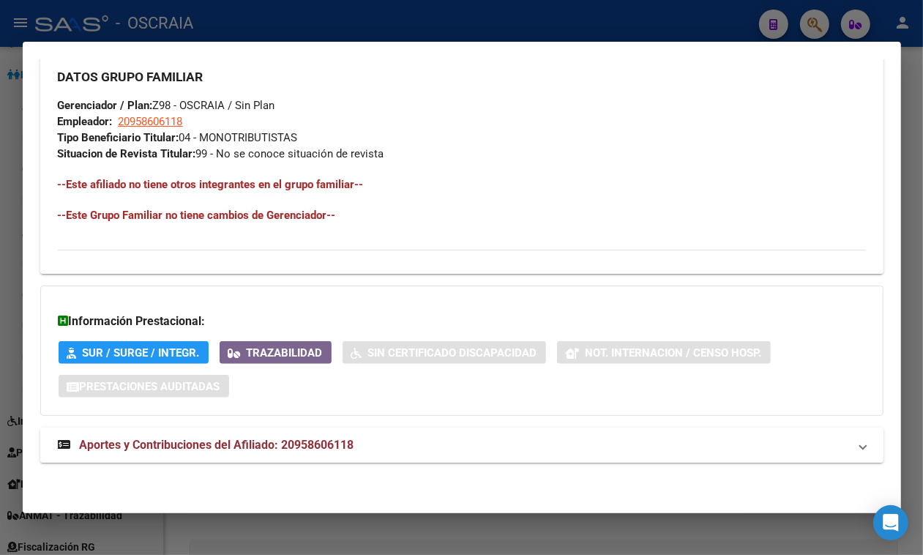
click at [272, 436] on strong "Aportes y Contribuciones del Afiliado: 20958606118" at bounding box center [206, 445] width 296 height 18
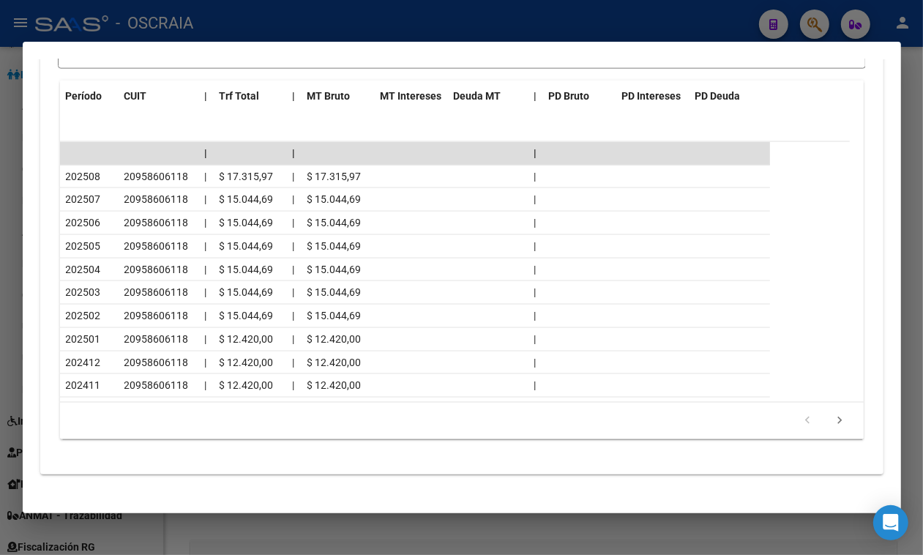
scroll to position [1392, 0]
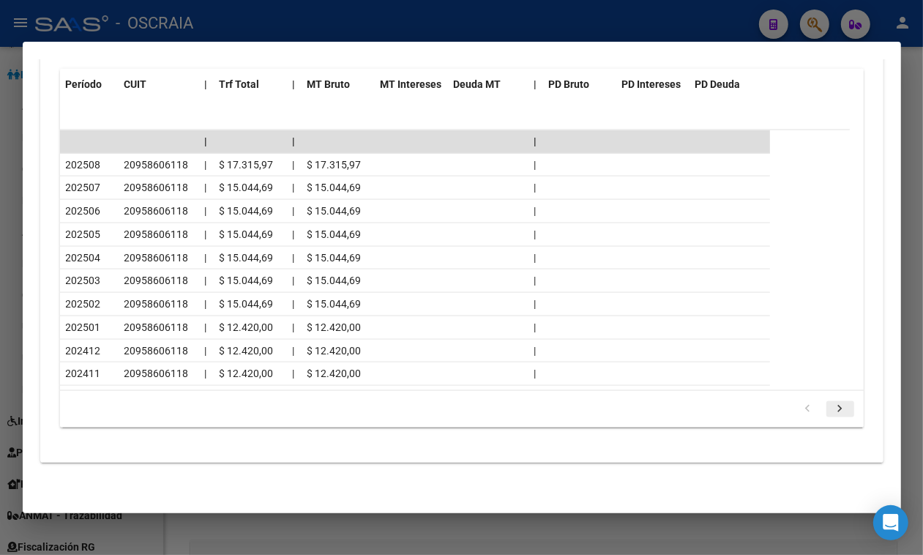
click at [831, 414] on icon "go to next page" at bounding box center [840, 411] width 19 height 18
click at [831, 419] on icon "go to next page" at bounding box center [840, 411] width 19 height 18
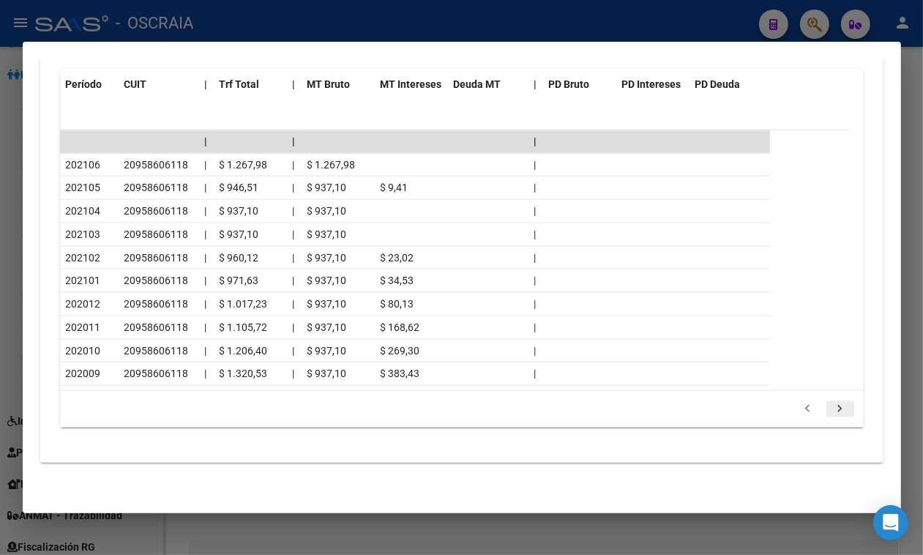
click at [831, 419] on icon "go to next page" at bounding box center [840, 411] width 19 height 18
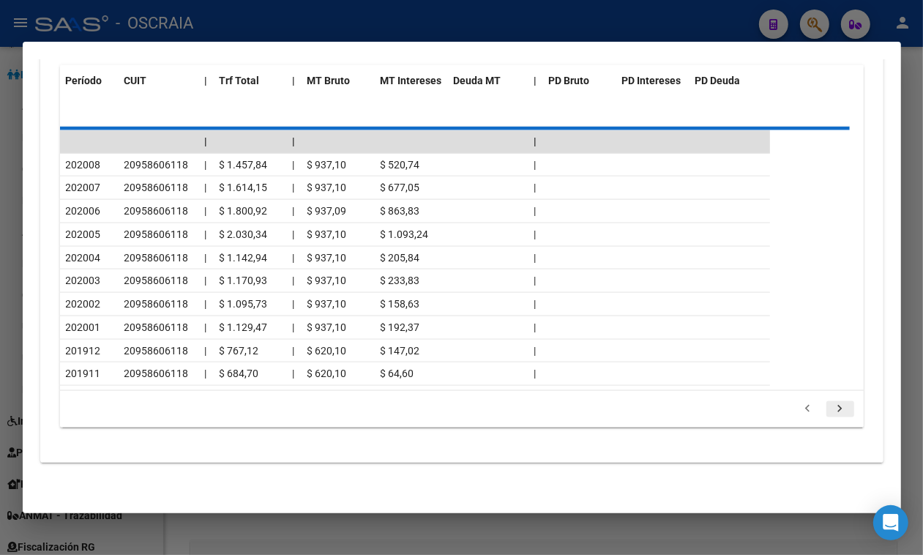
scroll to position [1258, 0]
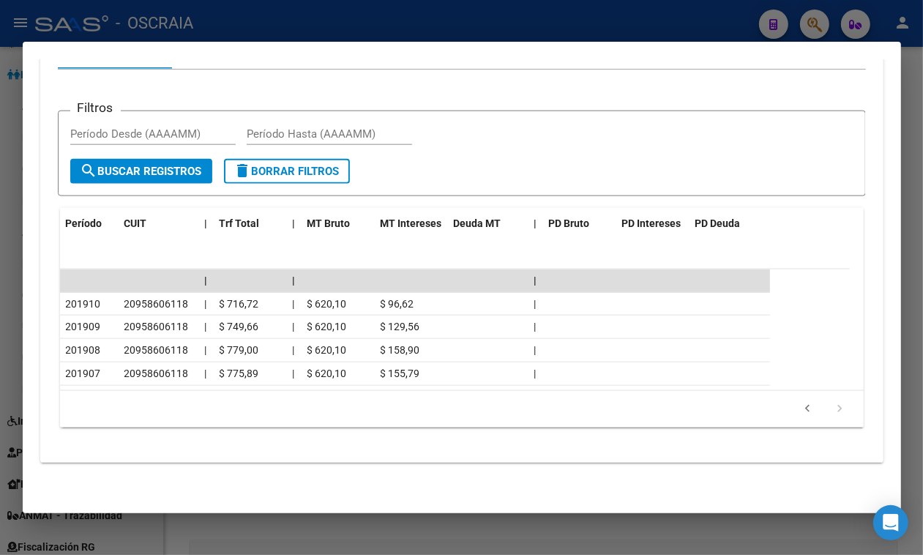
click at [829, 421] on li at bounding box center [840, 409] width 32 height 25
click at [802, 407] on icon "go to previous page" at bounding box center [808, 411] width 19 height 18
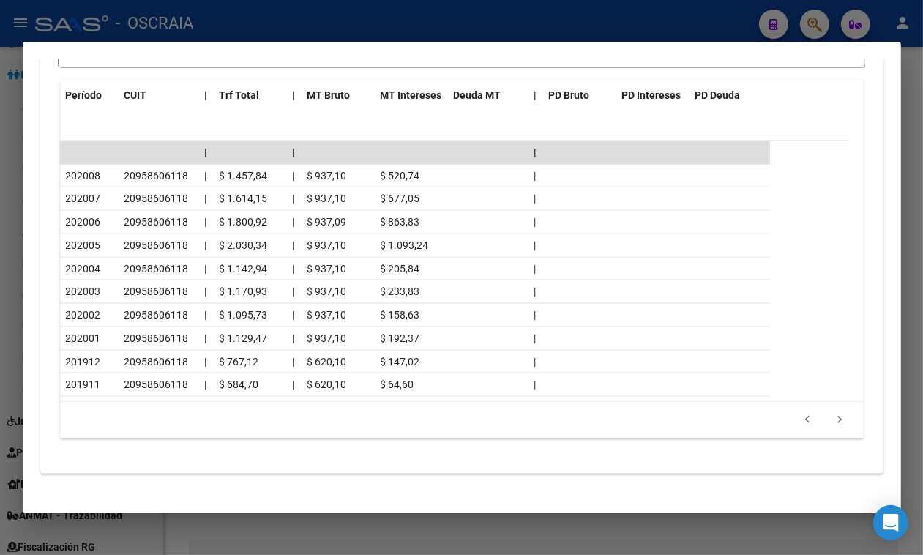
scroll to position [1398, 0]
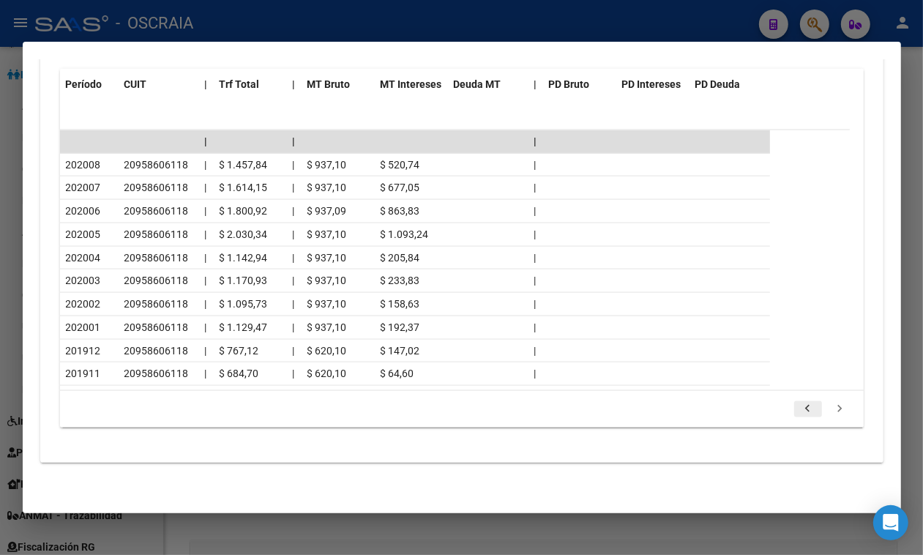
click at [807, 405] on link "go to previous page" at bounding box center [808, 409] width 28 height 16
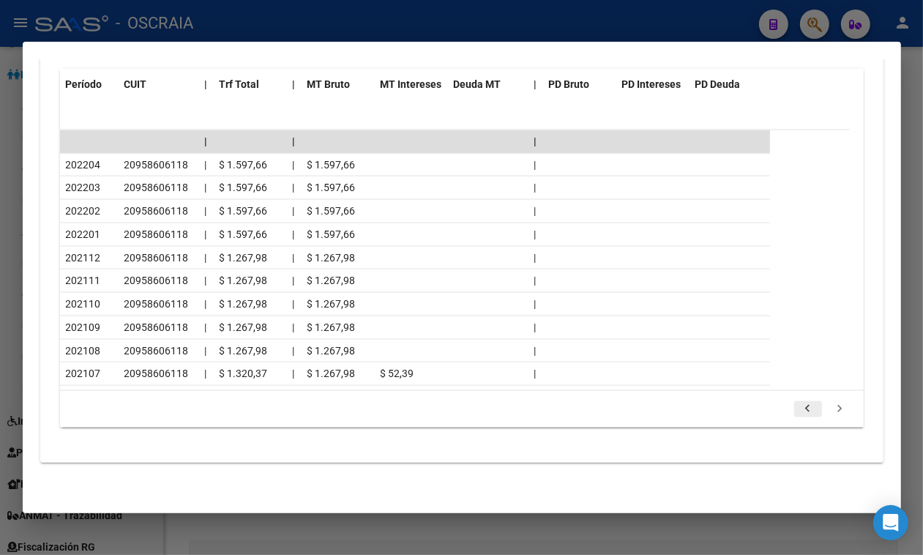
click at [807, 405] on link "go to previous page" at bounding box center [808, 409] width 28 height 16
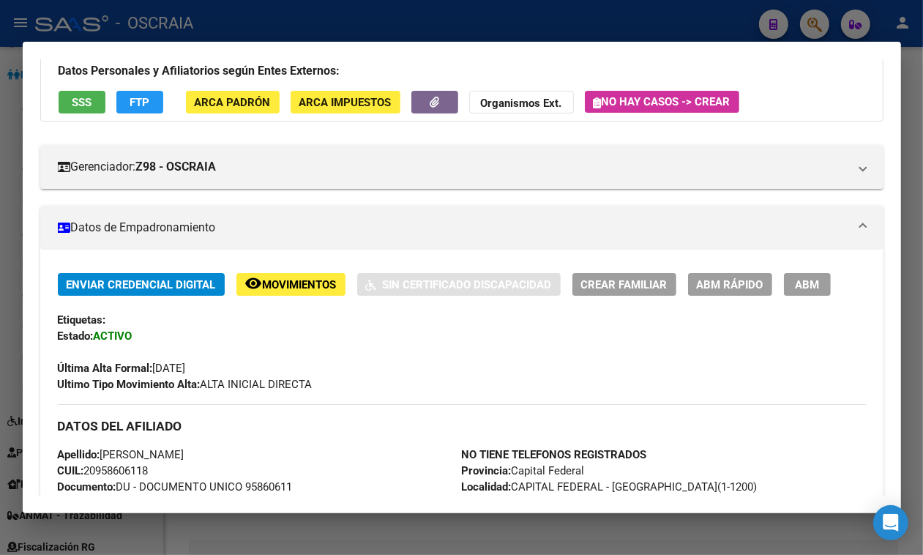
scroll to position [0, 0]
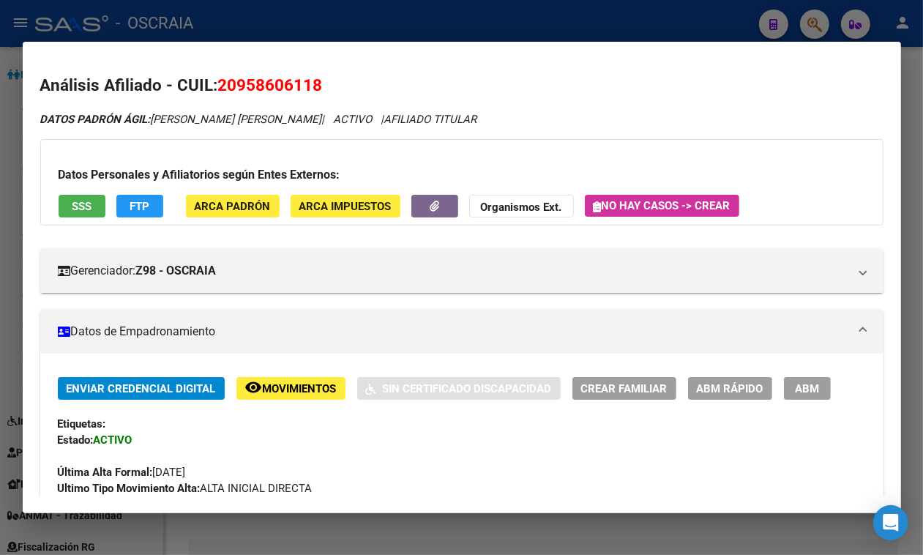
click at [81, 200] on button "SSS" at bounding box center [82, 206] width 47 height 23
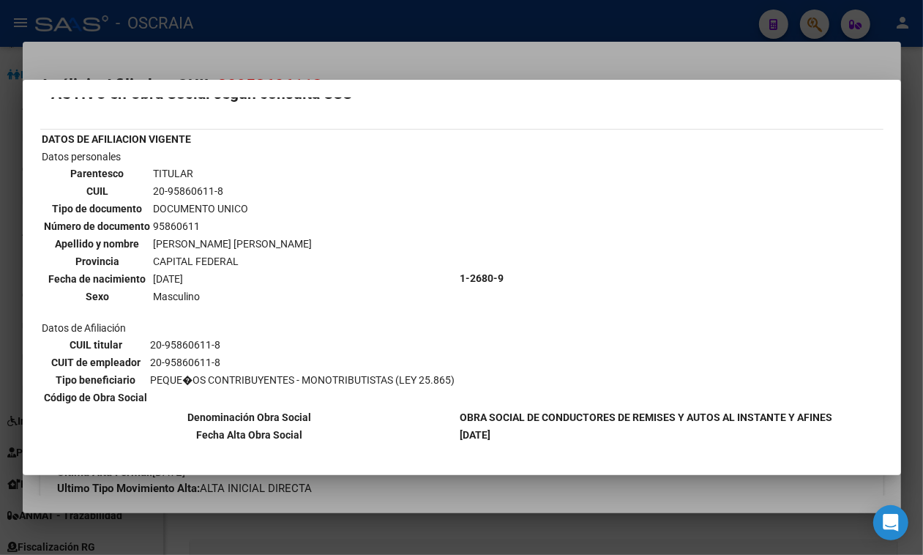
scroll to position [28, 0]
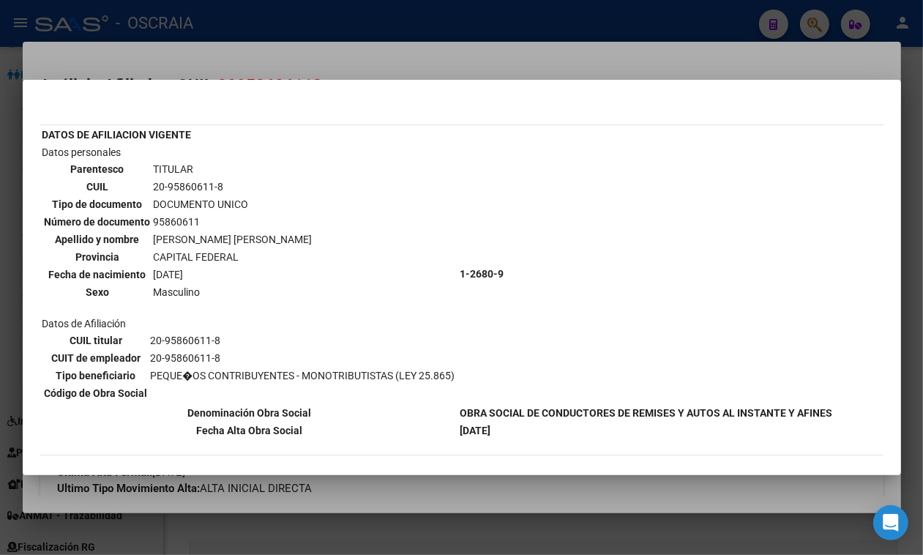
click at [297, 41] on div at bounding box center [461, 277] width 923 height 555
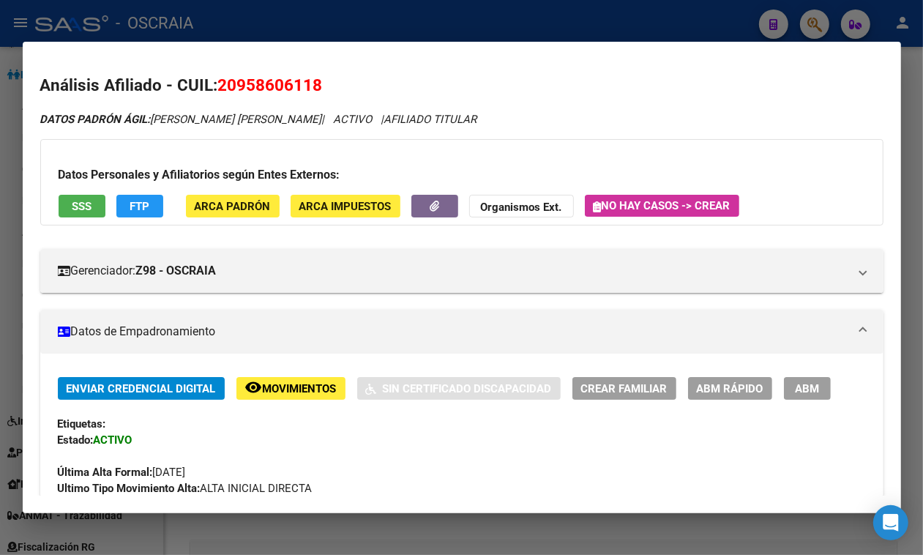
click at [283, 7] on div at bounding box center [461, 277] width 923 height 555
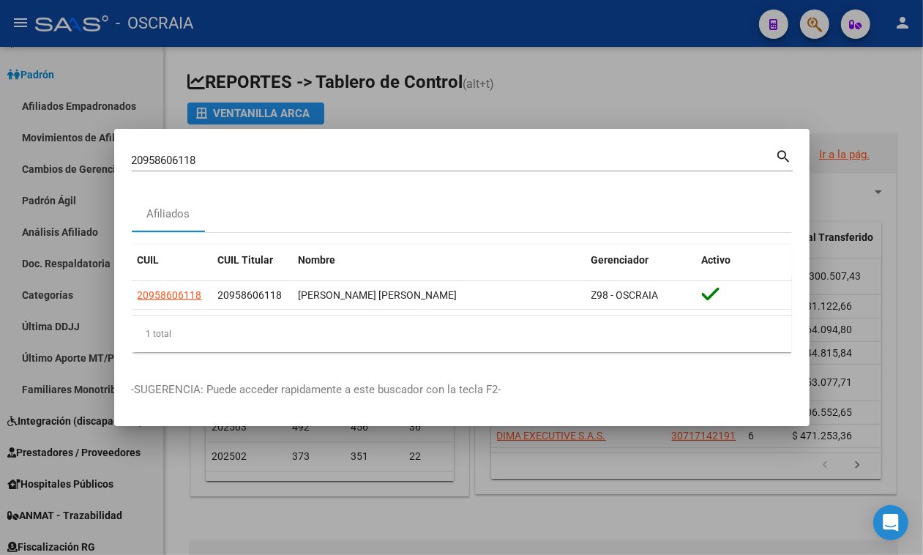
click at [356, 154] on input "20958606118" at bounding box center [454, 160] width 644 height 13
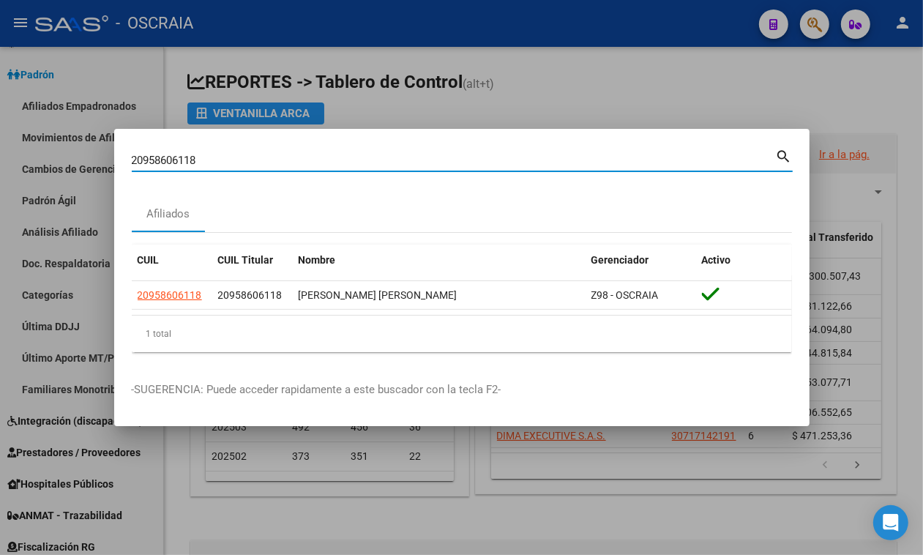
click at [356, 154] on input "20958606118" at bounding box center [454, 160] width 644 height 13
